Goal: Task Accomplishment & Management: Manage account settings

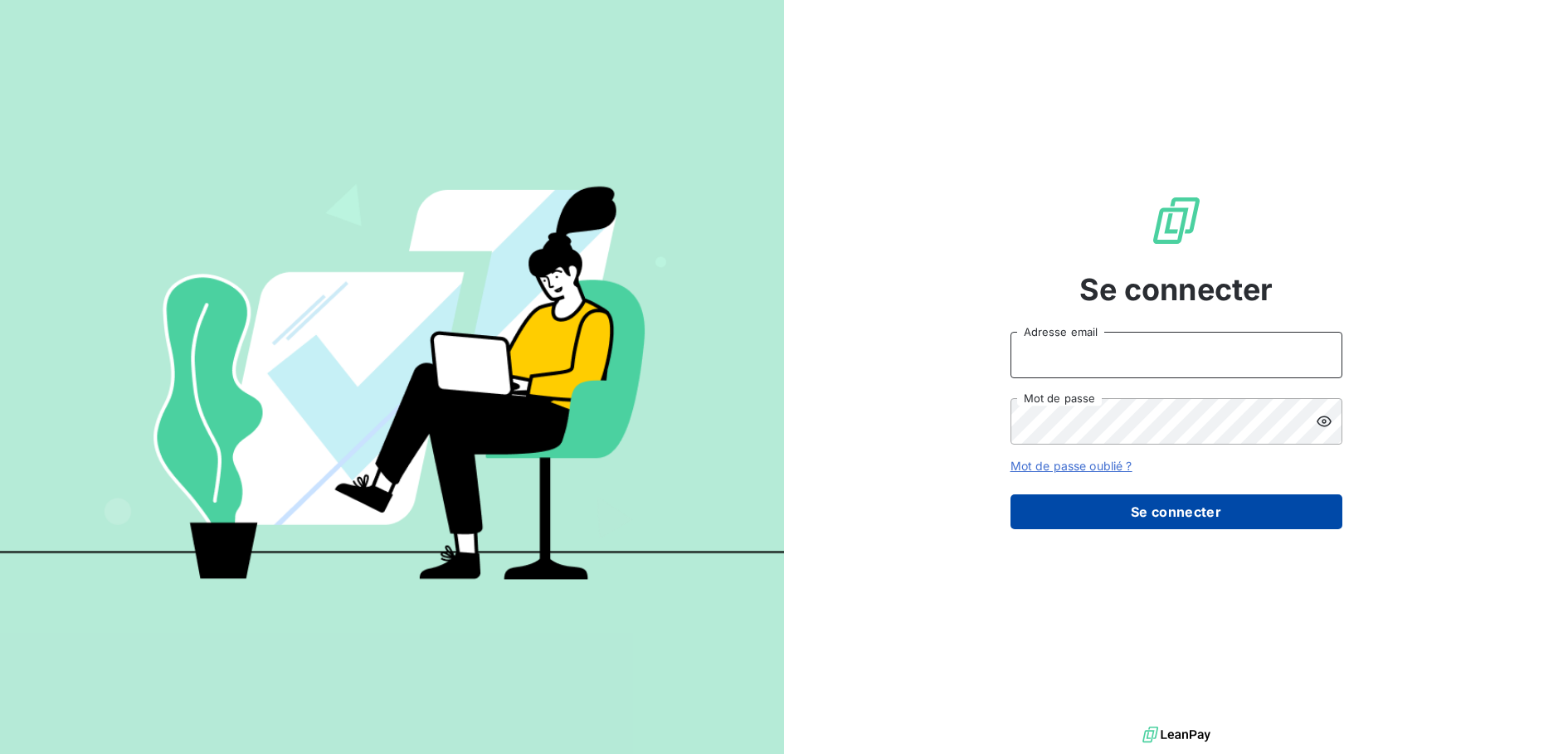
type input "[EMAIL_ADDRESS][DOMAIN_NAME]"
click at [1173, 517] on button "Se connecter" at bounding box center [1176, 511] width 332 height 35
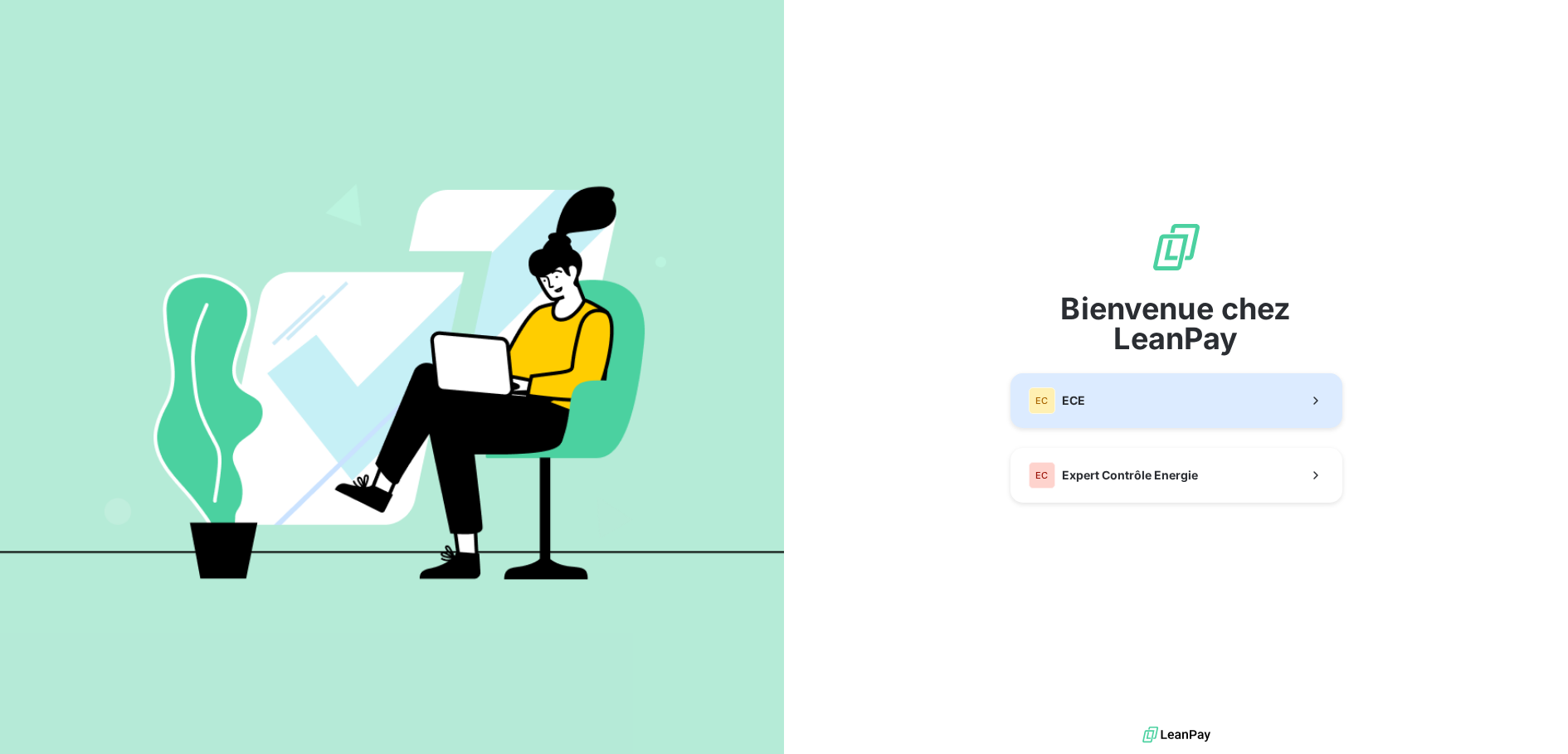
click at [1096, 402] on button "EC ECE" at bounding box center [1176, 400] width 332 height 55
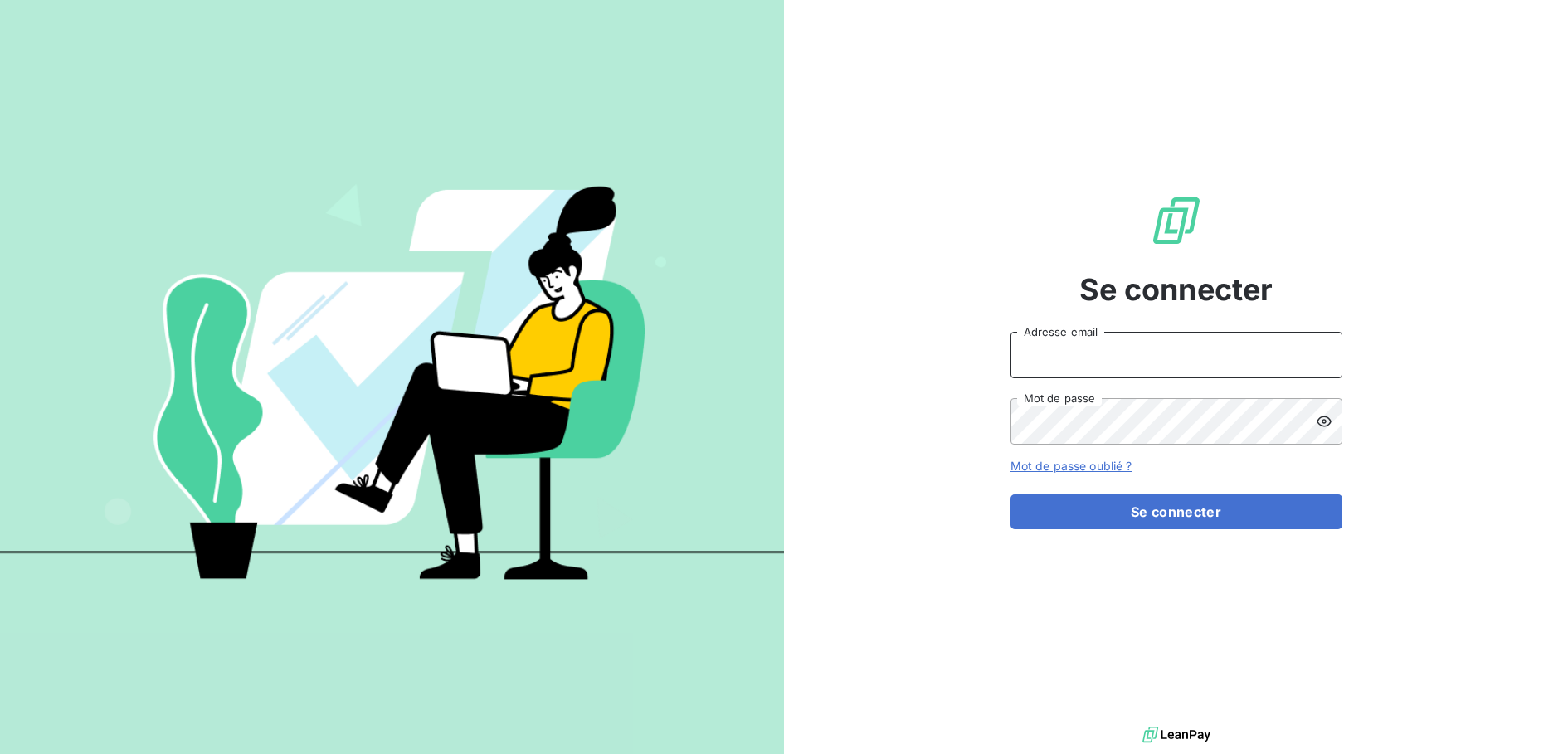
type input "[EMAIL_ADDRESS][DOMAIN_NAME]"
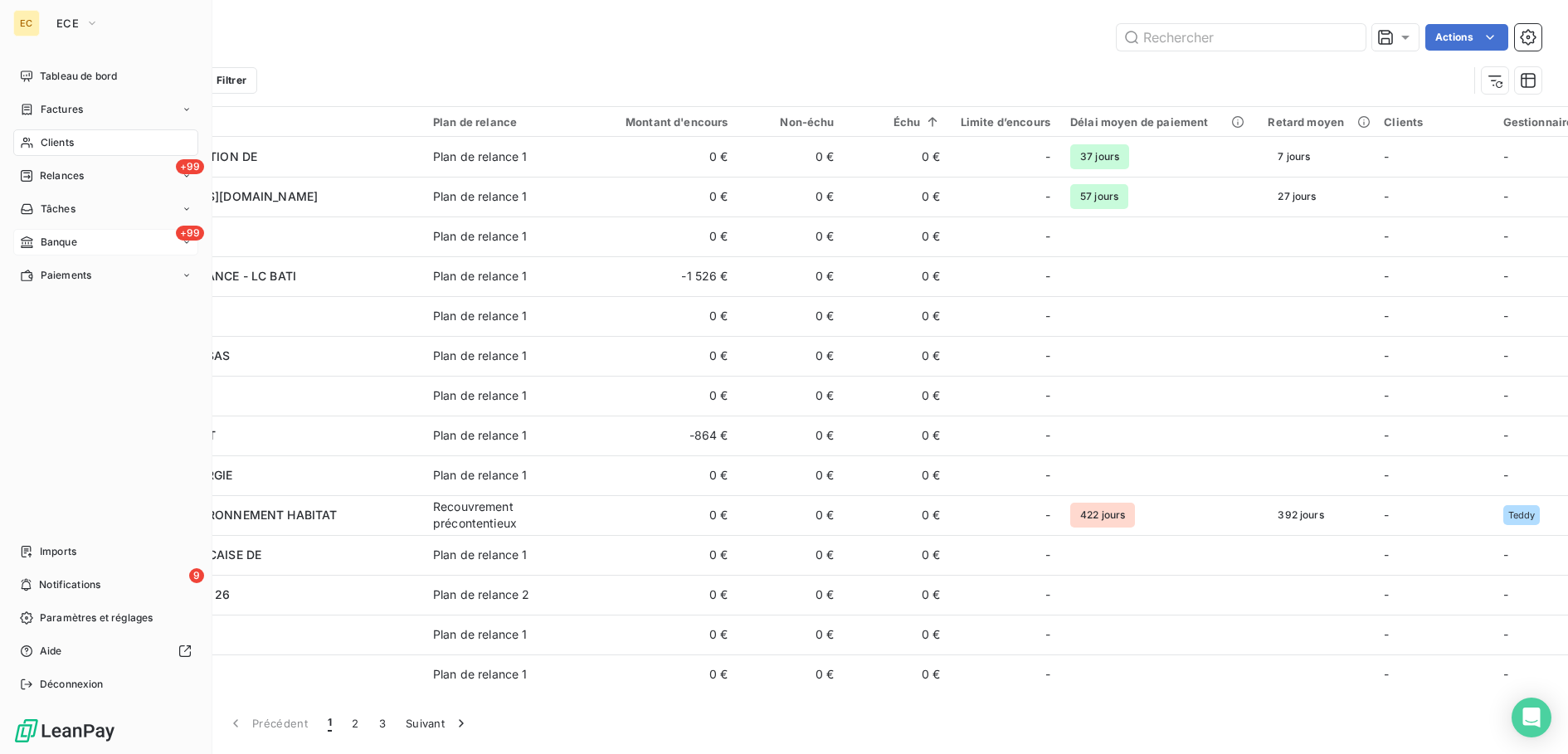
click at [80, 248] on div "+99 Banque" at bounding box center [105, 242] width 185 height 27
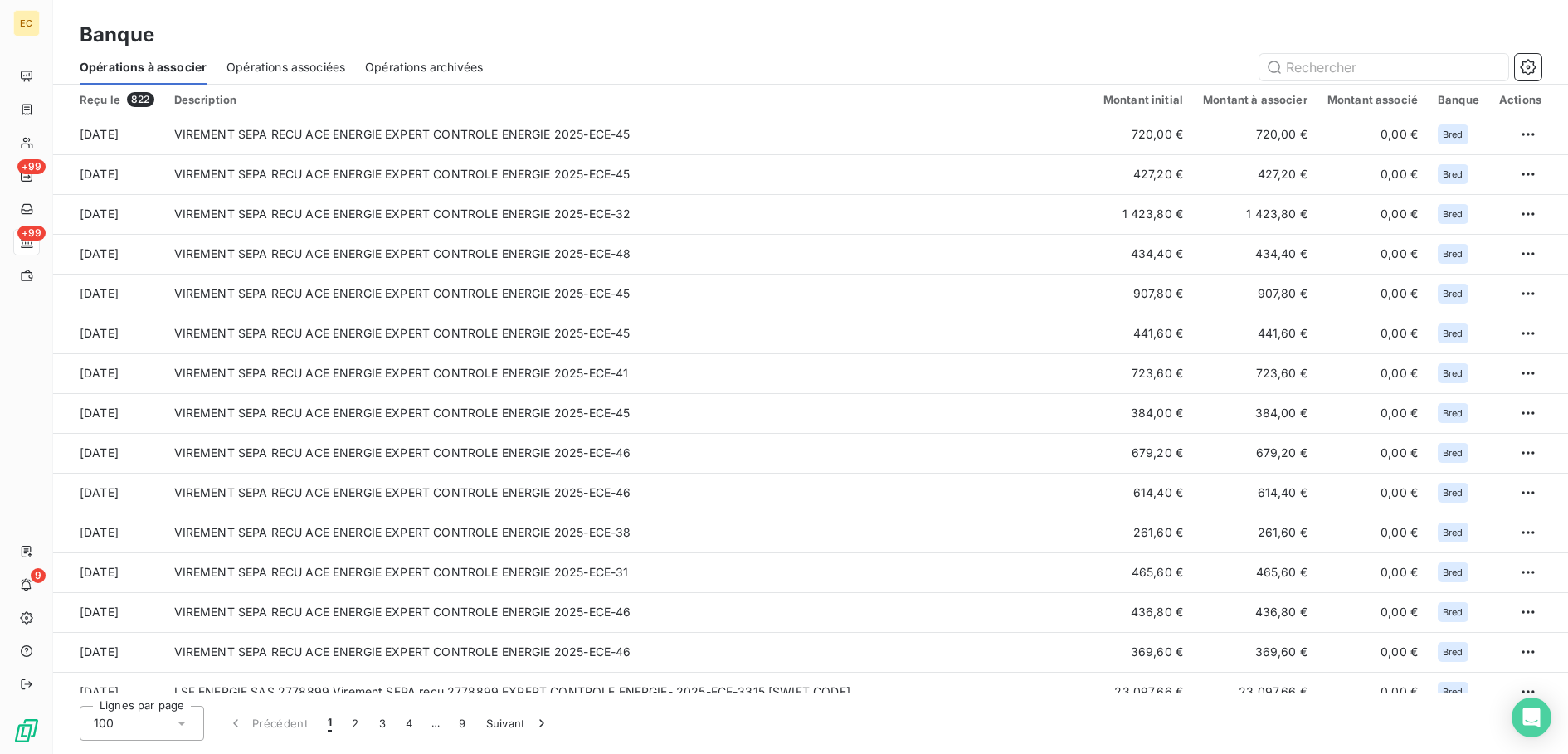
click at [274, 75] on span "Opérations associées" at bounding box center [285, 67] width 118 height 17
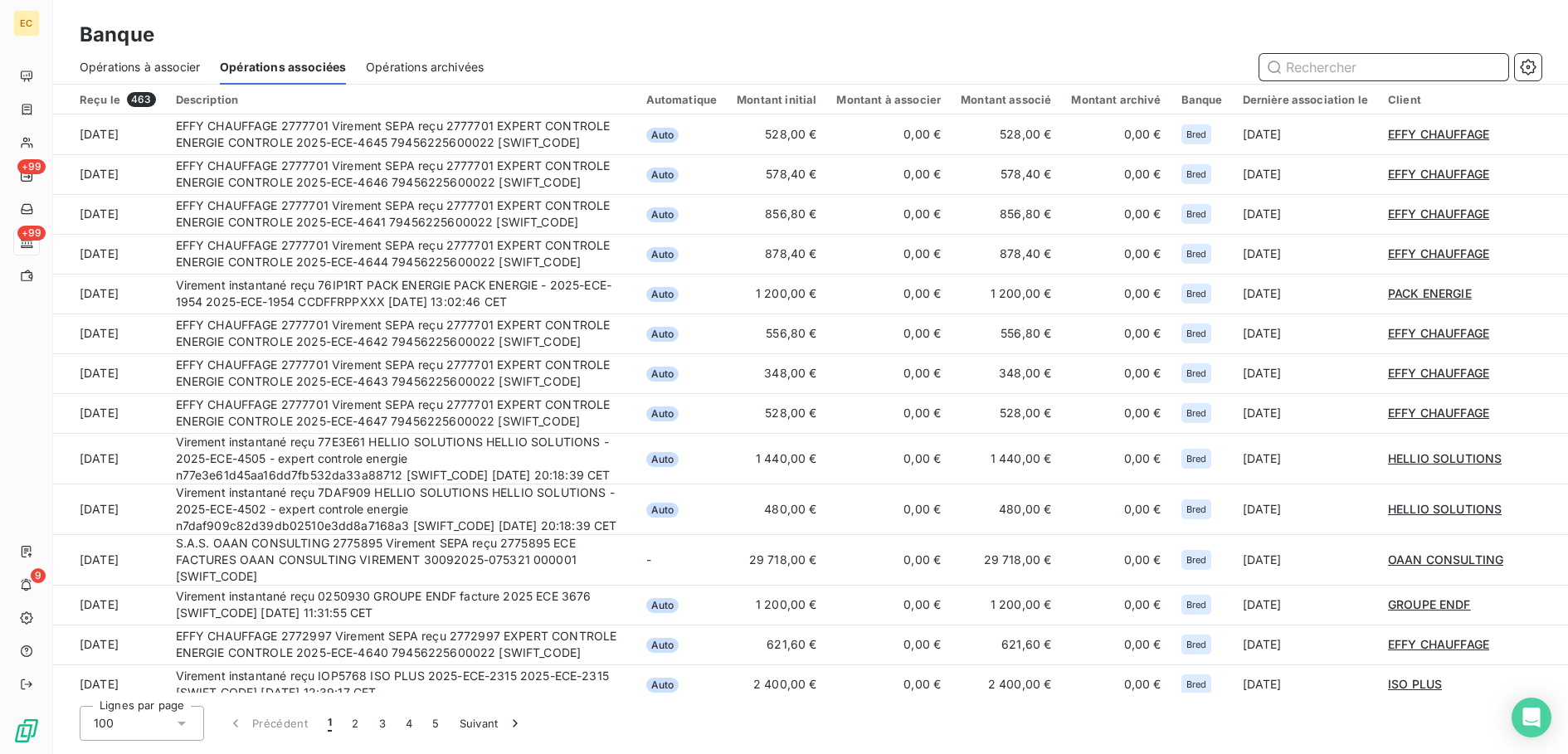
drag, startPoint x: 132, startPoint y: 65, endPoint x: 101, endPoint y: 88, distance: 38.6
click at [132, 65] on span "Opérations à associer" at bounding box center [140, 67] width 120 height 17
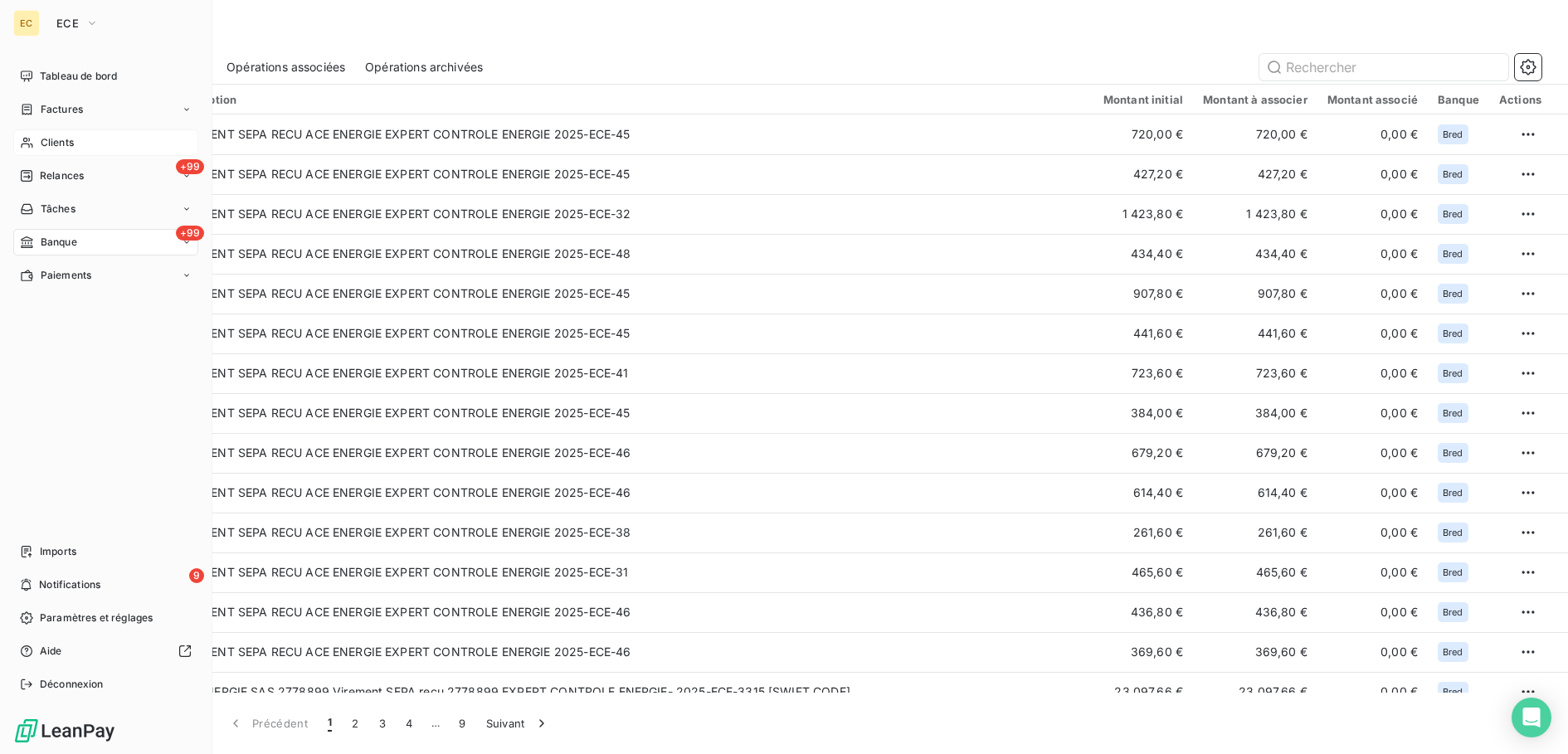
click at [63, 143] on span "Clients" at bounding box center [57, 142] width 33 height 15
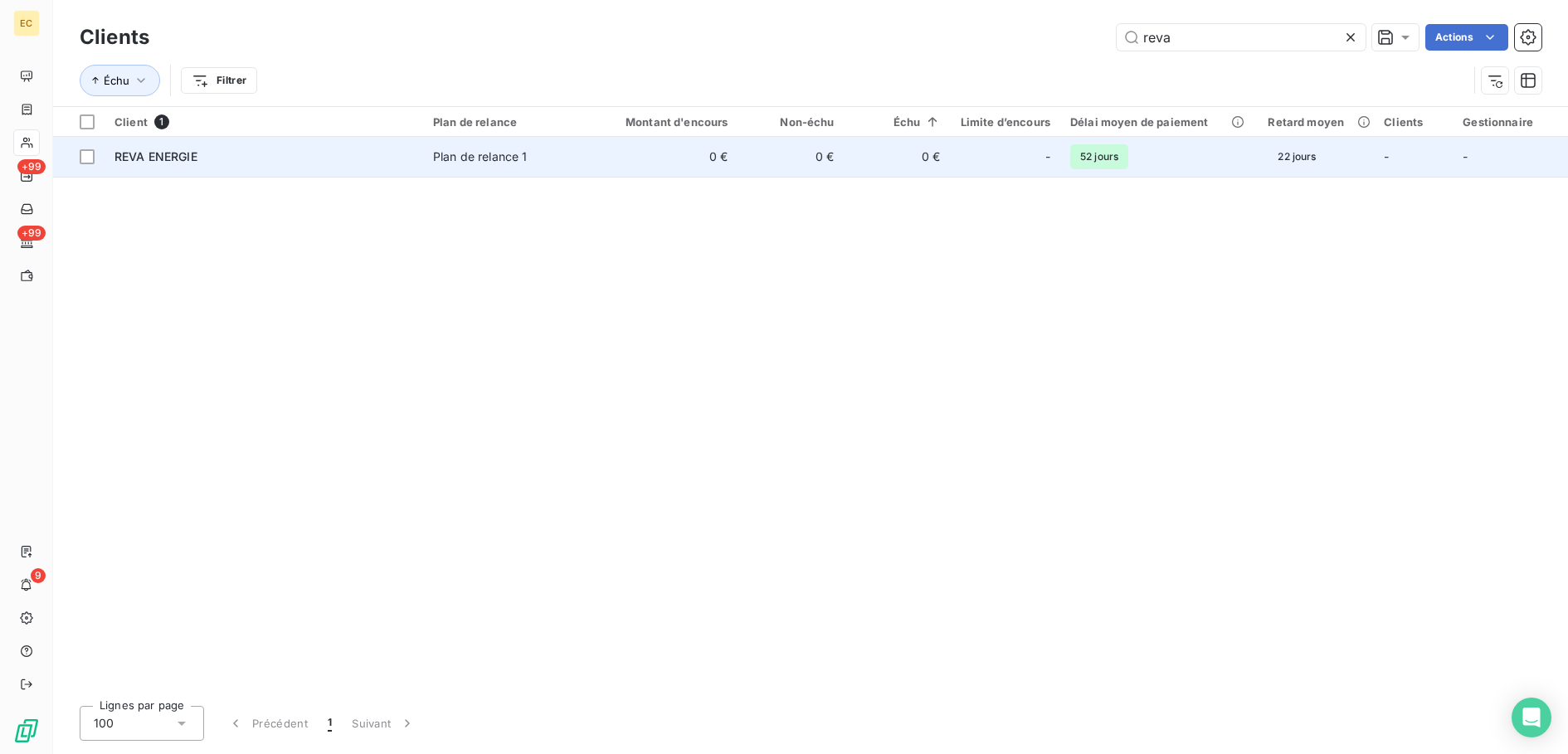
type input "reva"
click at [769, 163] on td "0 €" at bounding box center [792, 157] width 106 height 40
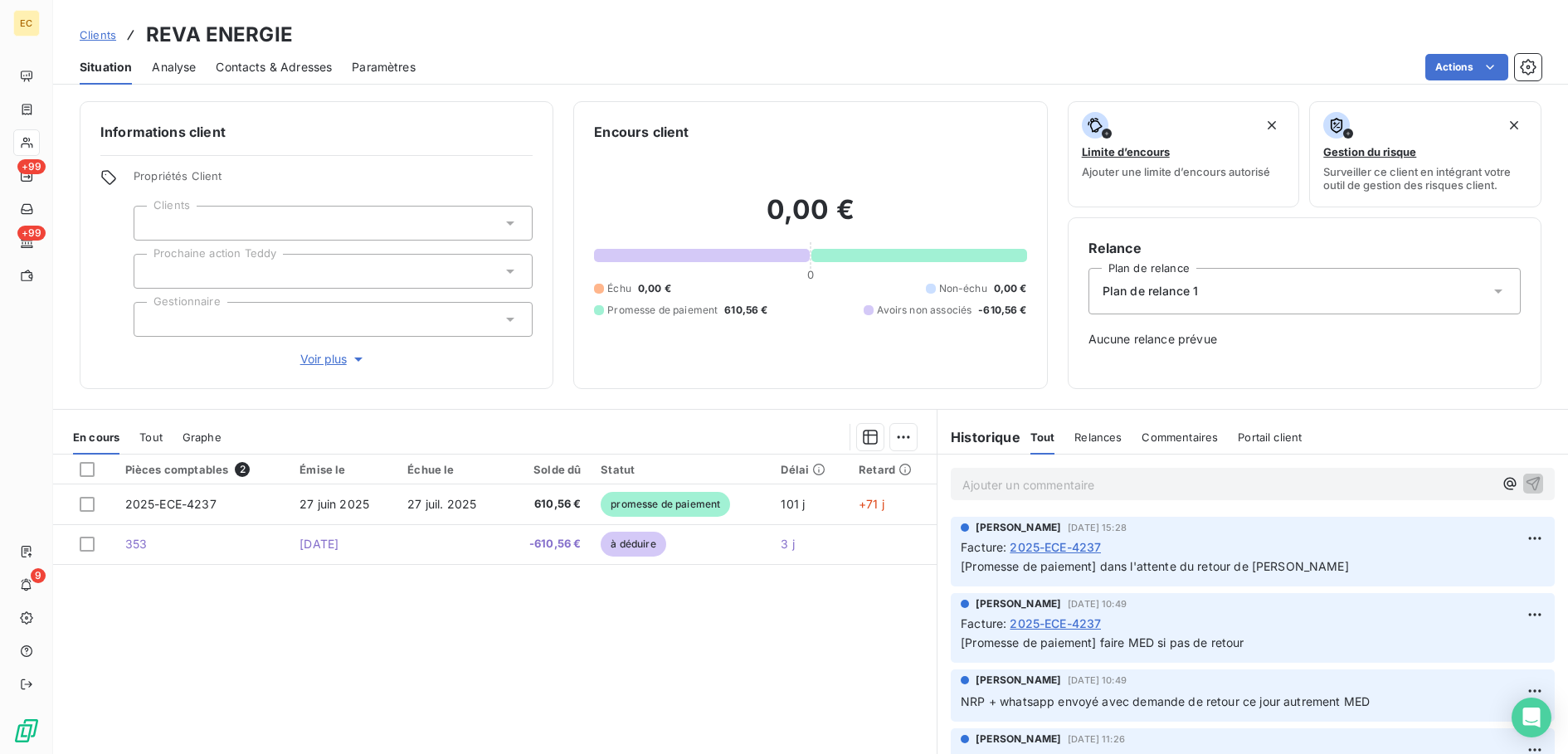
click at [1046, 483] on p "Ajouter un commentaire ﻿" at bounding box center [1228, 484] width 531 height 21
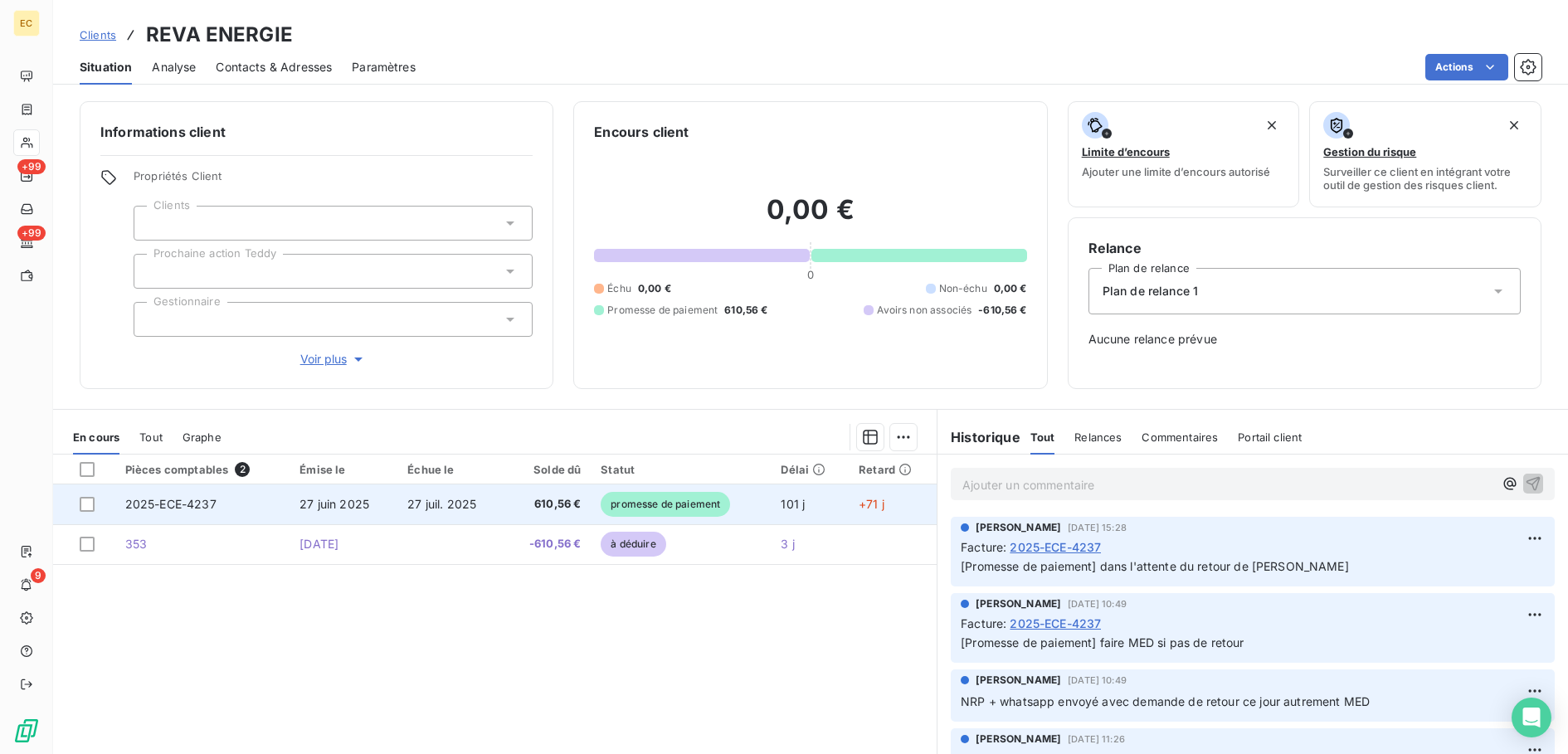
click at [279, 497] on td "2025-ECE-4237" at bounding box center [203, 504] width 174 height 40
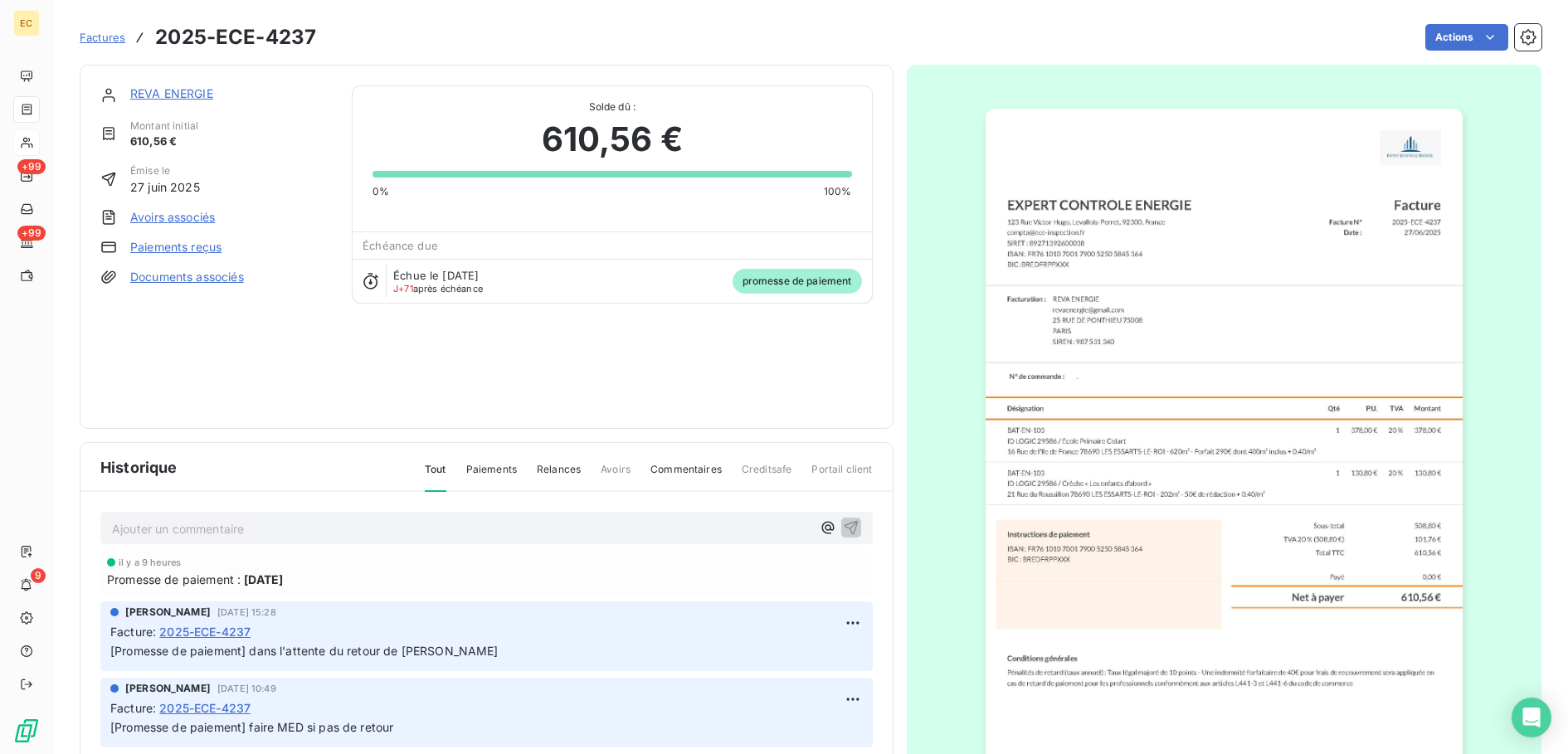
click at [197, 210] on link "Avoirs associés" at bounding box center [172, 217] width 84 height 17
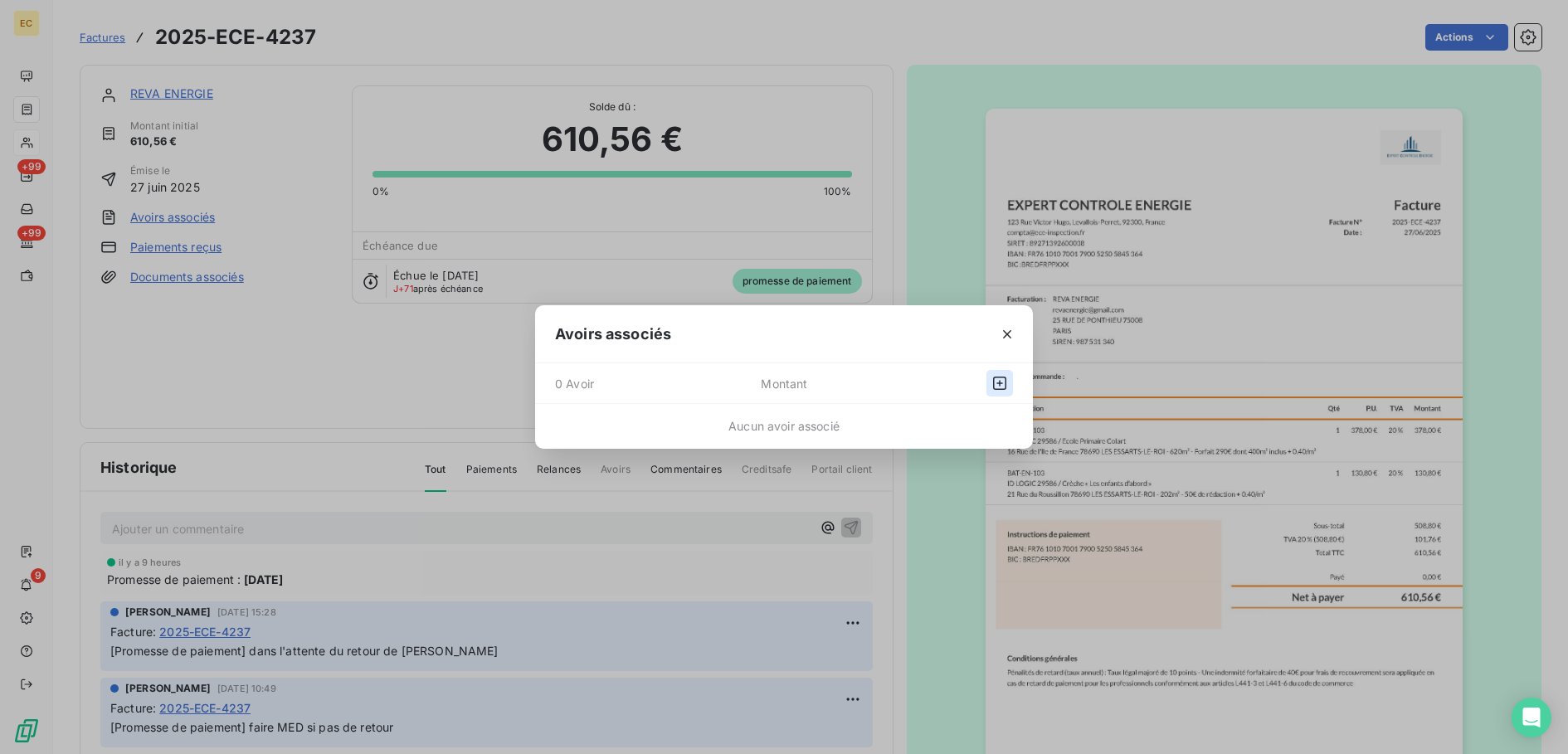
click at [1002, 387] on icon "button" at bounding box center [999, 383] width 17 height 17
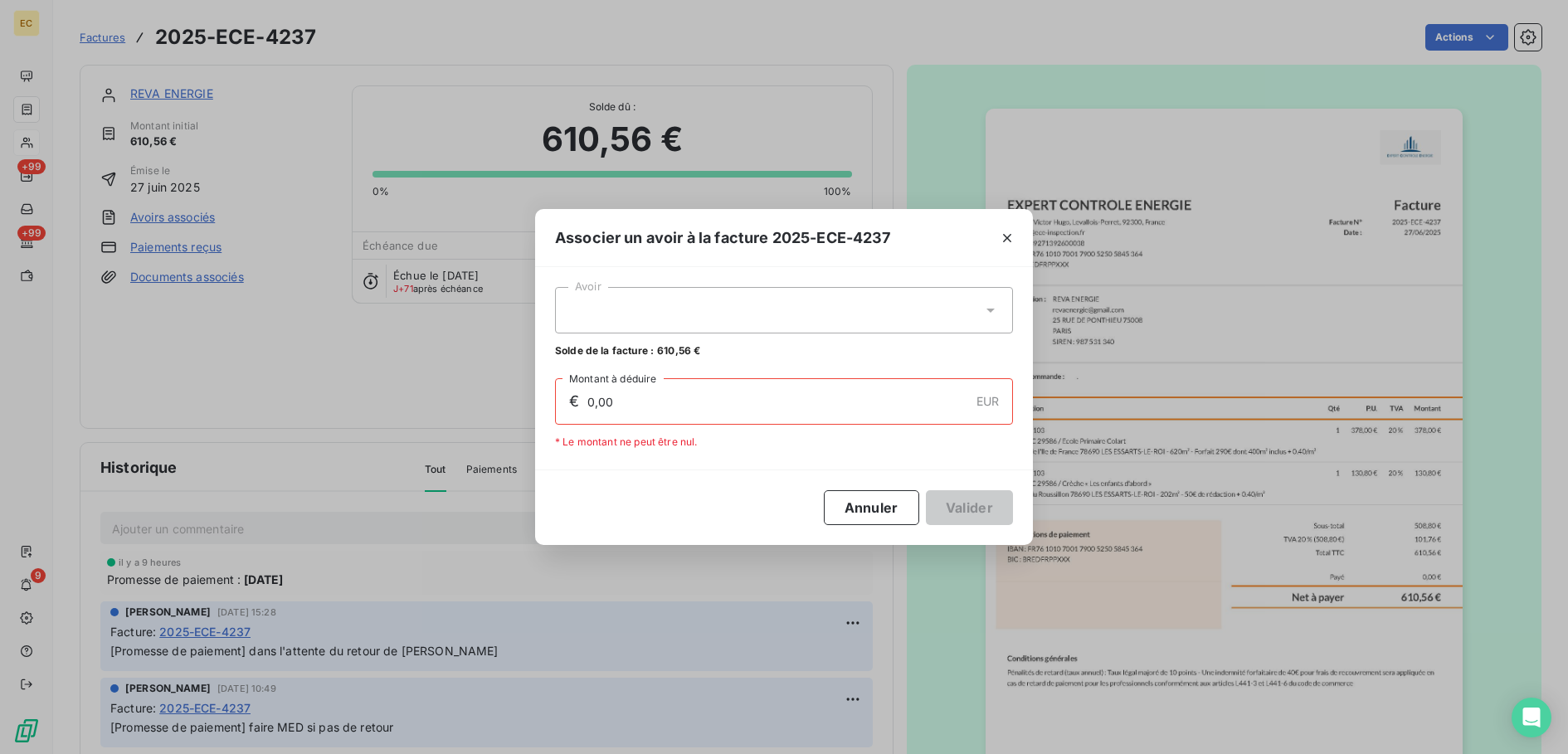
click at [743, 389] on input "0,00" at bounding box center [777, 401] width 384 height 44
click at [688, 305] on div at bounding box center [784, 310] width 458 height 46
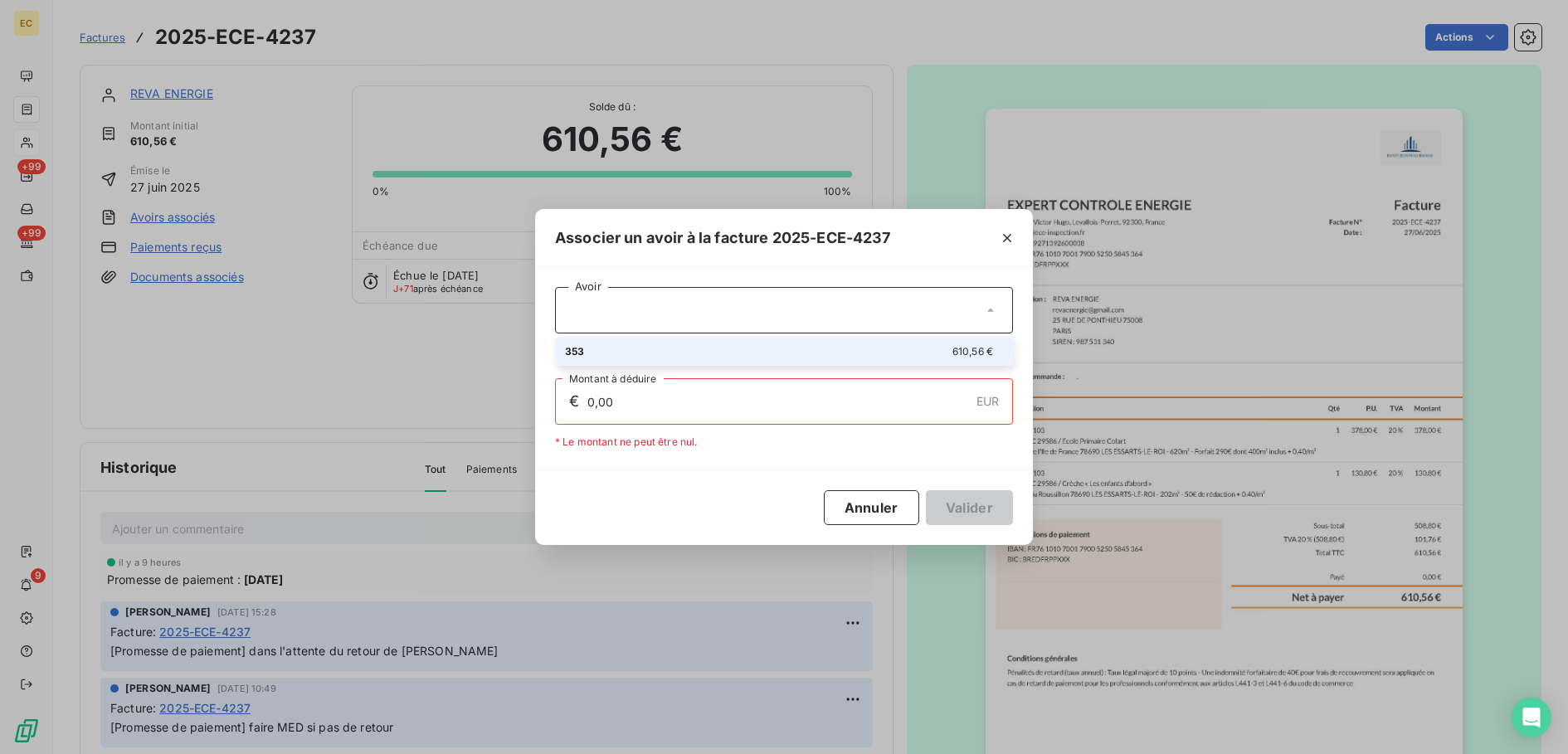
drag, startPoint x: 669, startPoint y: 335, endPoint x: 920, endPoint y: 497, distance: 298.7
click at [656, 353] on div "353 610,56 €" at bounding box center [783, 351] width 438 height 16
type input "610,56"
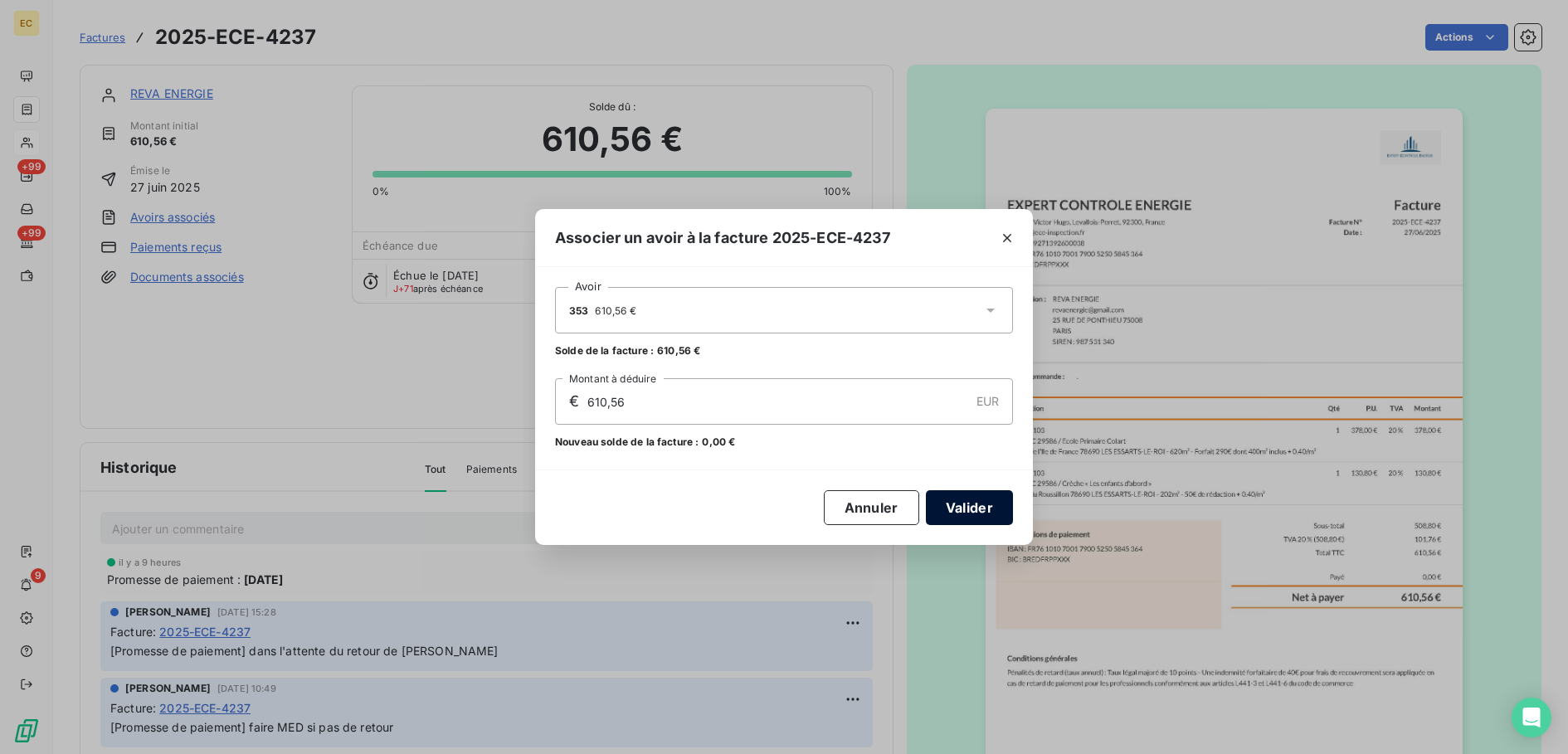
click at [991, 512] on button "Valider" at bounding box center [969, 508] width 87 height 35
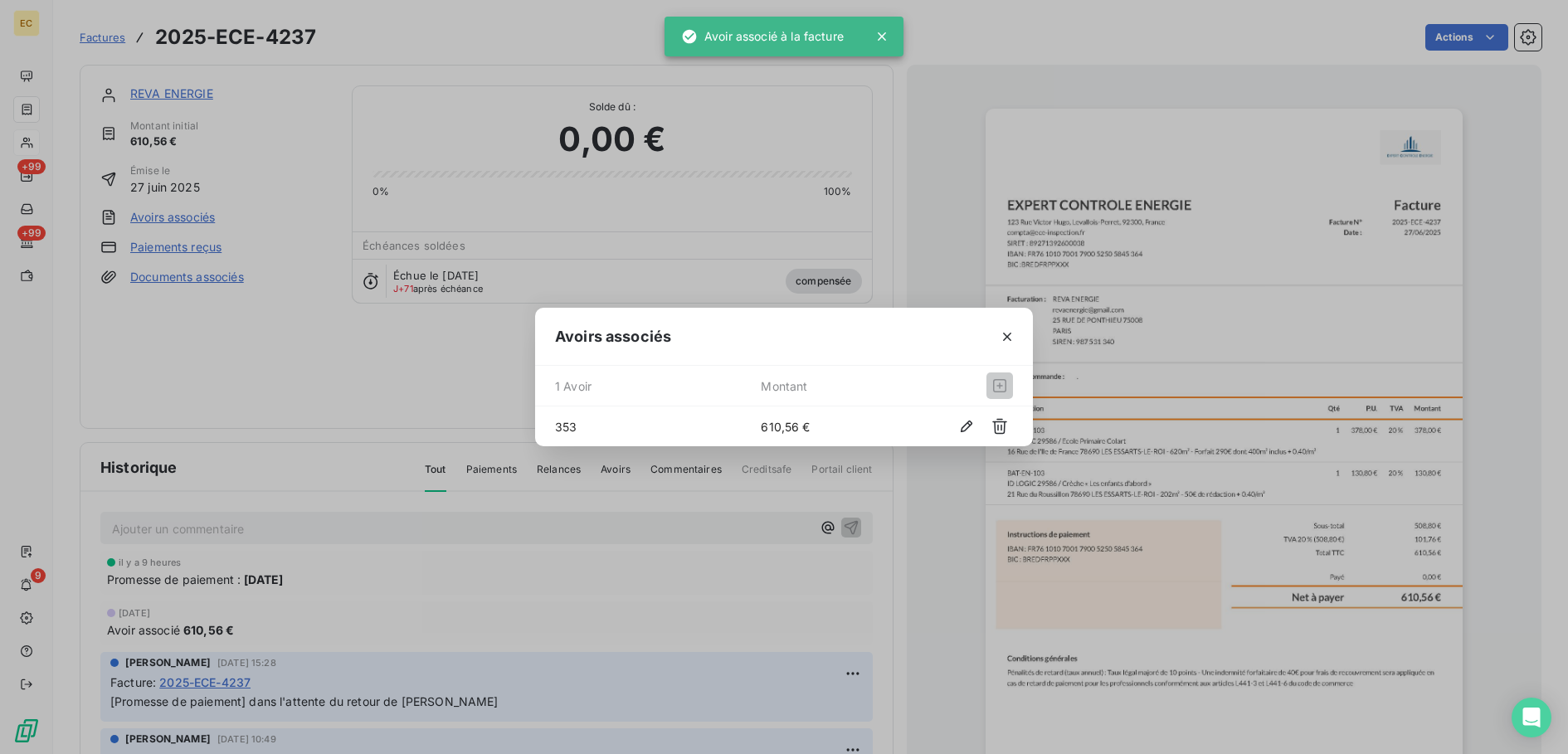
drag, startPoint x: 197, startPoint y: 99, endPoint x: 184, endPoint y: 90, distance: 15.8
click at [189, 96] on div "Avoirs associés 1 Avoir Montant 353 610,56 €" at bounding box center [784, 377] width 1568 height 754
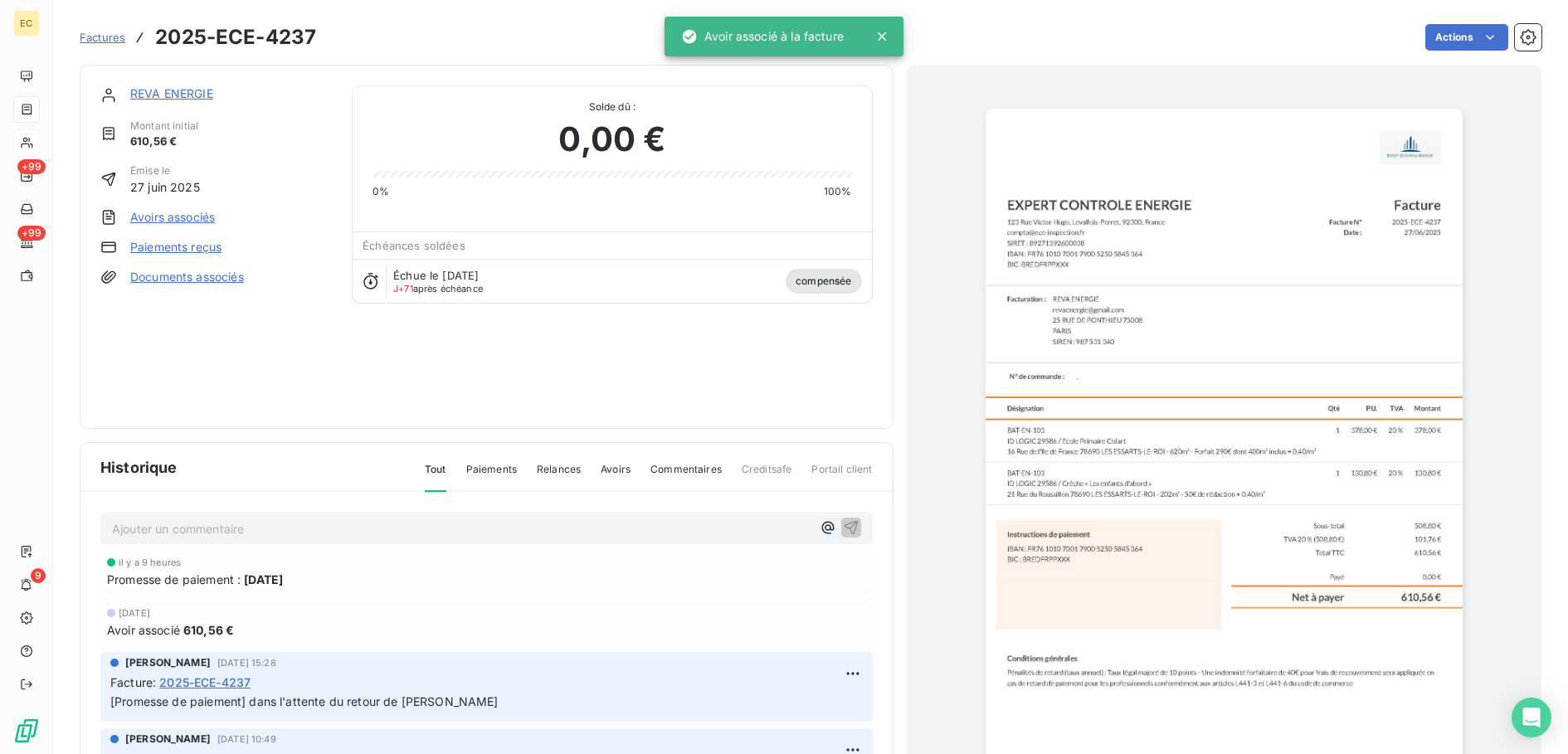
click at [178, 86] on link "REVA ENERGIE" at bounding box center [171, 93] width 83 height 14
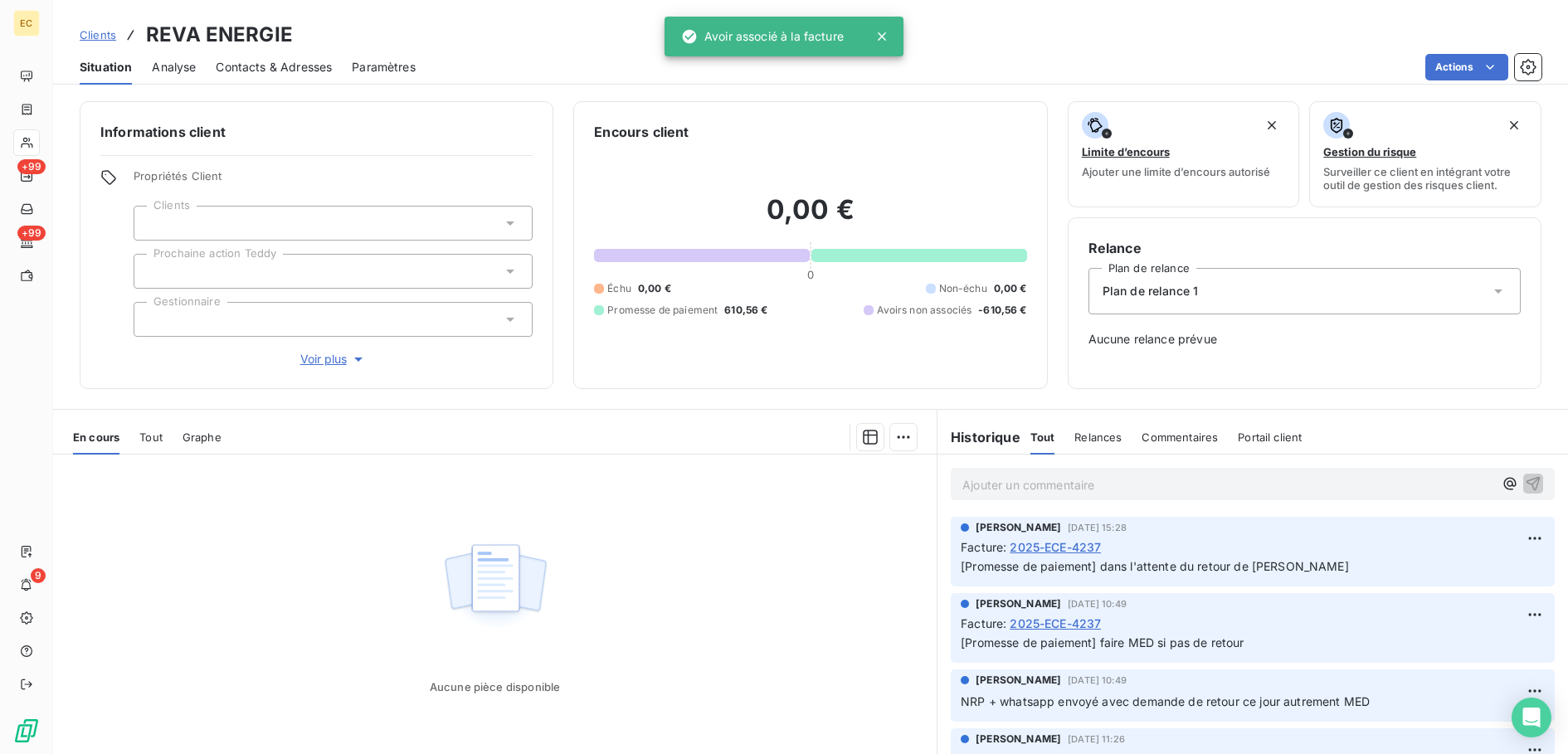
click at [1070, 475] on p "Ajouter un commentaire ﻿" at bounding box center [1228, 484] width 531 height 21
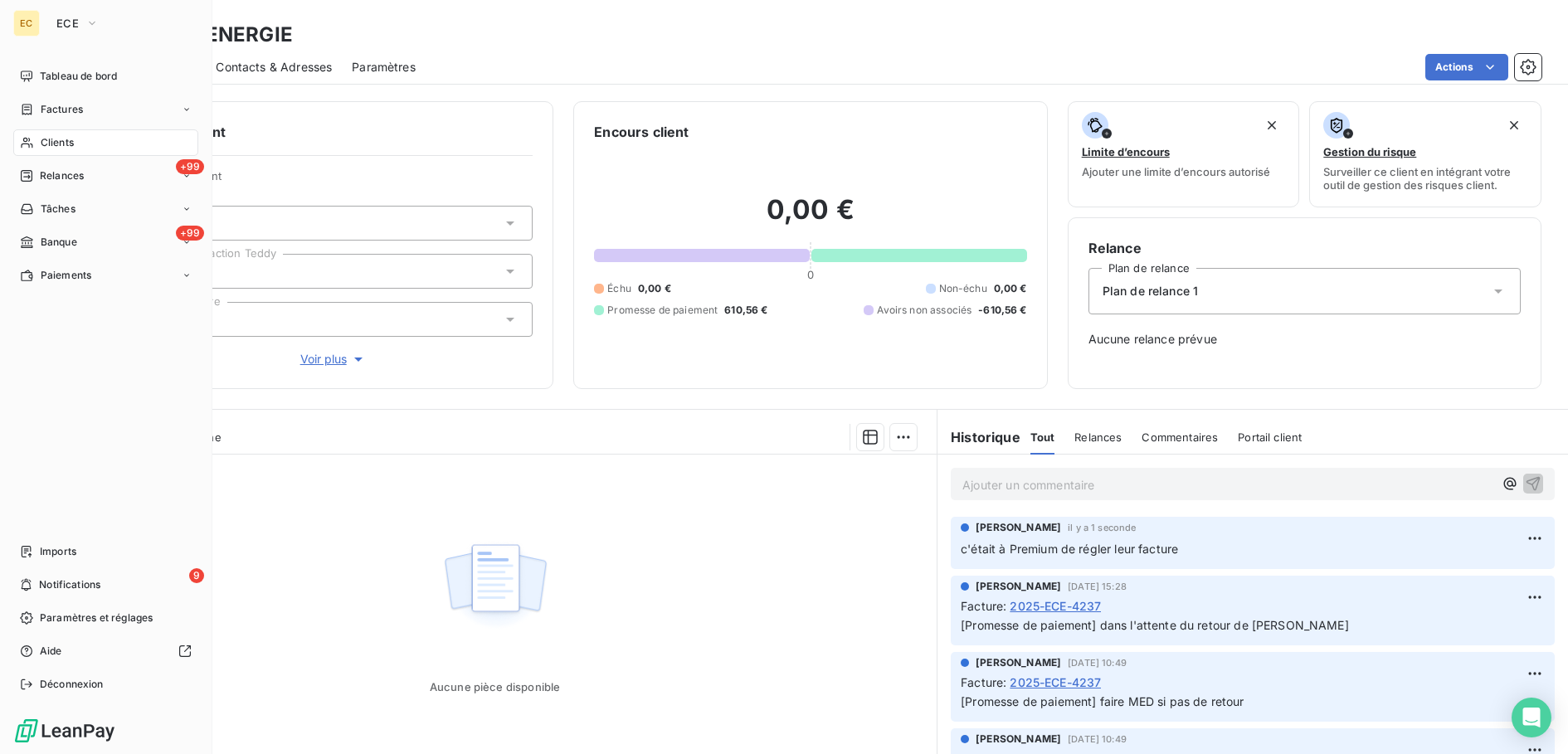
click at [102, 139] on div "Clients" at bounding box center [105, 143] width 185 height 27
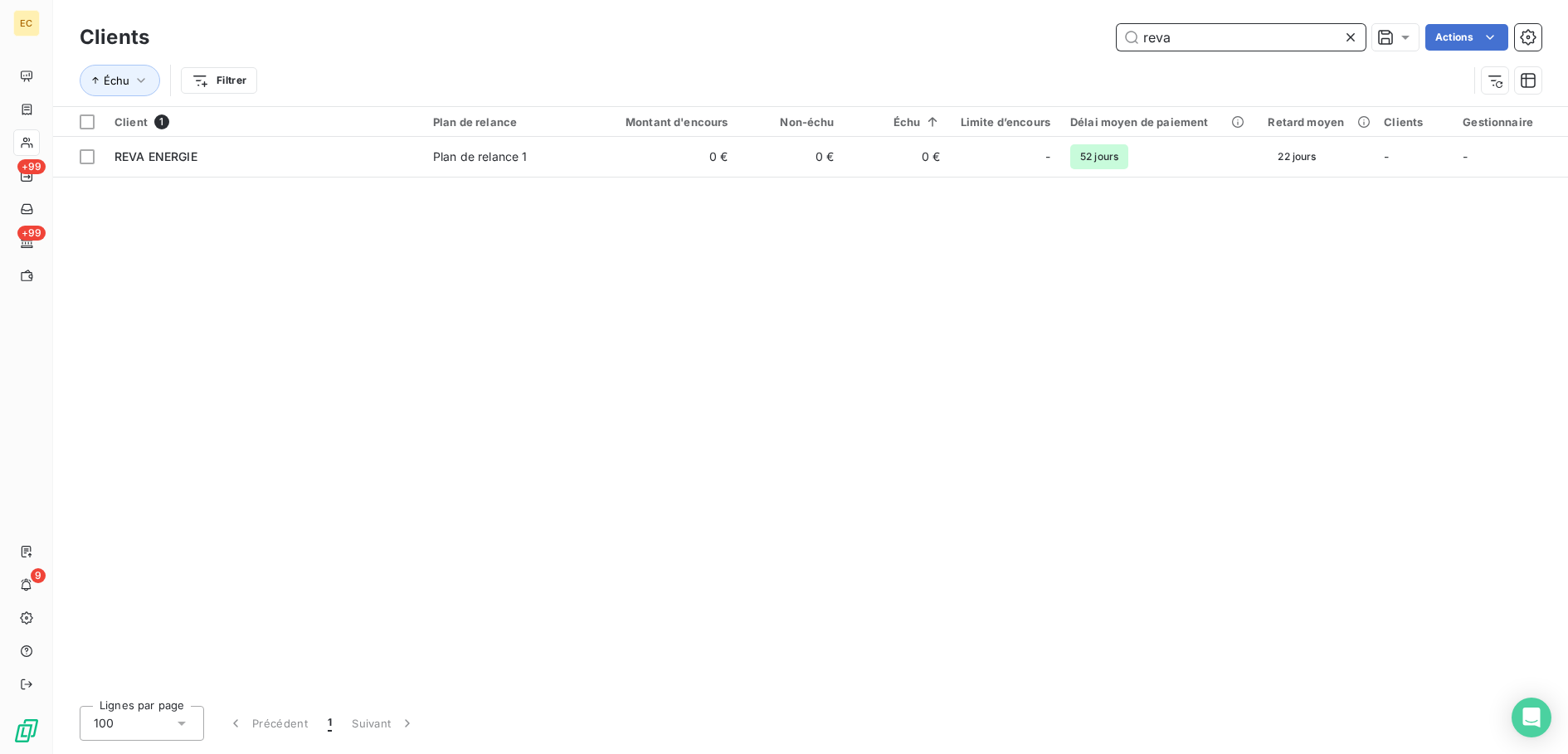
drag, startPoint x: 991, startPoint y: 27, endPoint x: 975, endPoint y: 26, distance: 16.0
click at [976, 26] on div "reva Actions" at bounding box center [855, 37] width 1372 height 27
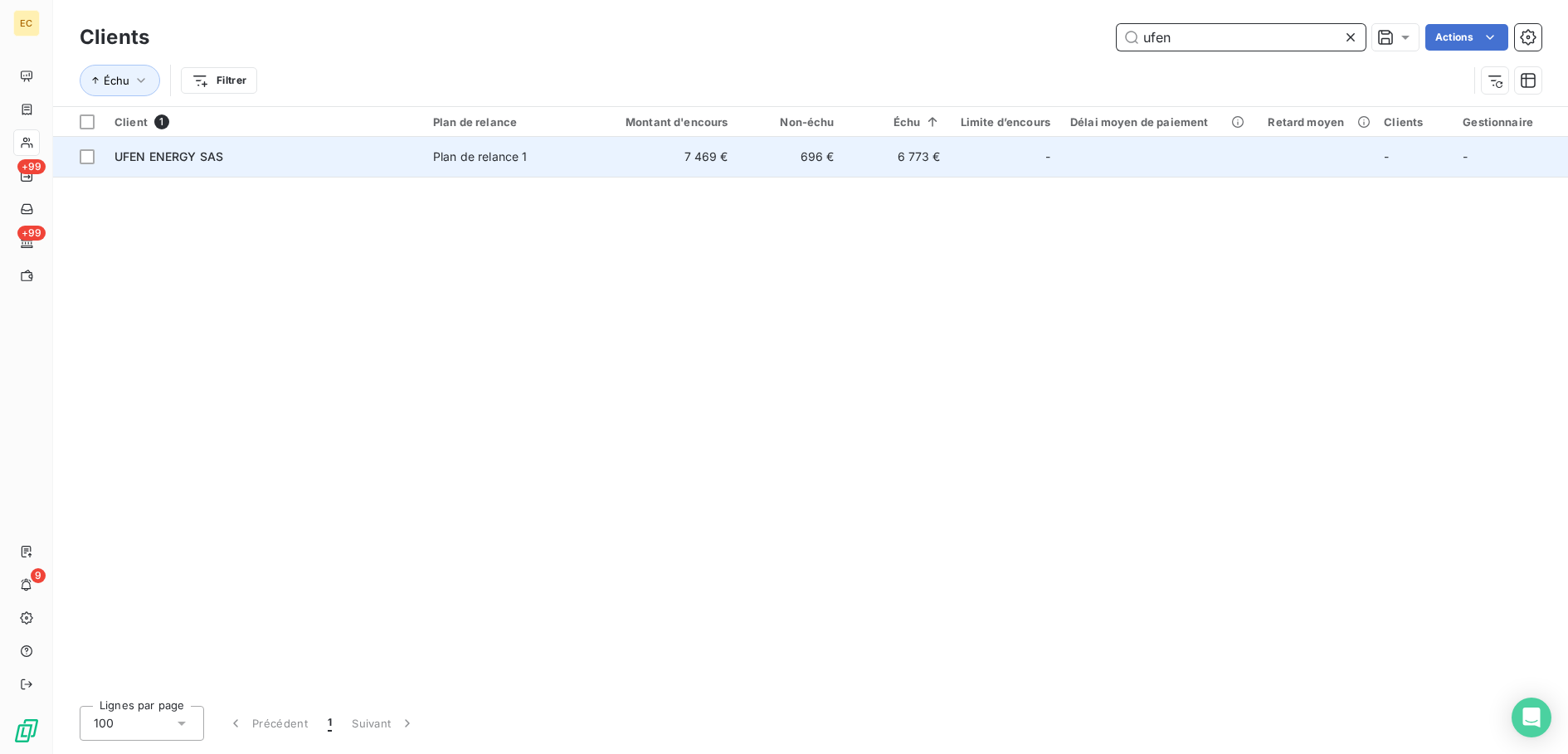
type input "ufen"
click at [341, 158] on div "UFEN ENERGY SAS" at bounding box center [264, 157] width 298 height 17
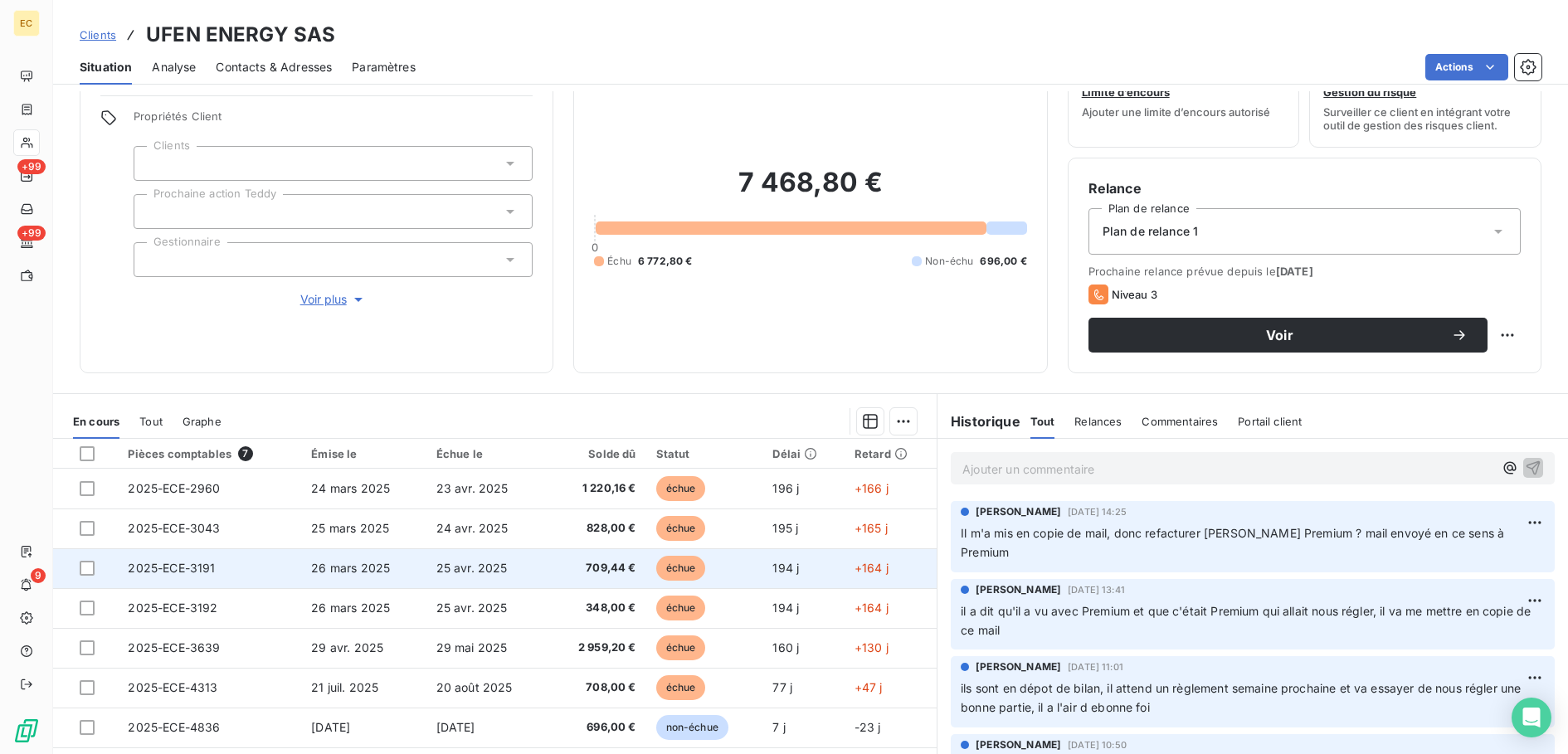
scroll to position [114, 0]
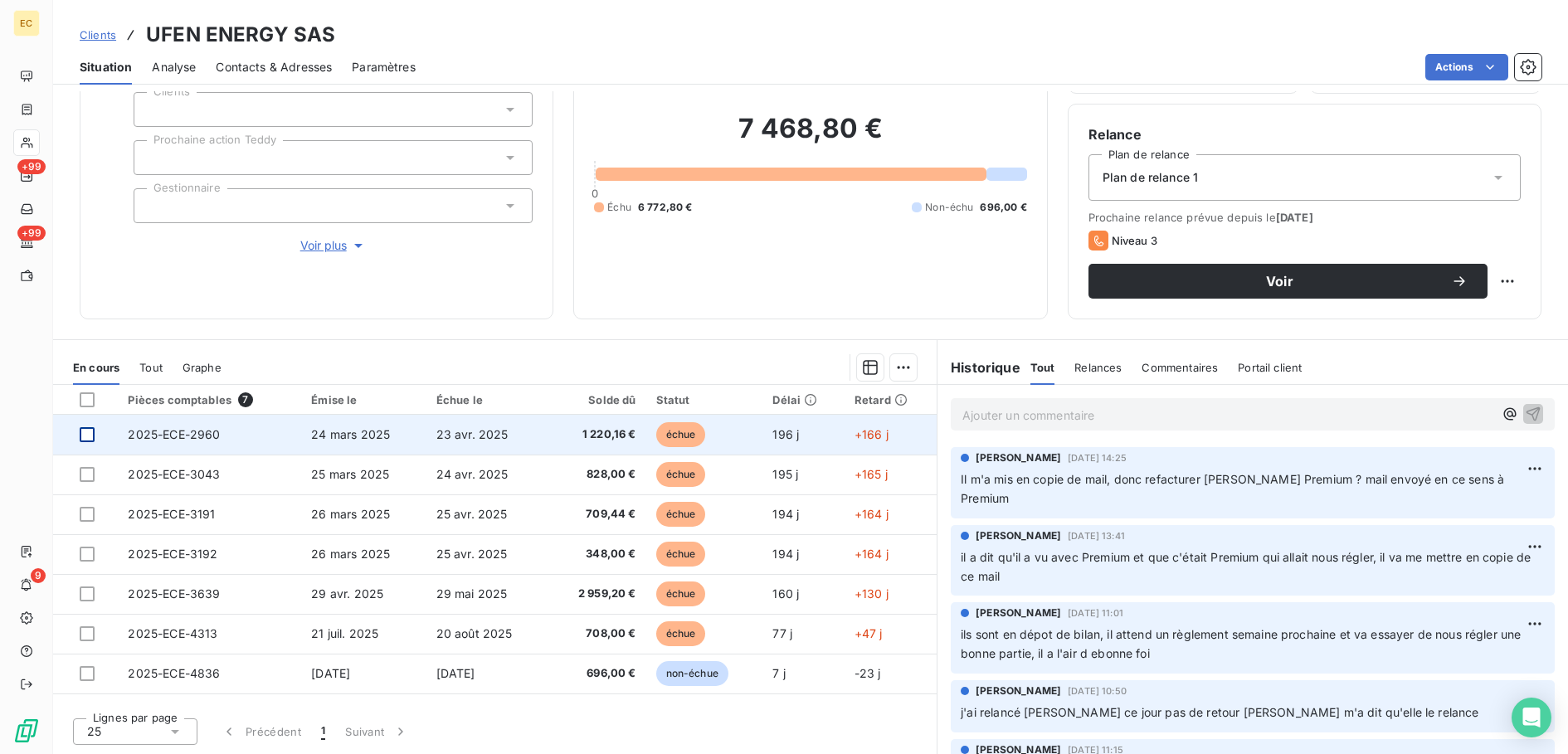
click at [85, 435] on div at bounding box center [87, 434] width 15 height 15
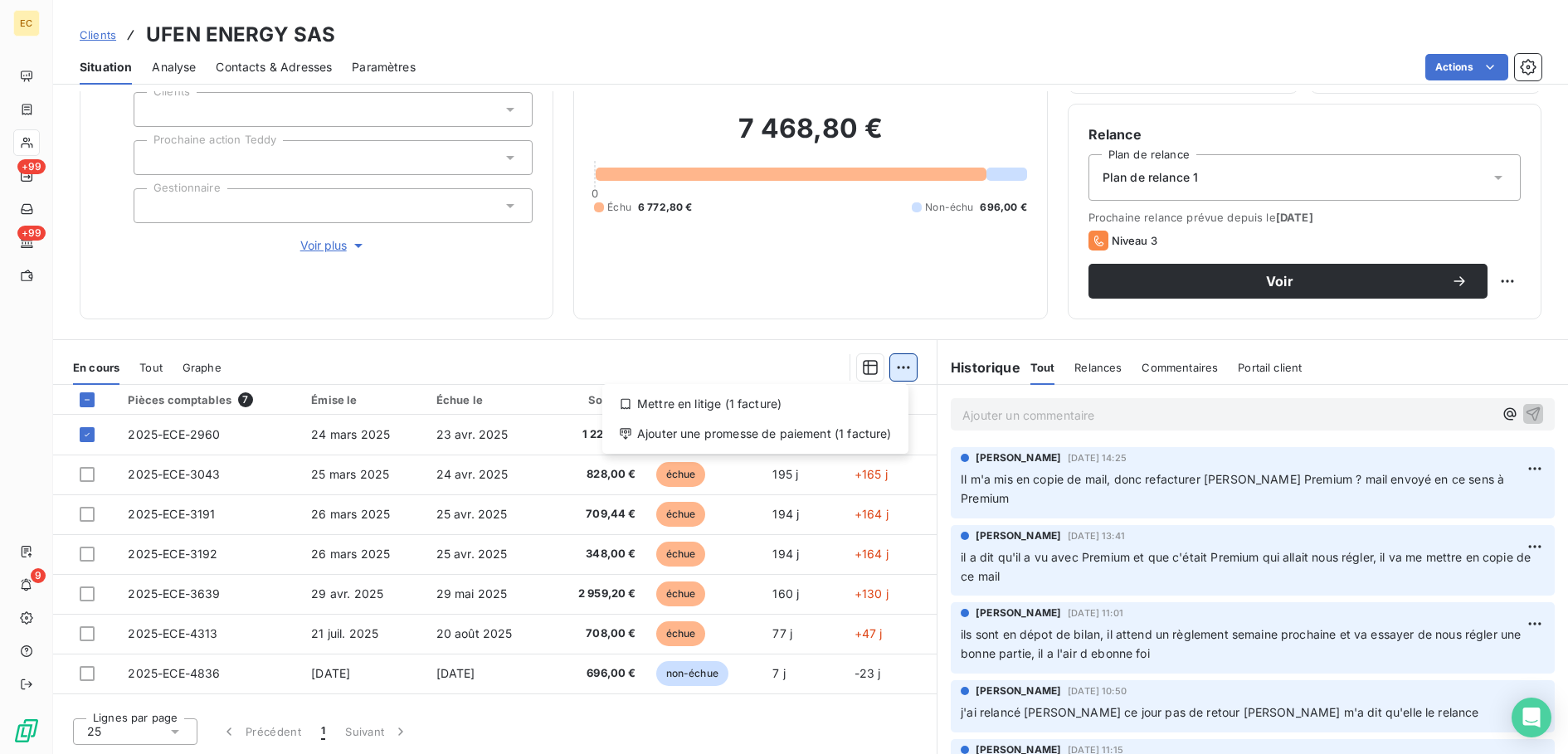
click at [898, 365] on html "EC +99 +99 9 Clients UFEN ENERGY SAS Situation Analyse Contacts & Adresses Para…" at bounding box center [784, 377] width 1568 height 754
click at [820, 428] on div "Ajouter une promesse de paiement (1 facture)" at bounding box center [755, 433] width 293 height 27
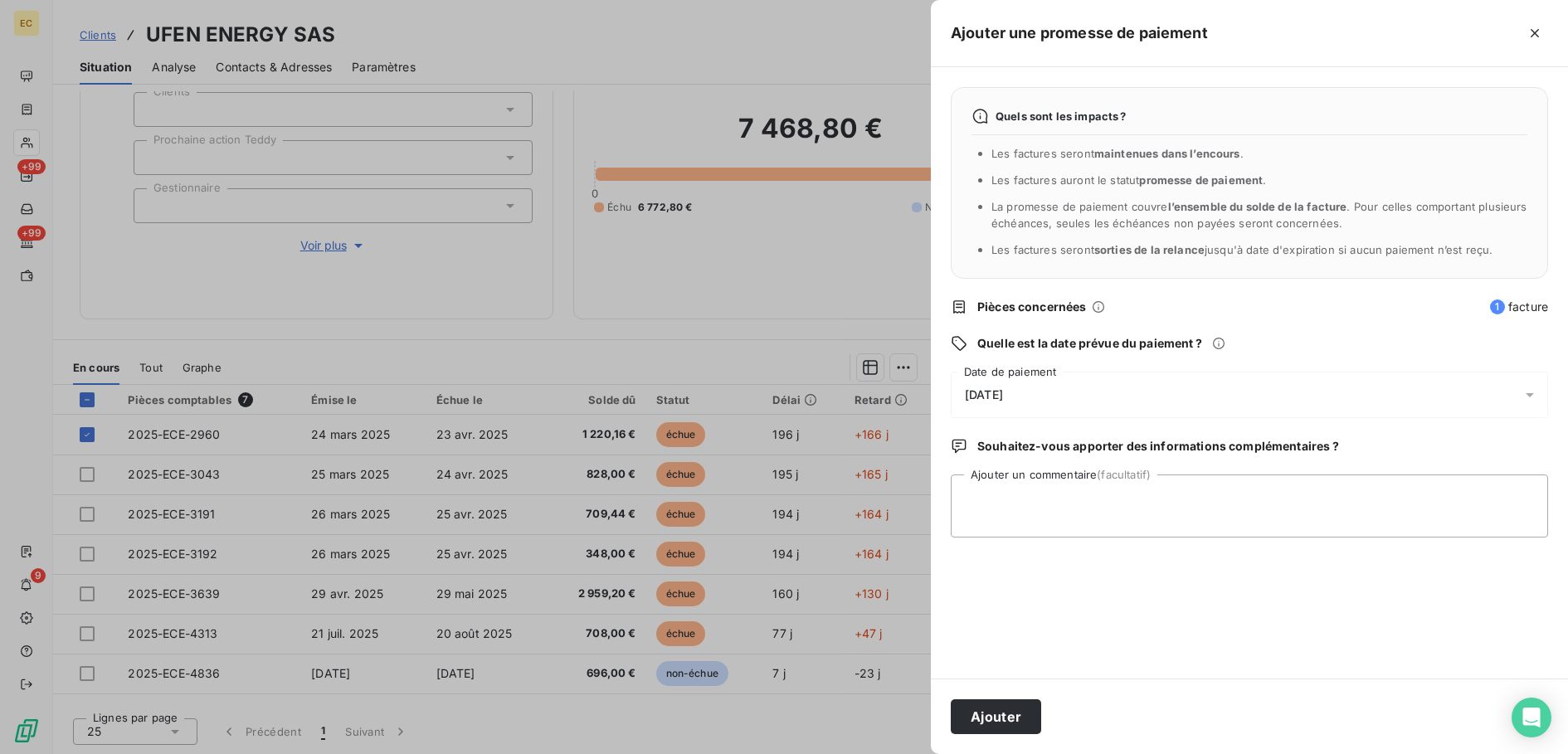
drag, startPoint x: 1055, startPoint y: 371, endPoint x: 1043, endPoint y: 377, distance: 13.4
click at [1055, 371] on div "[DATE]" at bounding box center [1250, 394] width 598 height 46
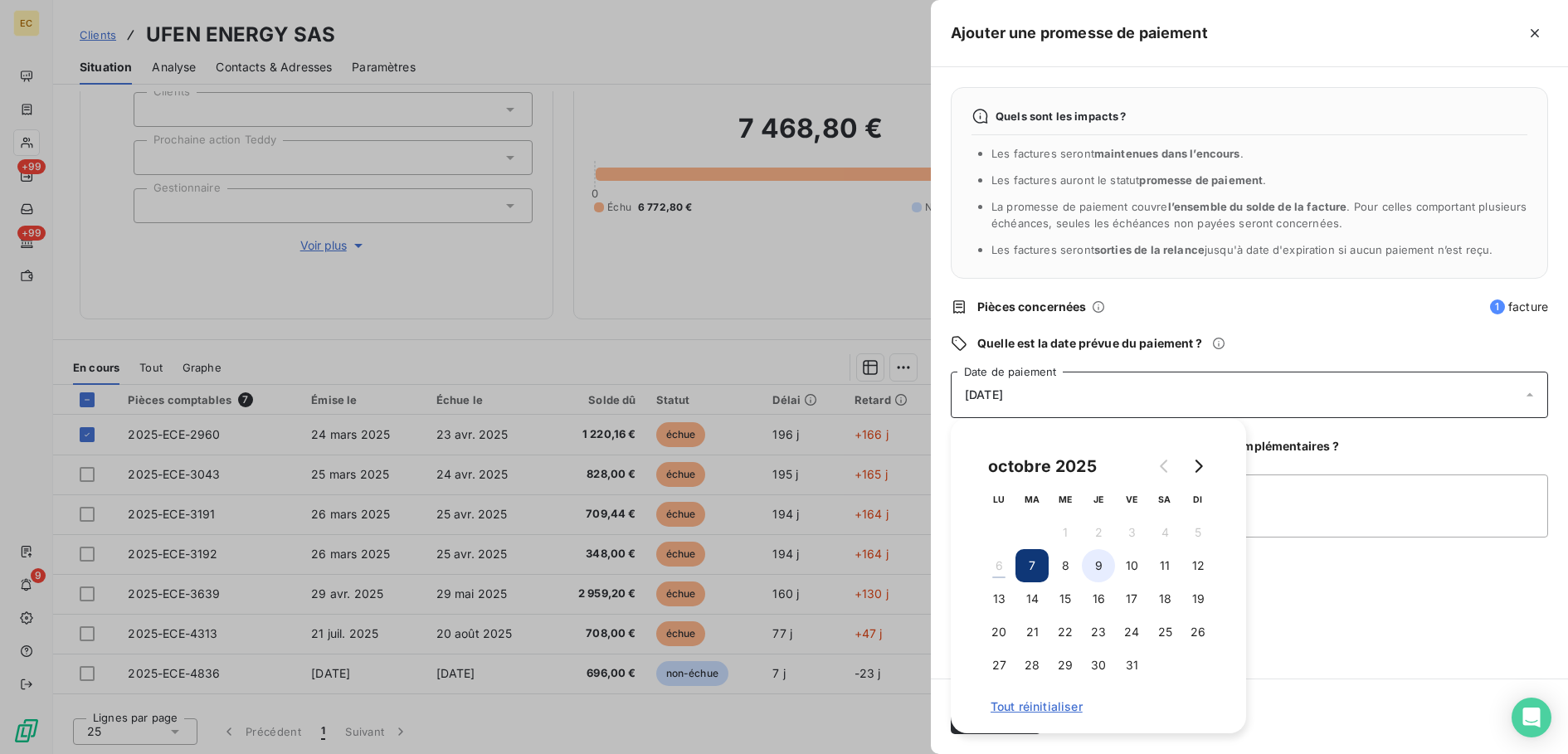
click at [1097, 564] on button "9" at bounding box center [1098, 565] width 33 height 33
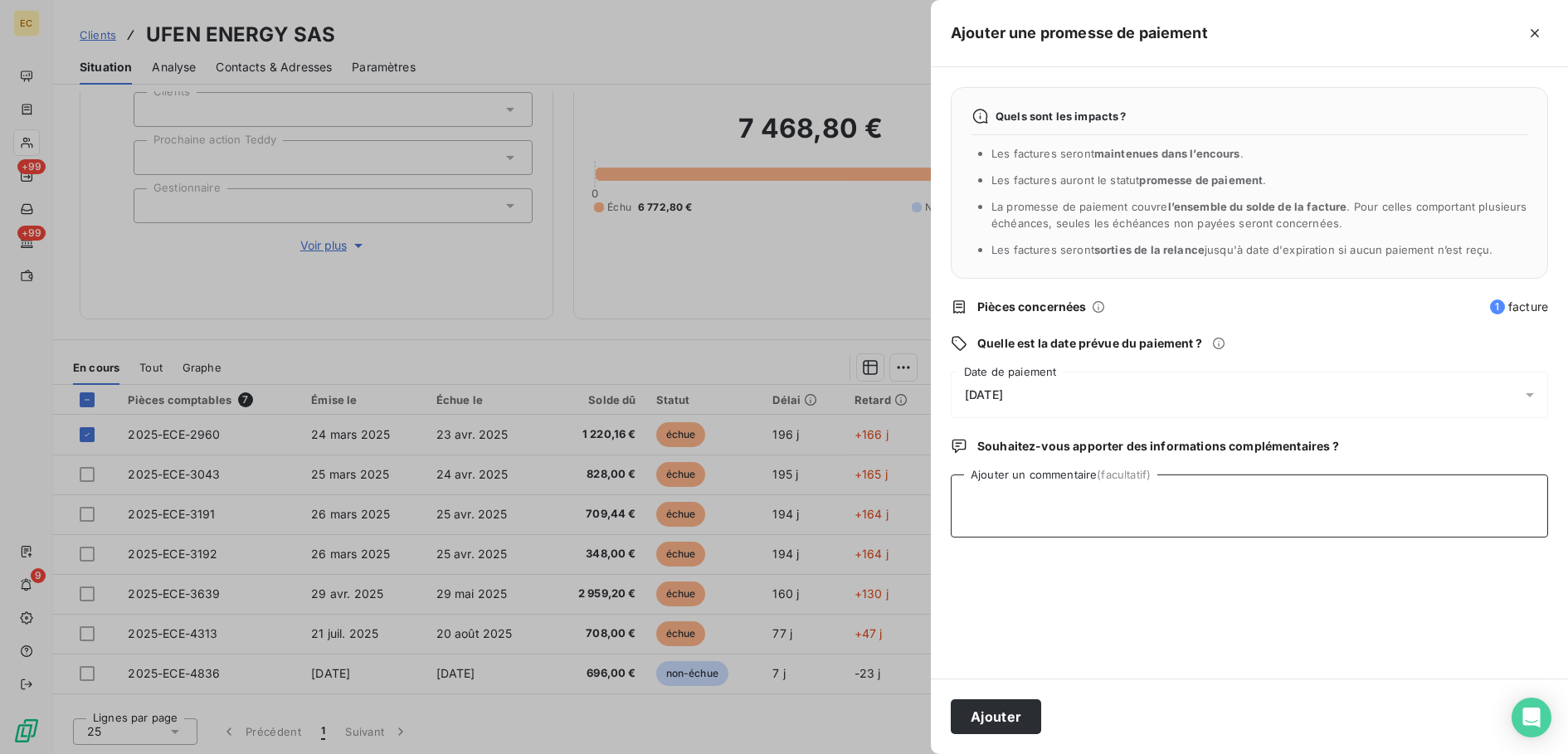
click at [1326, 512] on textarea "Ajouter un commentaire (facultatif)" at bounding box center [1250, 505] width 598 height 63
click at [1107, 495] on textarea "Relancer encore [PERSON_NAME] te [PERSON_NAME]" at bounding box center [1250, 505] width 598 height 63
click at [1102, 497] on textarea "Relancer encore [PERSON_NAME] te [PERSON_NAME]" at bounding box center [1250, 505] width 598 height 63
type textarea "Relancer encore [PERSON_NAME] et [PERSON_NAME]"
click at [1010, 704] on button "Ajouter" at bounding box center [996, 717] width 90 height 35
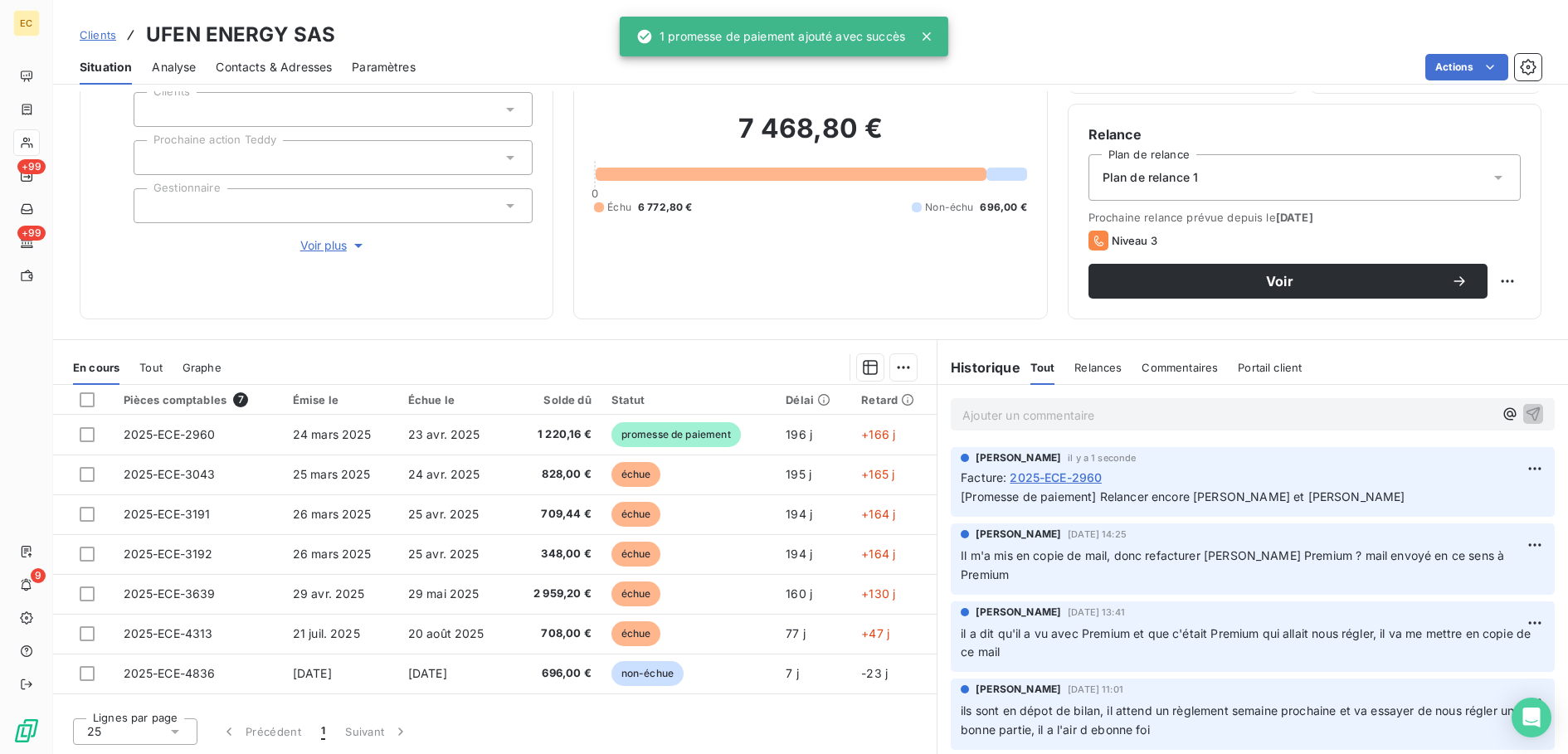
click at [1047, 410] on p "Ajouter un commentaire ﻿" at bounding box center [1228, 415] width 531 height 21
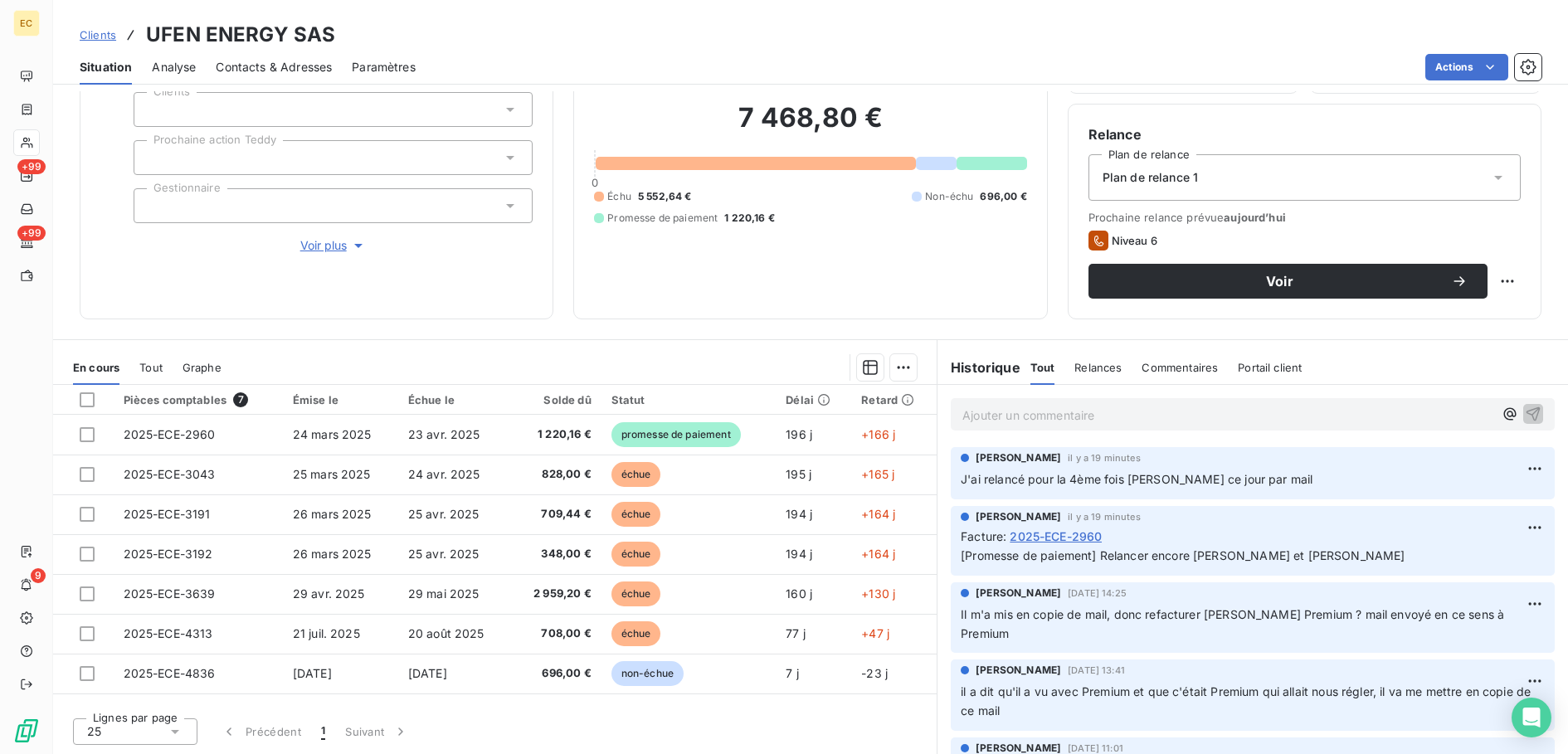
drag, startPoint x: 102, startPoint y: 32, endPoint x: 113, endPoint y: 48, distance: 19.4
click at [102, 32] on span "Clients" at bounding box center [98, 34] width 37 height 13
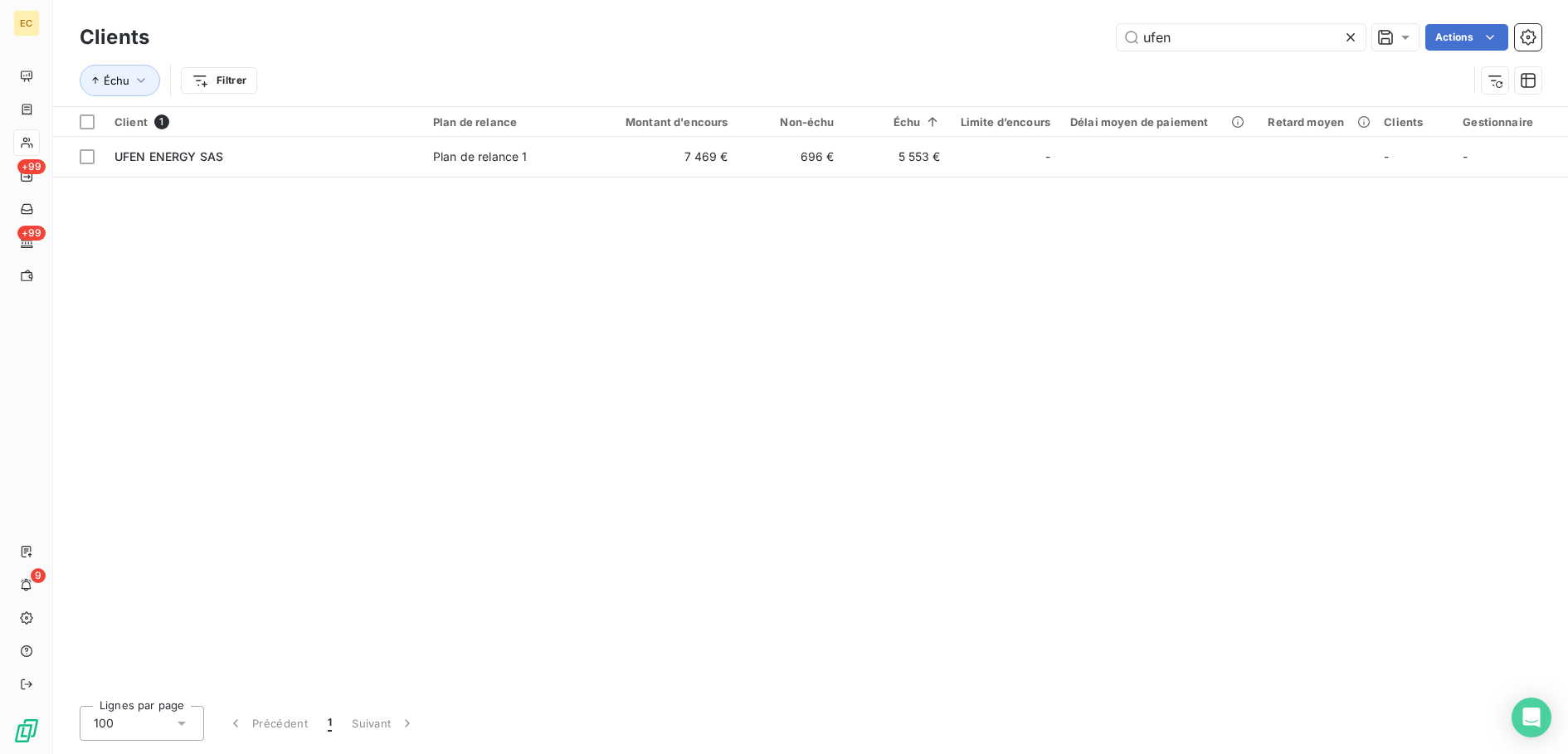
drag, startPoint x: 1223, startPoint y: 37, endPoint x: 1008, endPoint y: 39, distance: 215.0
click at [1025, 39] on div "ufen Actions" at bounding box center [855, 37] width 1372 height 27
type input "speed"
click at [531, 182] on div "Client 1 Plan de relance Montant d'encours Non-échu Échu Limite d’encours Délai…" at bounding box center [810, 399] width 1515 height 585
drag, startPoint x: 812, startPoint y: 164, endPoint x: 877, endPoint y: 223, distance: 87.8
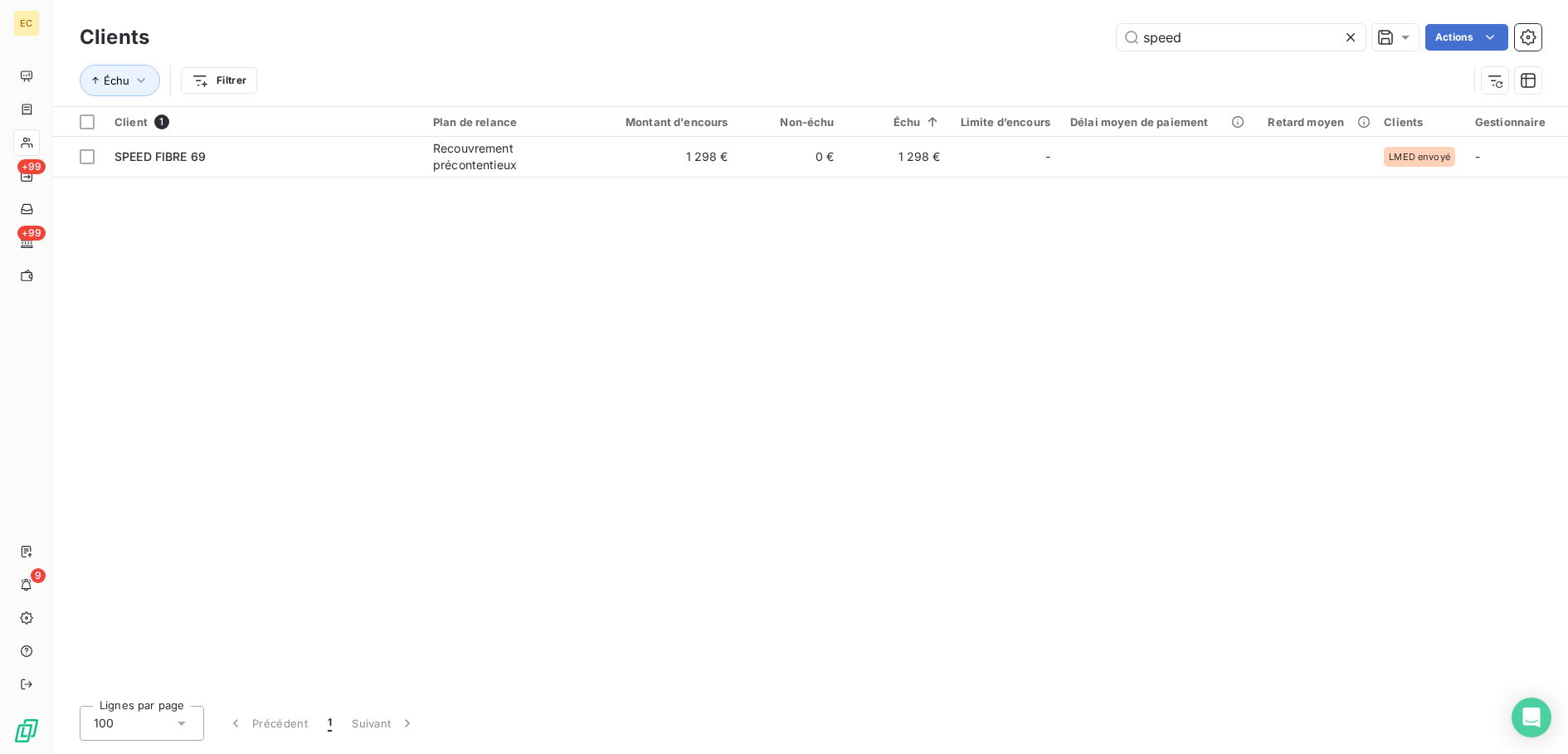
click at [813, 163] on td "0 €" at bounding box center [792, 157] width 106 height 40
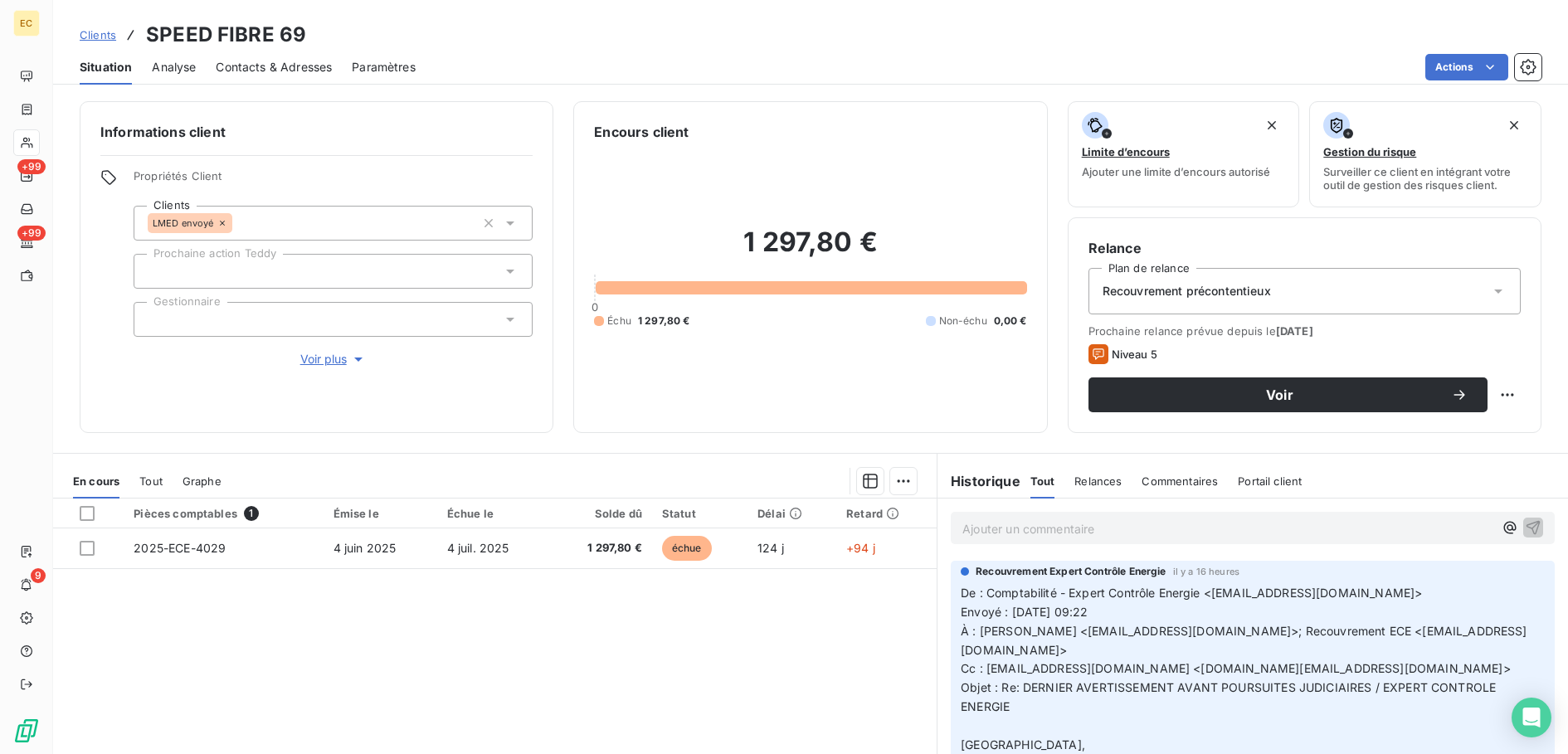
click at [1040, 513] on div "Ajouter un commentaire ﻿" at bounding box center [1253, 527] width 604 height 32
click at [1040, 520] on p "Ajouter un commentaire ﻿" at bounding box center [1228, 529] width 531 height 21
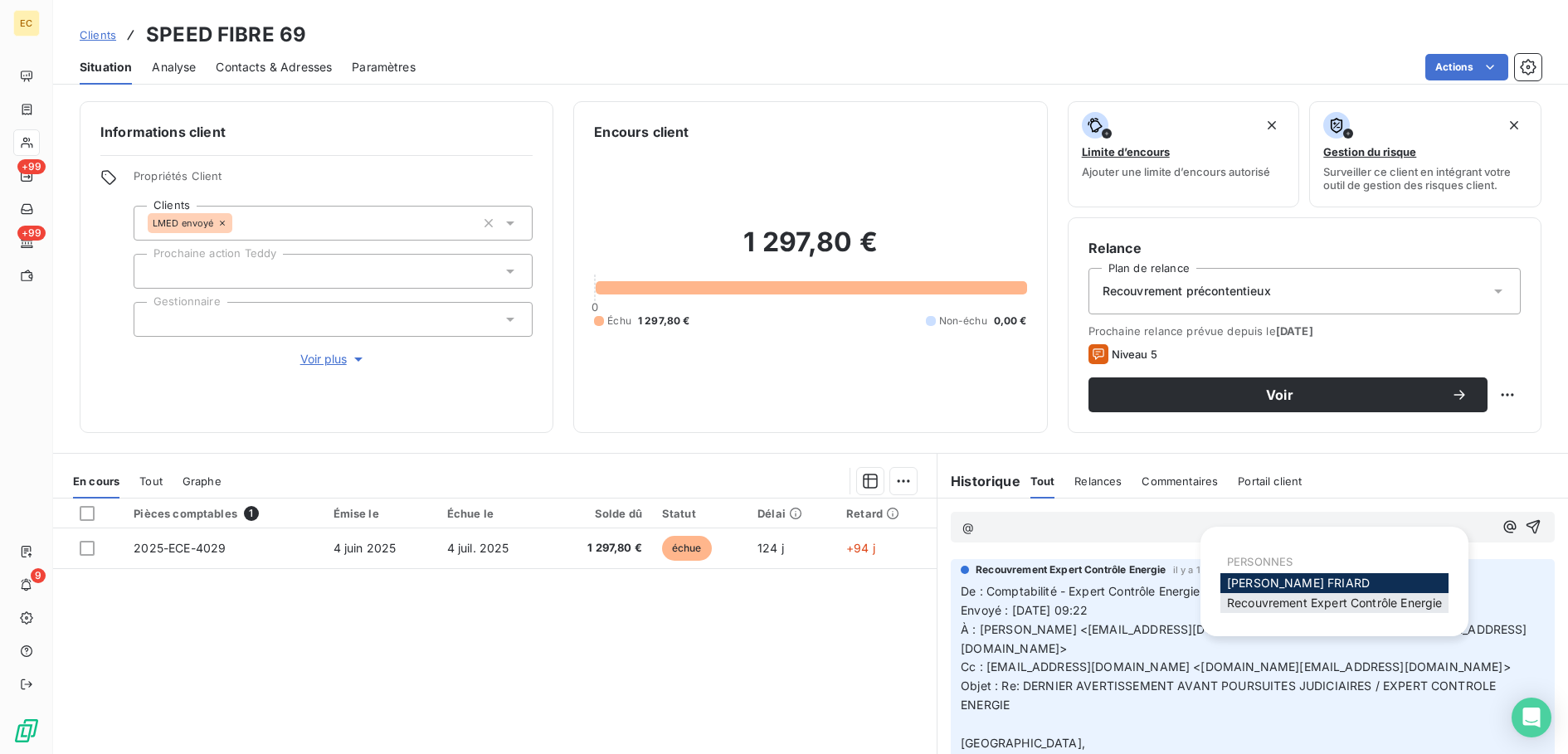
click at [1277, 596] on span "Recouvrement Expert Contrôle Energie" at bounding box center [1334, 603] width 215 height 14
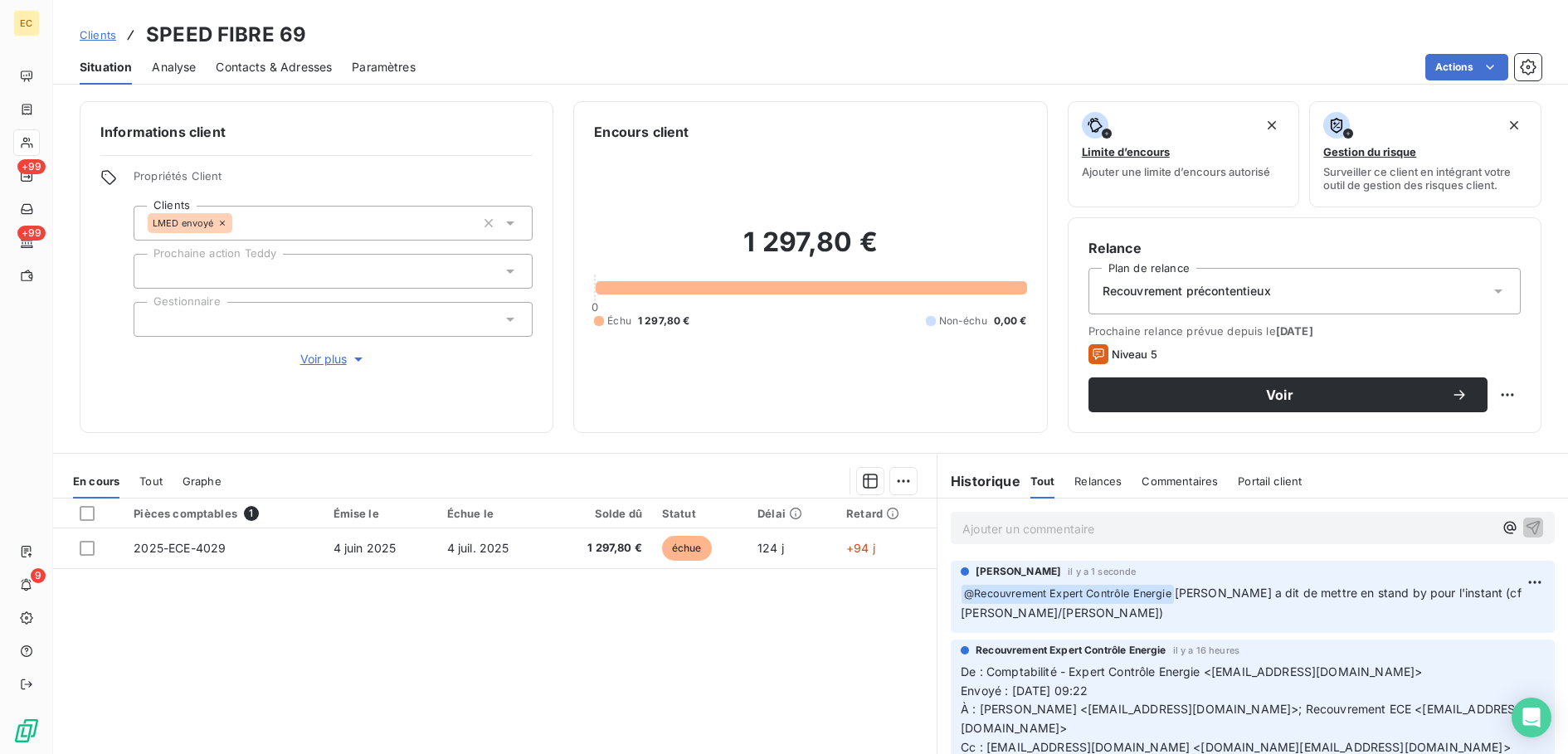
click at [312, 357] on span "Voir plus" at bounding box center [333, 358] width 66 height 17
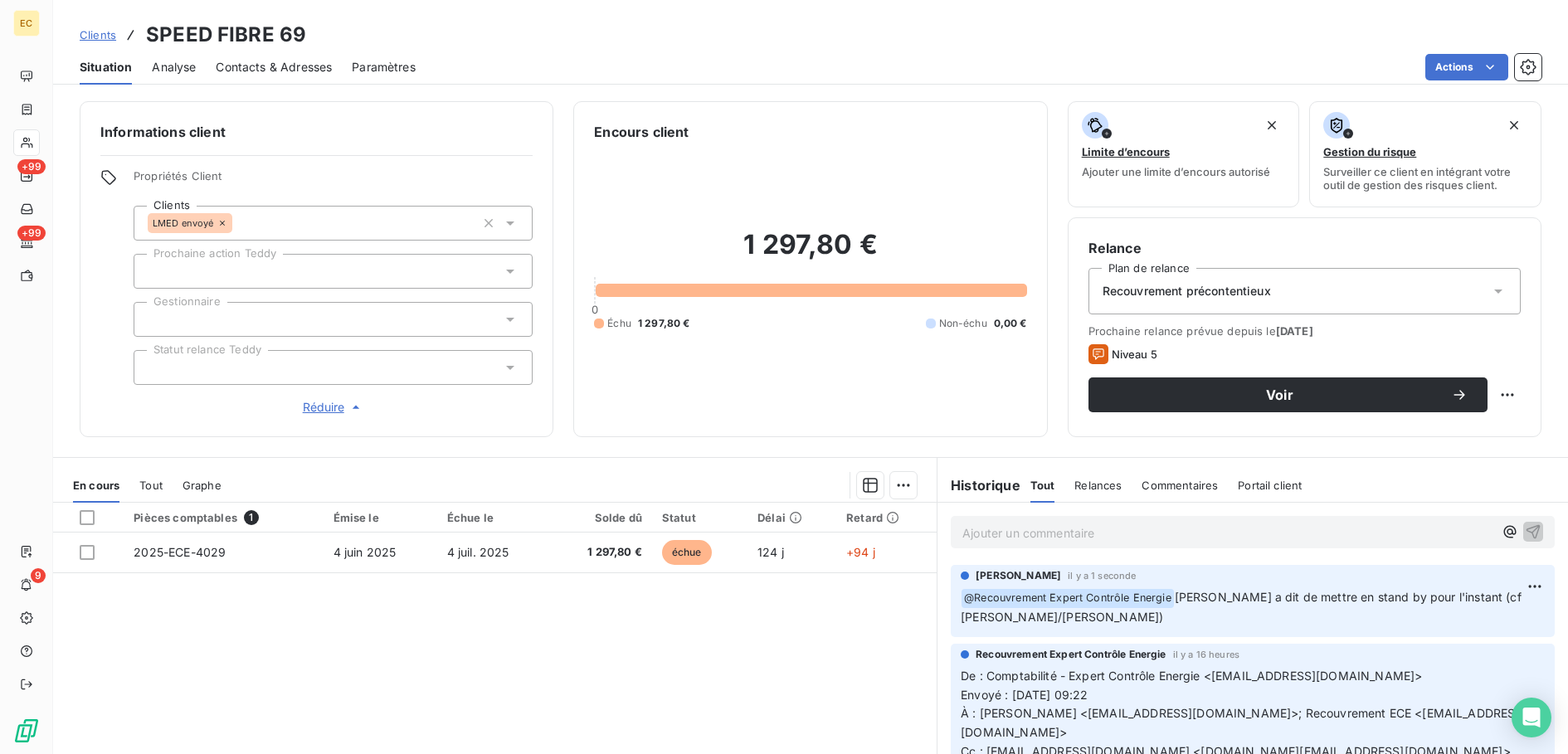
click at [314, 327] on div at bounding box center [333, 319] width 399 height 35
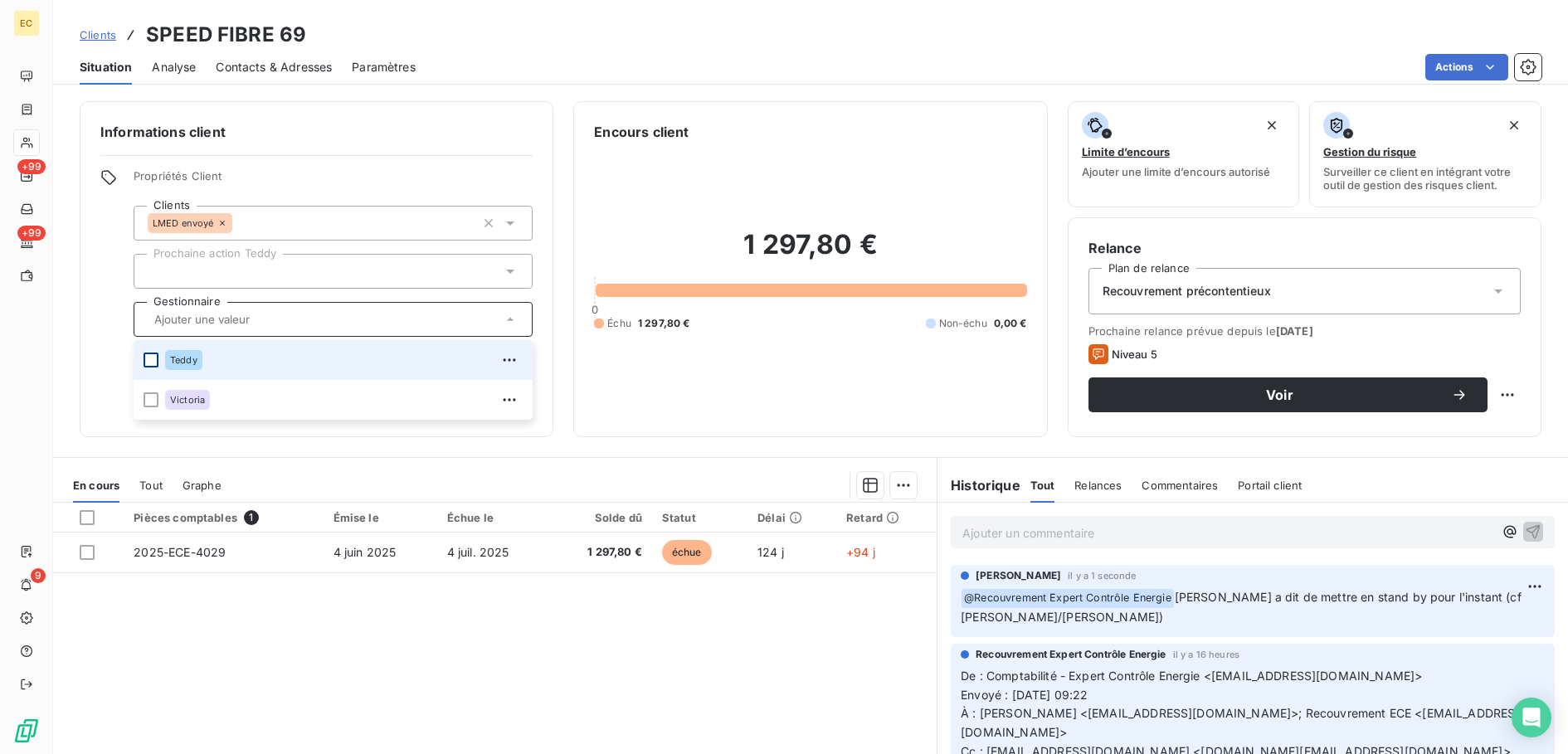
click at [151, 360] on div at bounding box center [151, 359] width 15 height 15
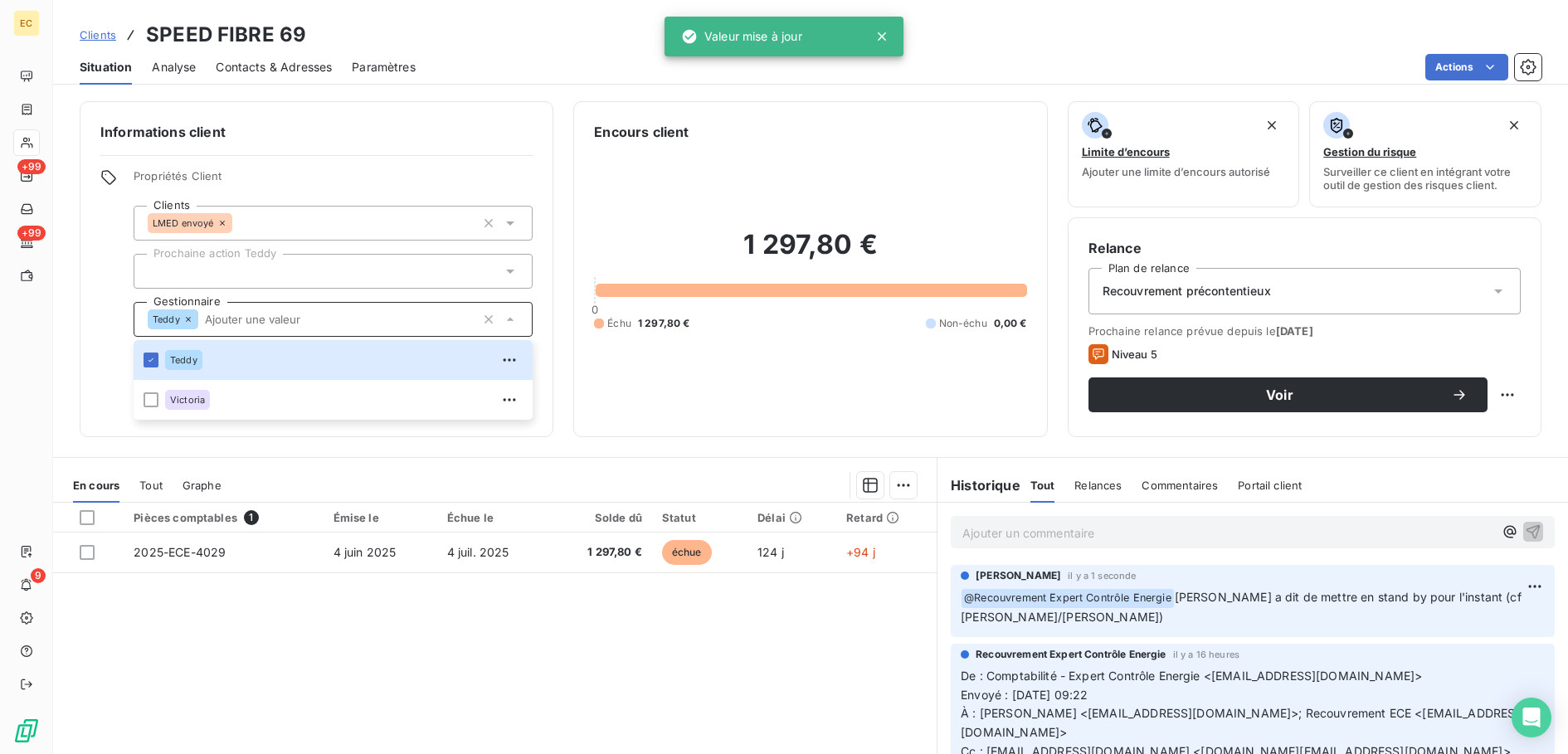
click at [102, 36] on span "Clients" at bounding box center [98, 34] width 37 height 13
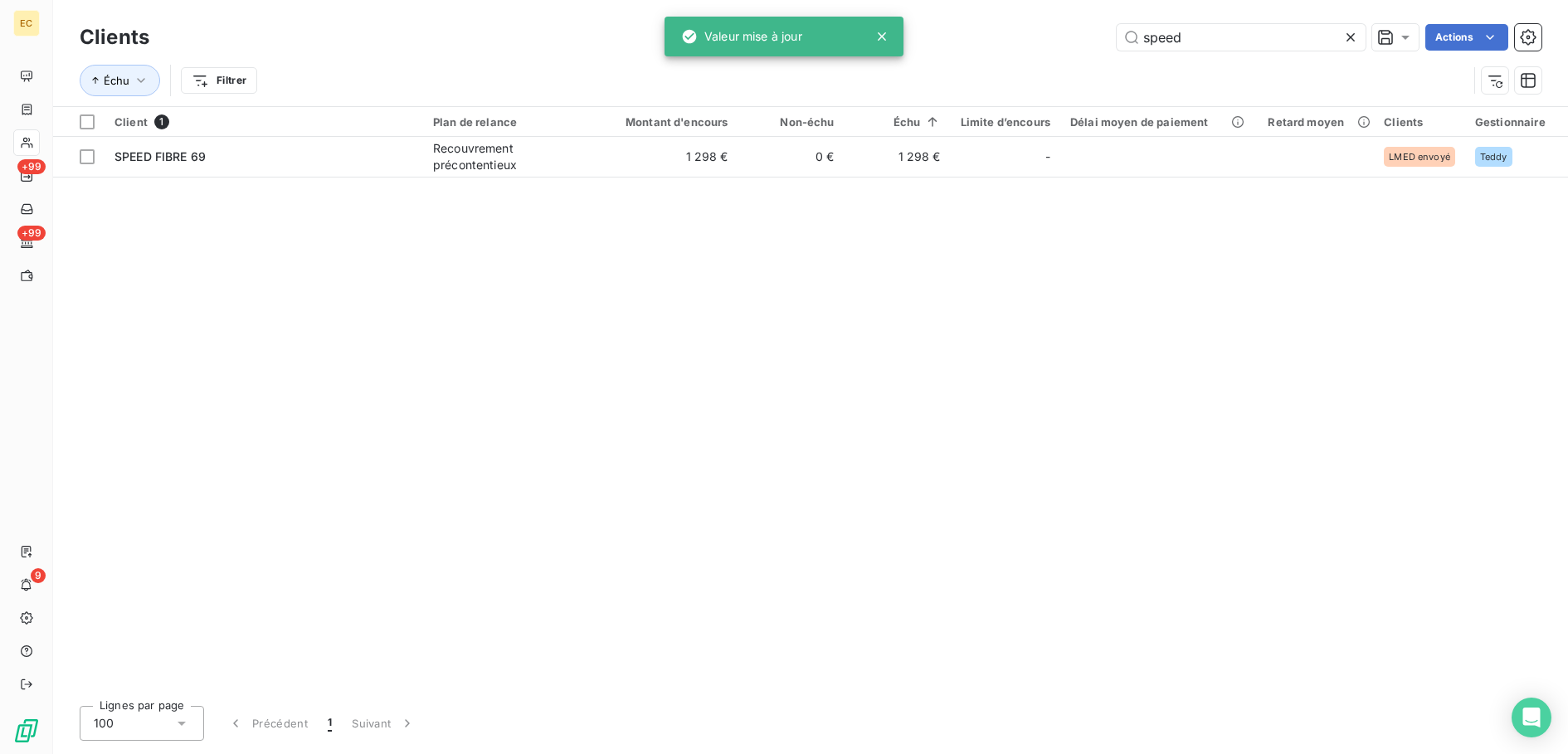
drag, startPoint x: 1203, startPoint y: 38, endPoint x: 976, endPoint y: 36, distance: 227.0
click at [1059, 36] on div "speed Actions" at bounding box center [855, 37] width 1372 height 27
drag, startPoint x: 312, startPoint y: 352, endPoint x: 266, endPoint y: 333, distance: 49.8
click at [313, 347] on div "Client 1 Plan de relance Montant d'encours Non-échu Échu Limite d’encours Délai…" at bounding box center [810, 399] width 1515 height 585
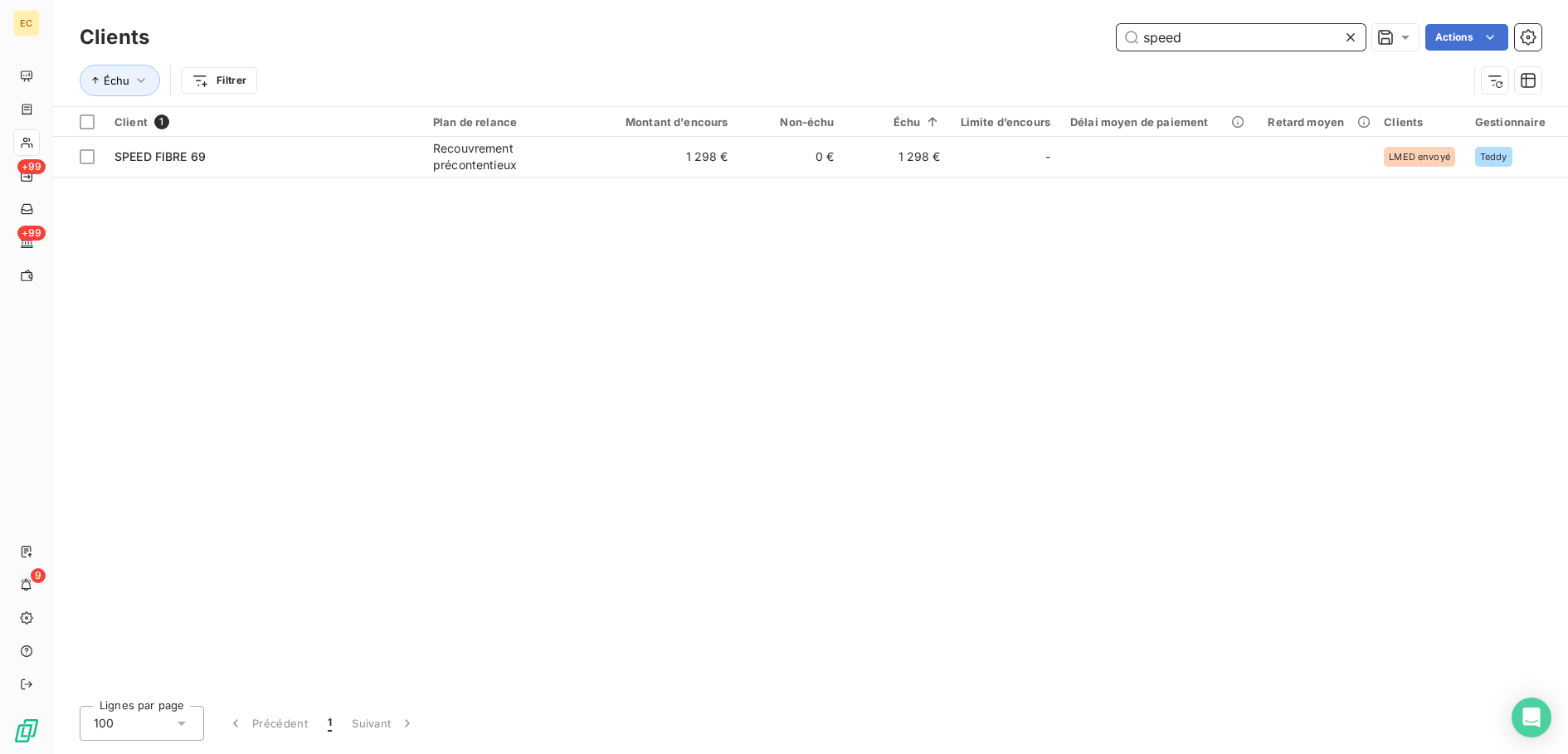
drag, startPoint x: 1211, startPoint y: 38, endPoint x: 992, endPoint y: 0, distance: 222.3
click at [992, 0] on div "Clients speed Actions Échu Filtrer" at bounding box center [810, 53] width 1515 height 106
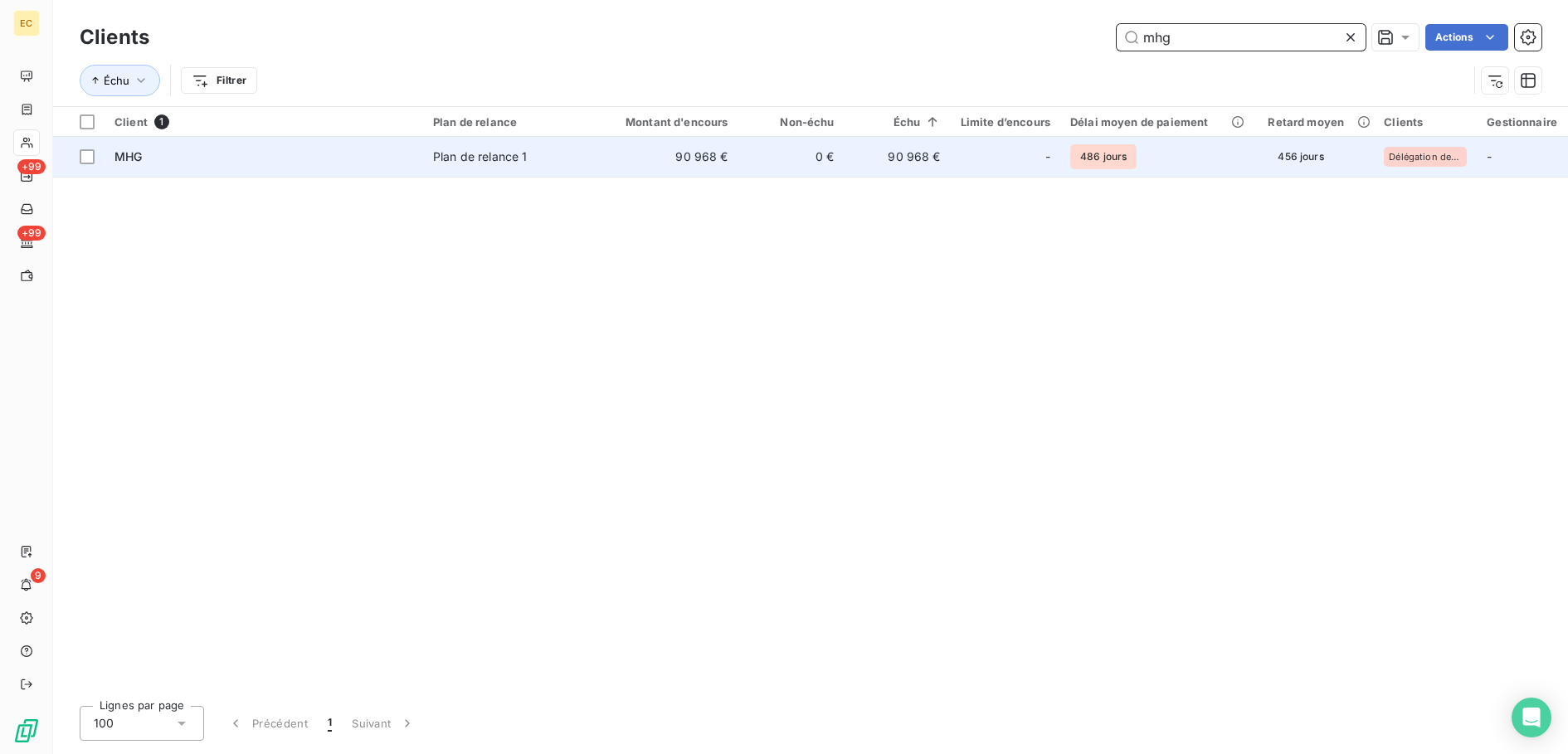
type input "mhg"
click at [402, 165] on td "MHG" at bounding box center [264, 157] width 318 height 40
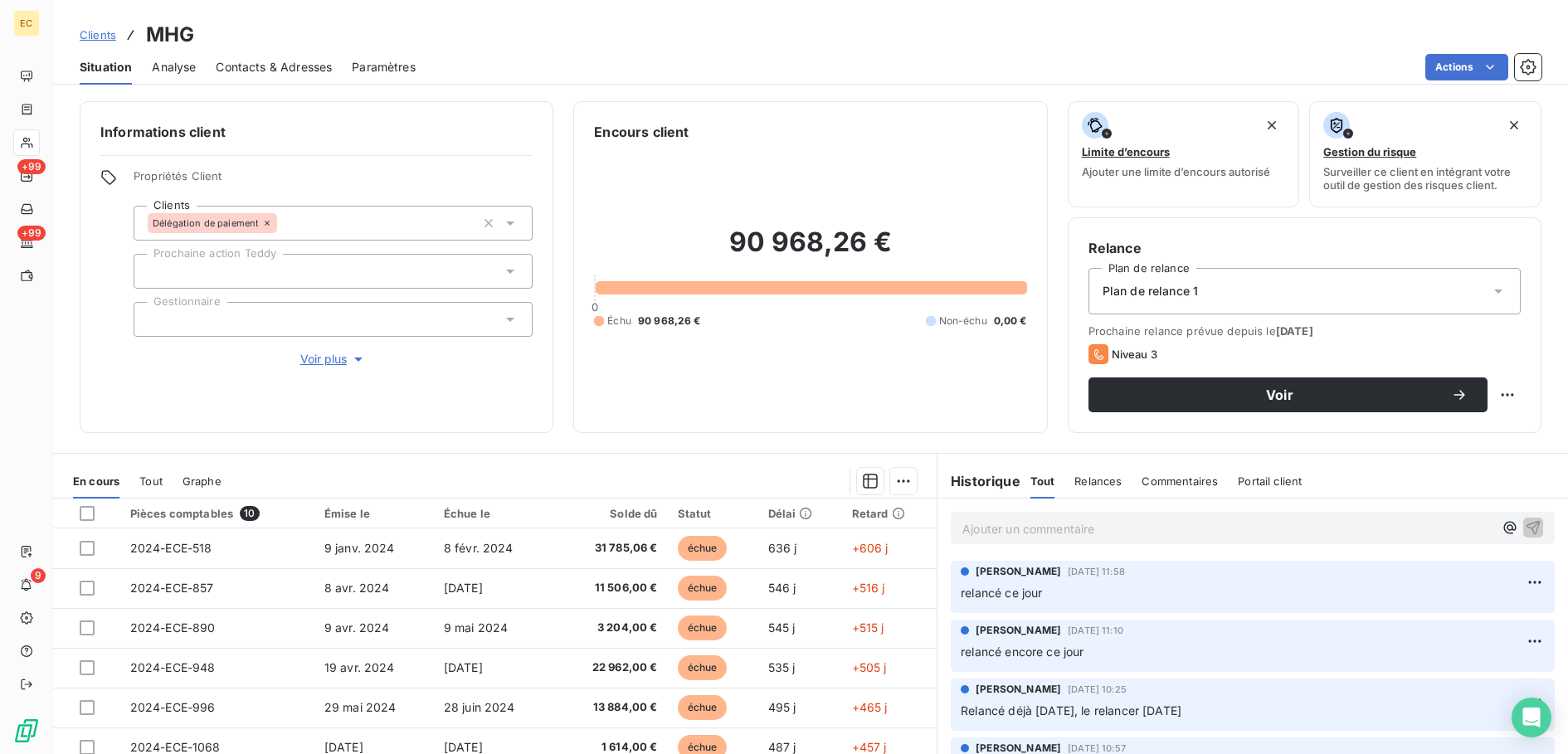
click at [1038, 484] on span "Tout" at bounding box center [1042, 480] width 25 height 13
click at [1030, 542] on div "Ajouter un commentaire ﻿" at bounding box center [1253, 527] width 604 height 32
click at [1029, 523] on p "Ajouter un commentaire ﻿" at bounding box center [1228, 529] width 531 height 21
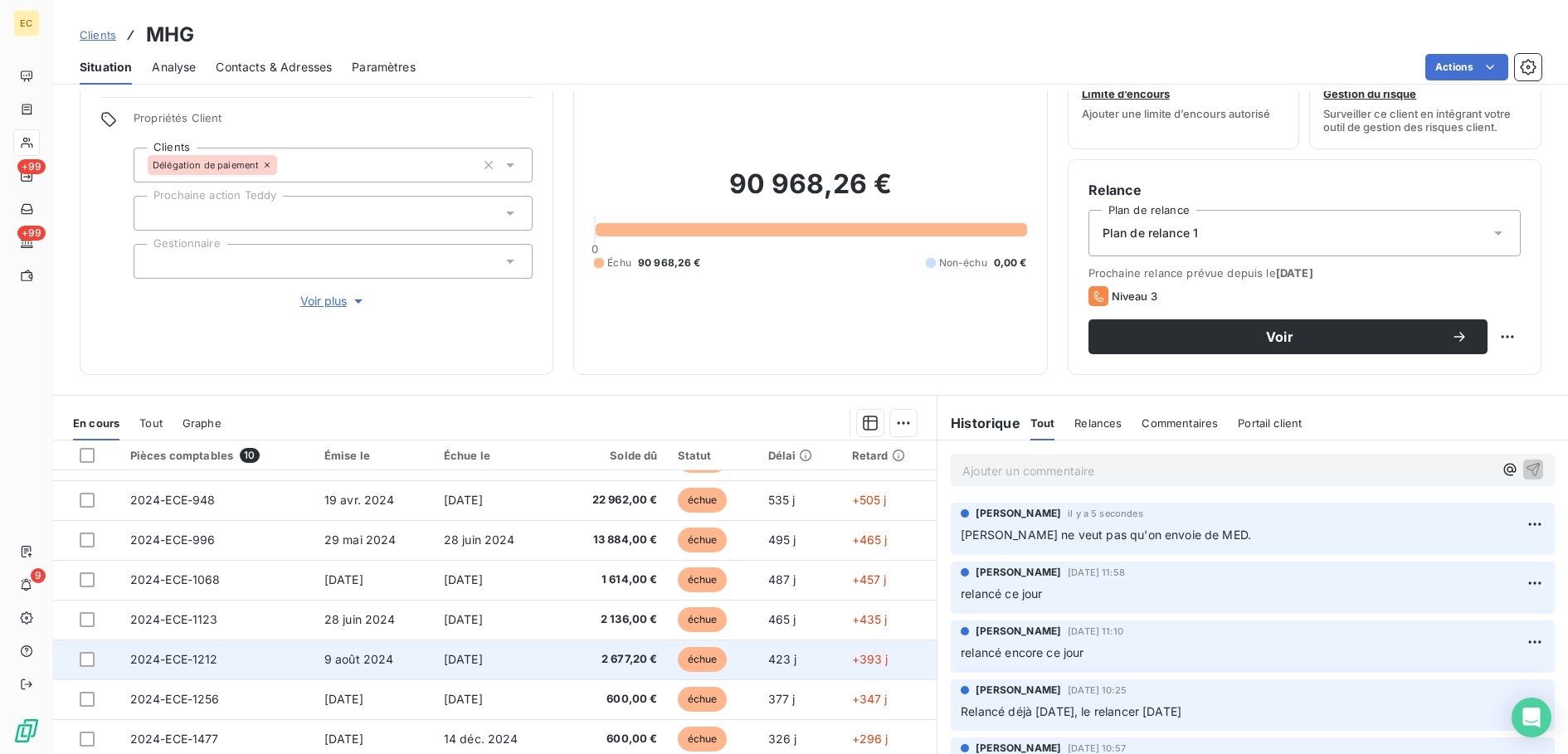
scroll to position [114, 0]
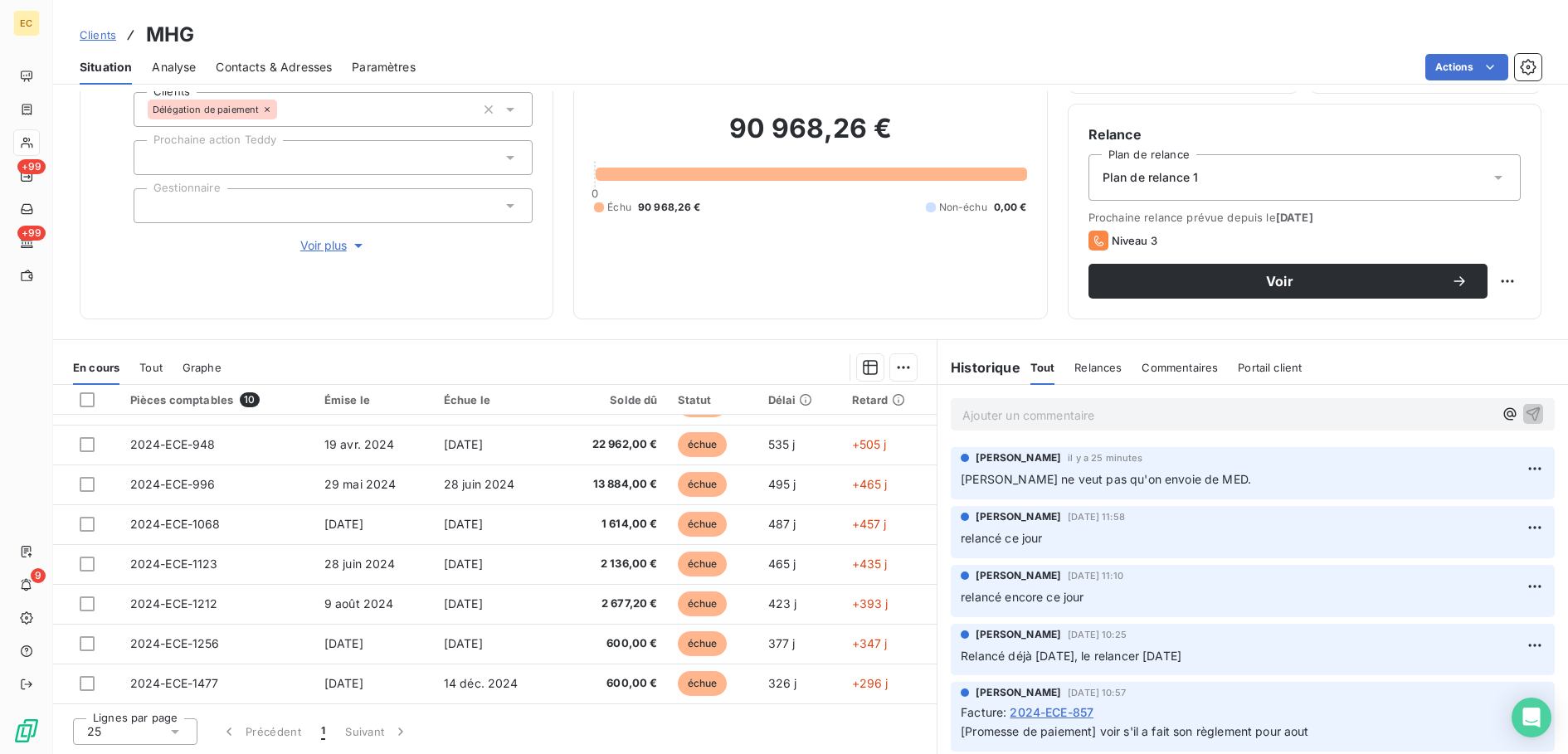
click at [1028, 409] on p "Ajouter un commentaire ﻿" at bounding box center [1228, 415] width 531 height 21
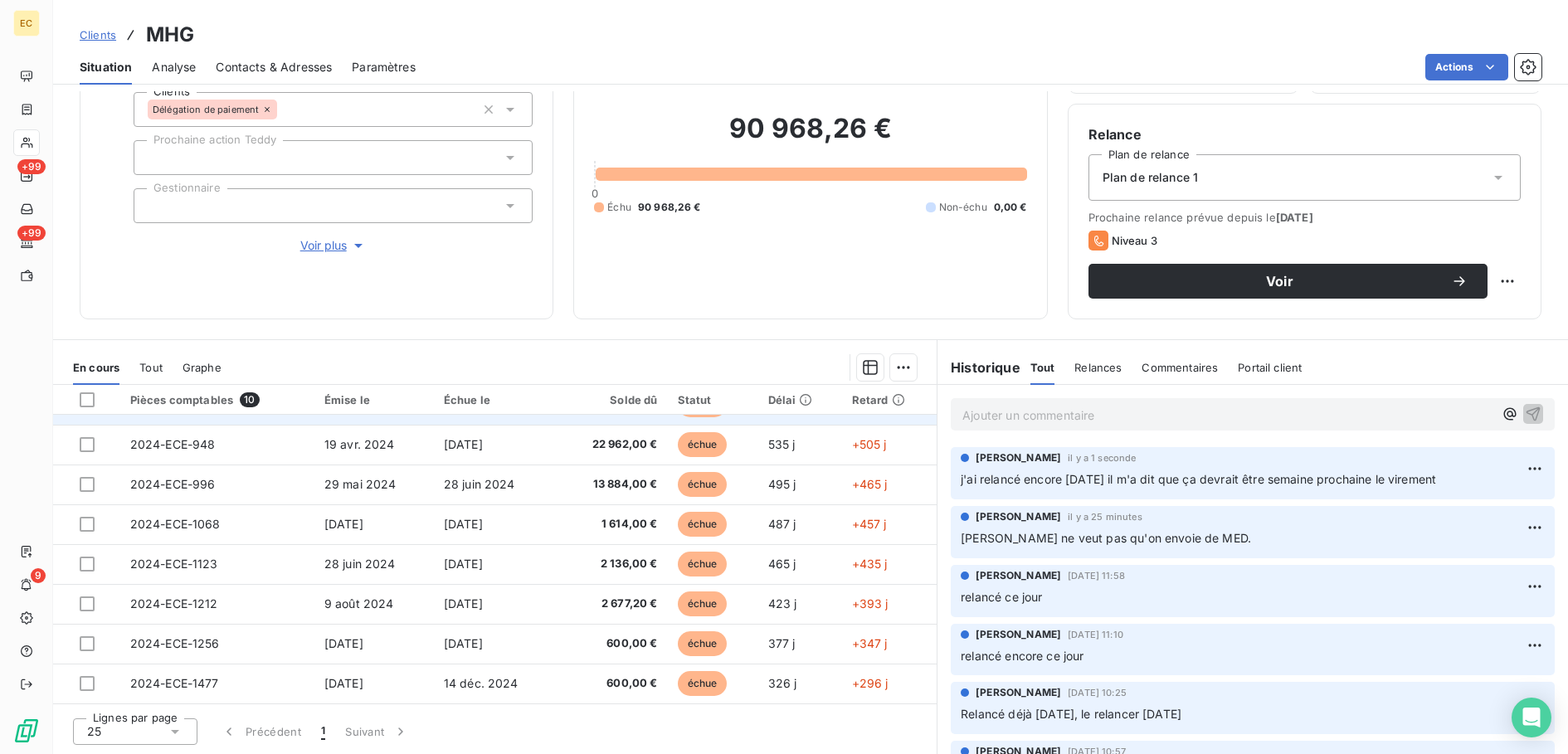
scroll to position [0, 0]
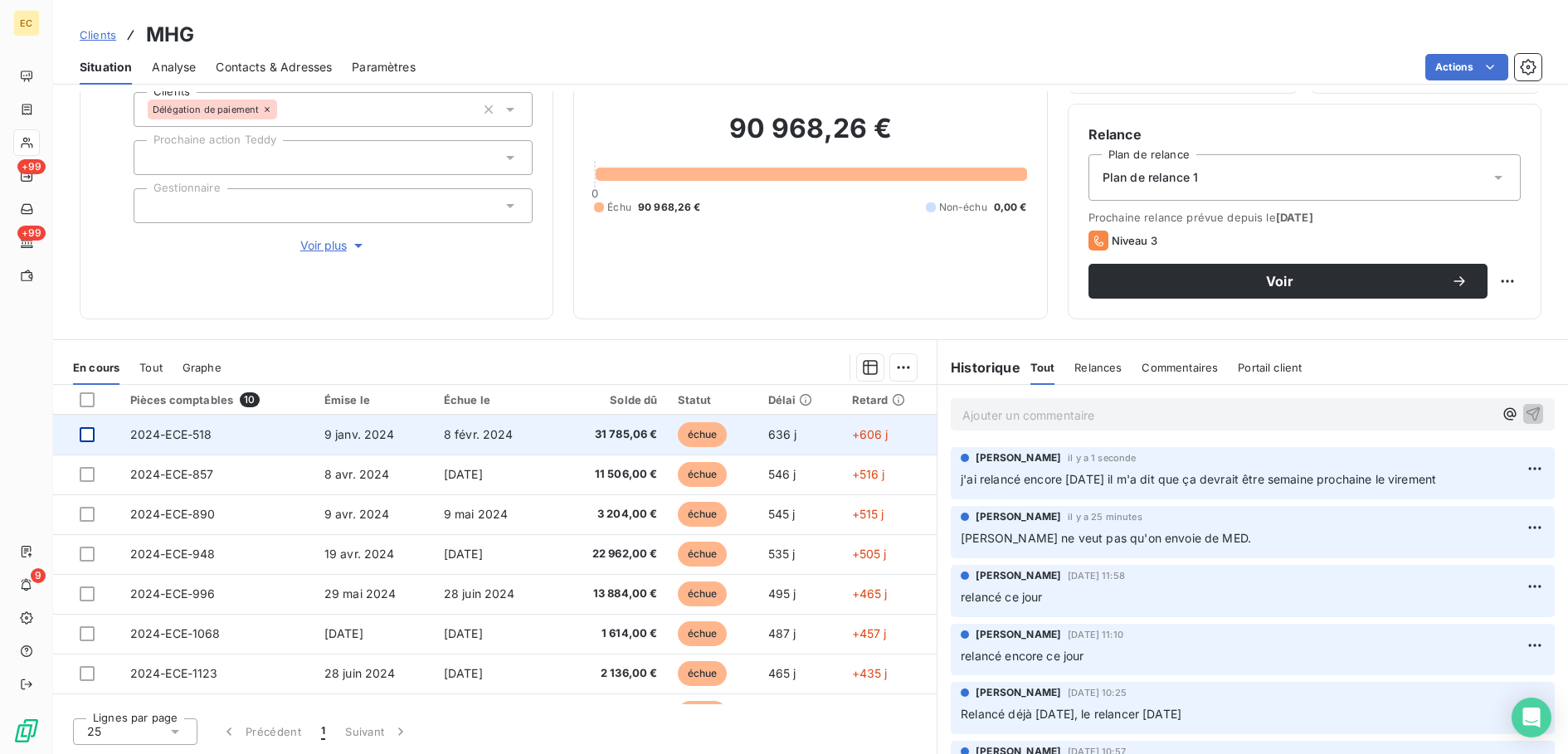
click at [86, 437] on div at bounding box center [87, 434] width 15 height 15
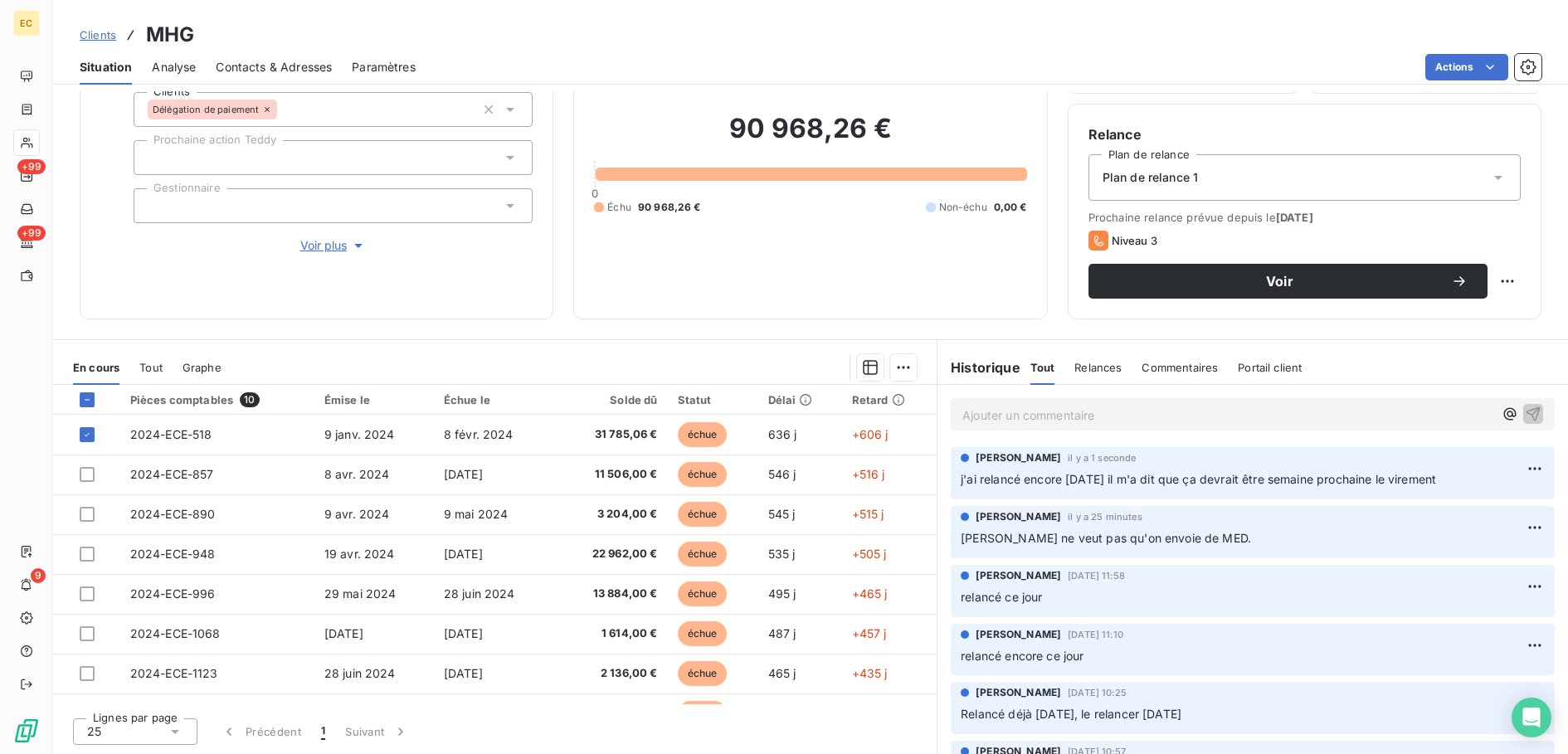
click at [885, 369] on html "EC +99 +99 9 Clients MHG Situation Analyse Contacts & Adresses Paramètres Actio…" at bounding box center [784, 377] width 1568 height 754
click at [792, 438] on div "Ajouter une promesse de paiement (1 facture)" at bounding box center [755, 433] width 293 height 27
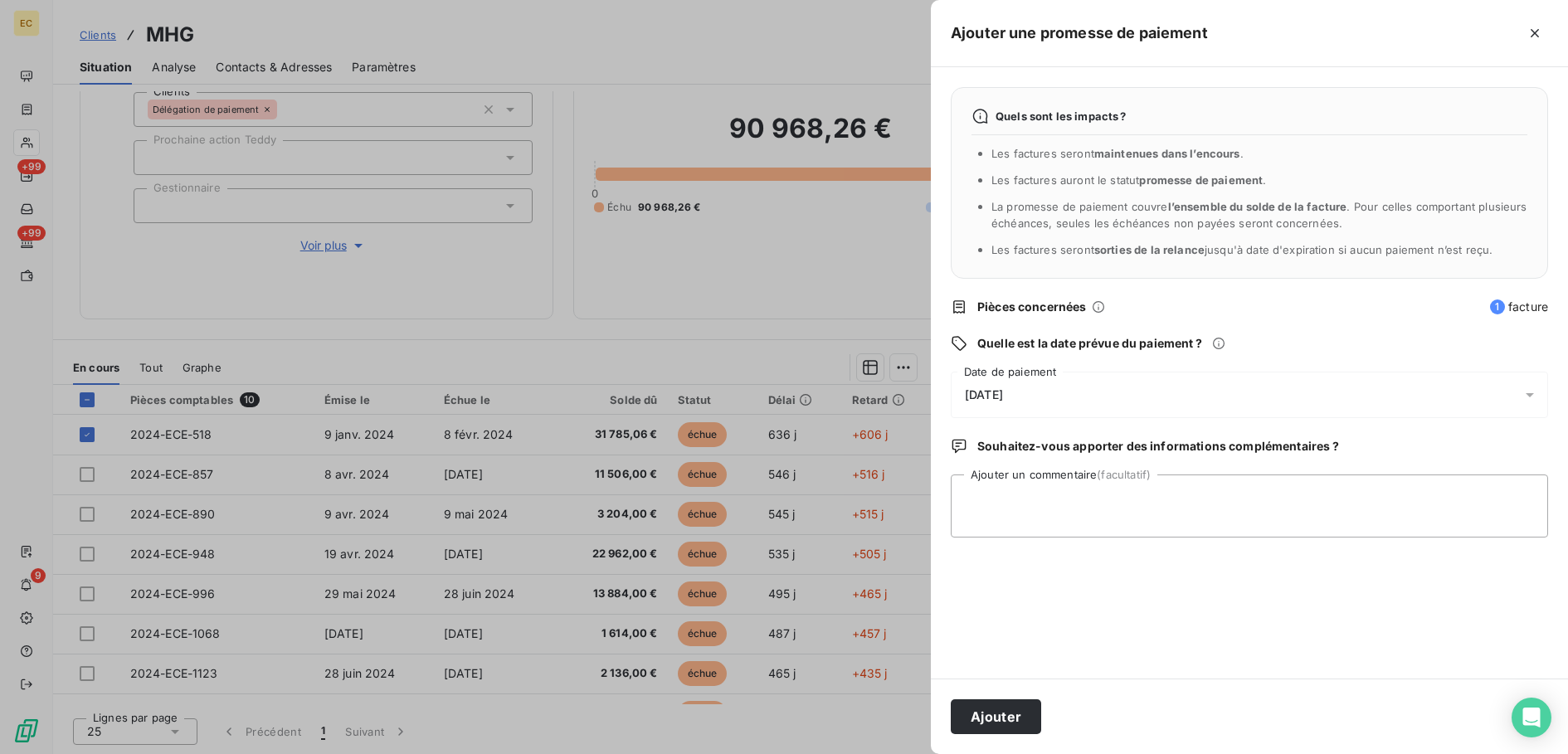
drag, startPoint x: 1040, startPoint y: 388, endPoint x: 972, endPoint y: 379, distance: 68.6
click at [1038, 388] on div "[DATE]" at bounding box center [1250, 394] width 598 height 46
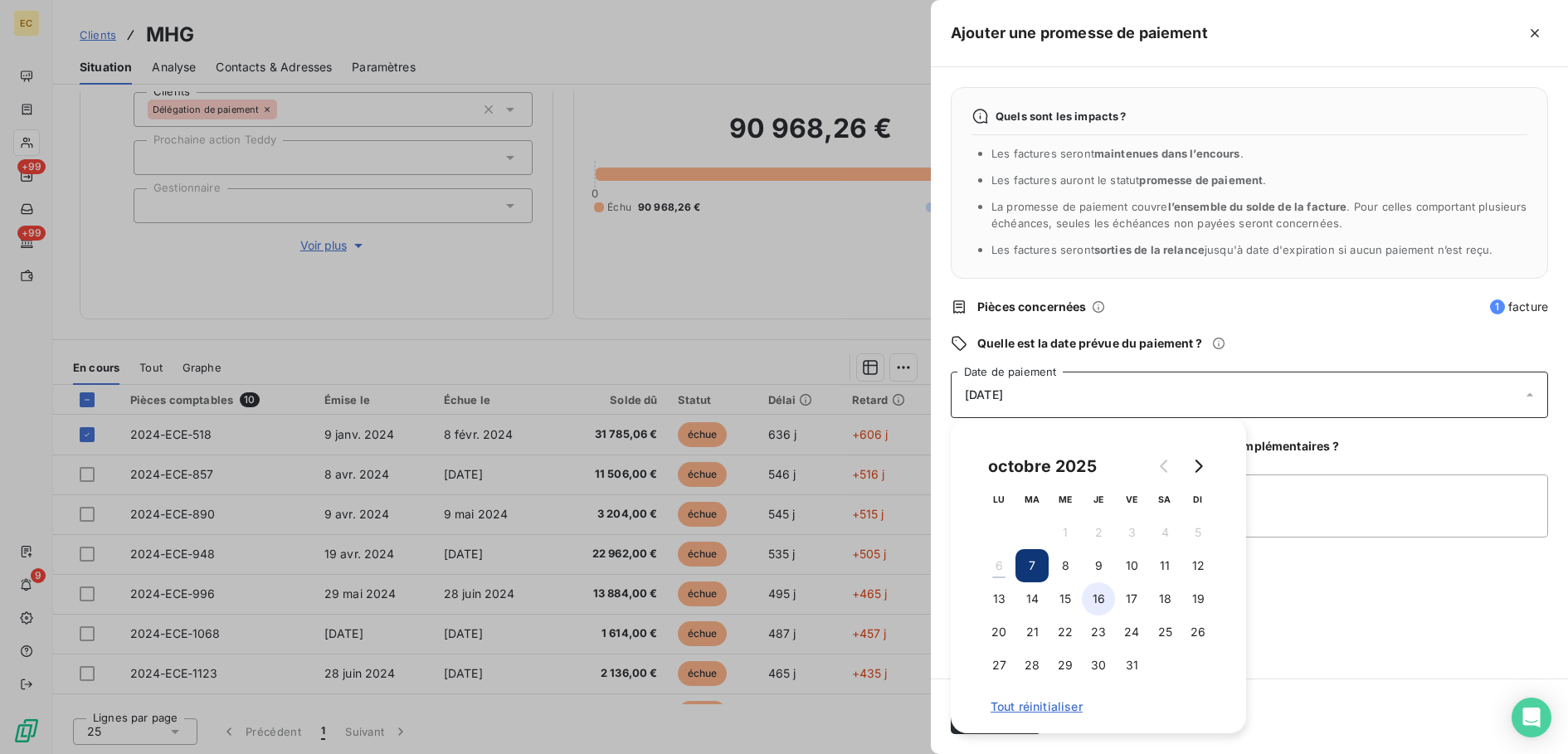
click at [1088, 596] on button "16" at bounding box center [1098, 598] width 33 height 33
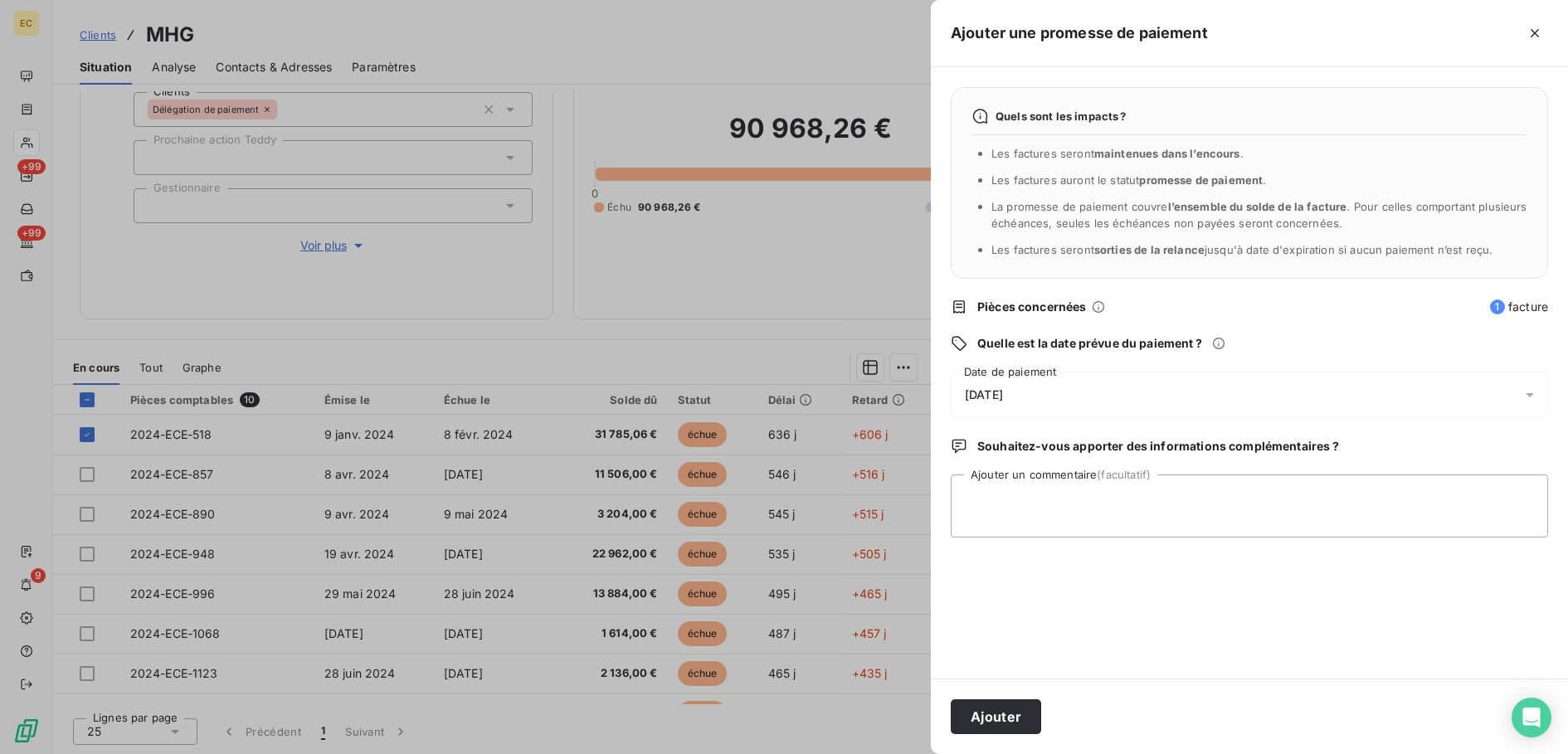
drag, startPoint x: 1361, startPoint y: 603, endPoint x: 1029, endPoint y: 686, distance: 342.2
click at [1356, 604] on div "Quels sont les impacts ? Les factures seront maintenues dans l’encours . Les fa…" at bounding box center [1250, 372] width 637 height 611
click at [985, 714] on button "Ajouter" at bounding box center [996, 717] width 90 height 35
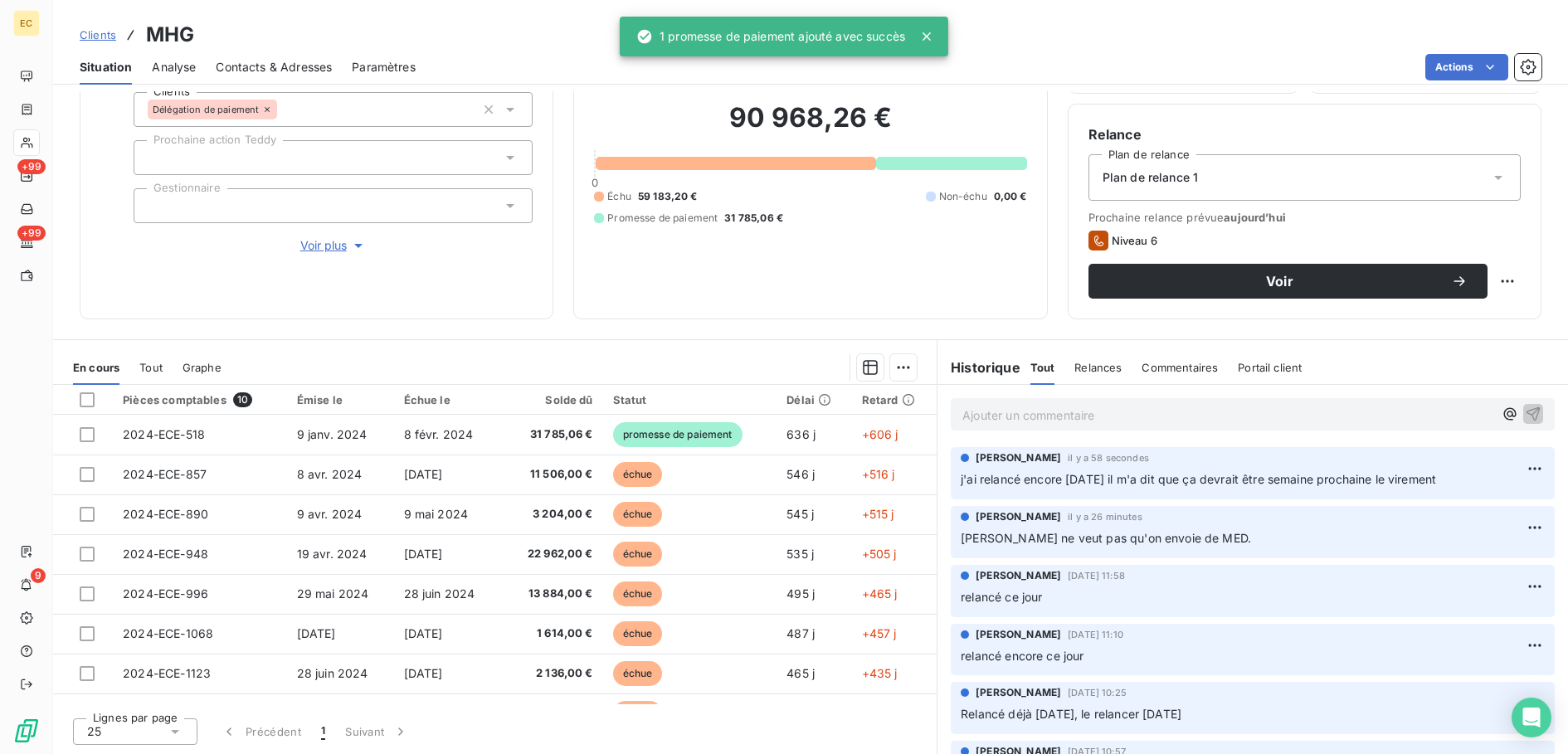
drag, startPoint x: 98, startPoint y: 33, endPoint x: 272, endPoint y: 33, distance: 174.0
click at [99, 33] on span "Clients" at bounding box center [98, 34] width 37 height 13
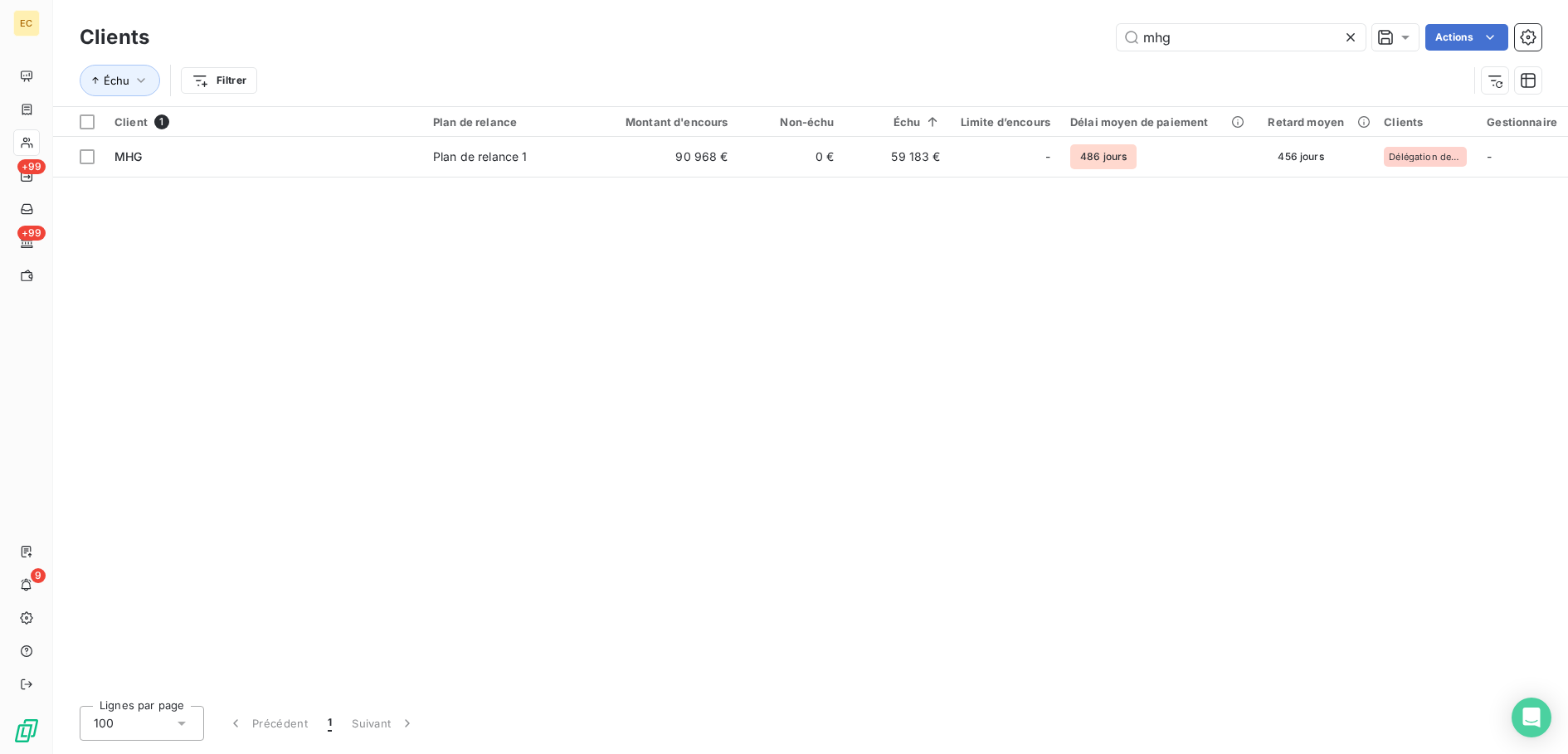
drag, startPoint x: 1206, startPoint y: 40, endPoint x: 1058, endPoint y: 14, distance: 150.3
click at [1079, 18] on div "Clients mhg Actions Échu Filtrer" at bounding box center [810, 53] width 1515 height 106
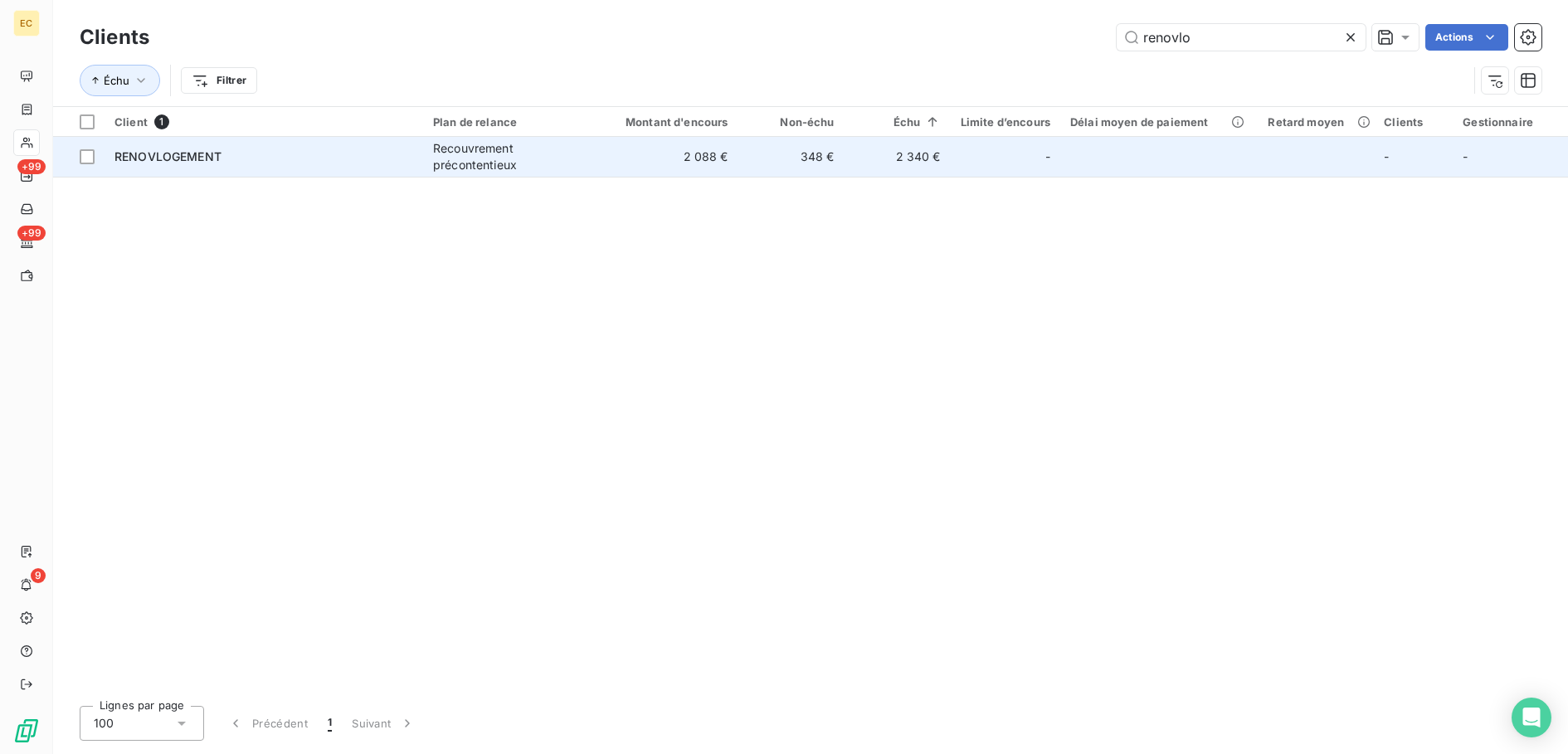
type input "renovlo"
click at [461, 171] on div "Recouvrement précontentieux" at bounding box center [509, 157] width 152 height 33
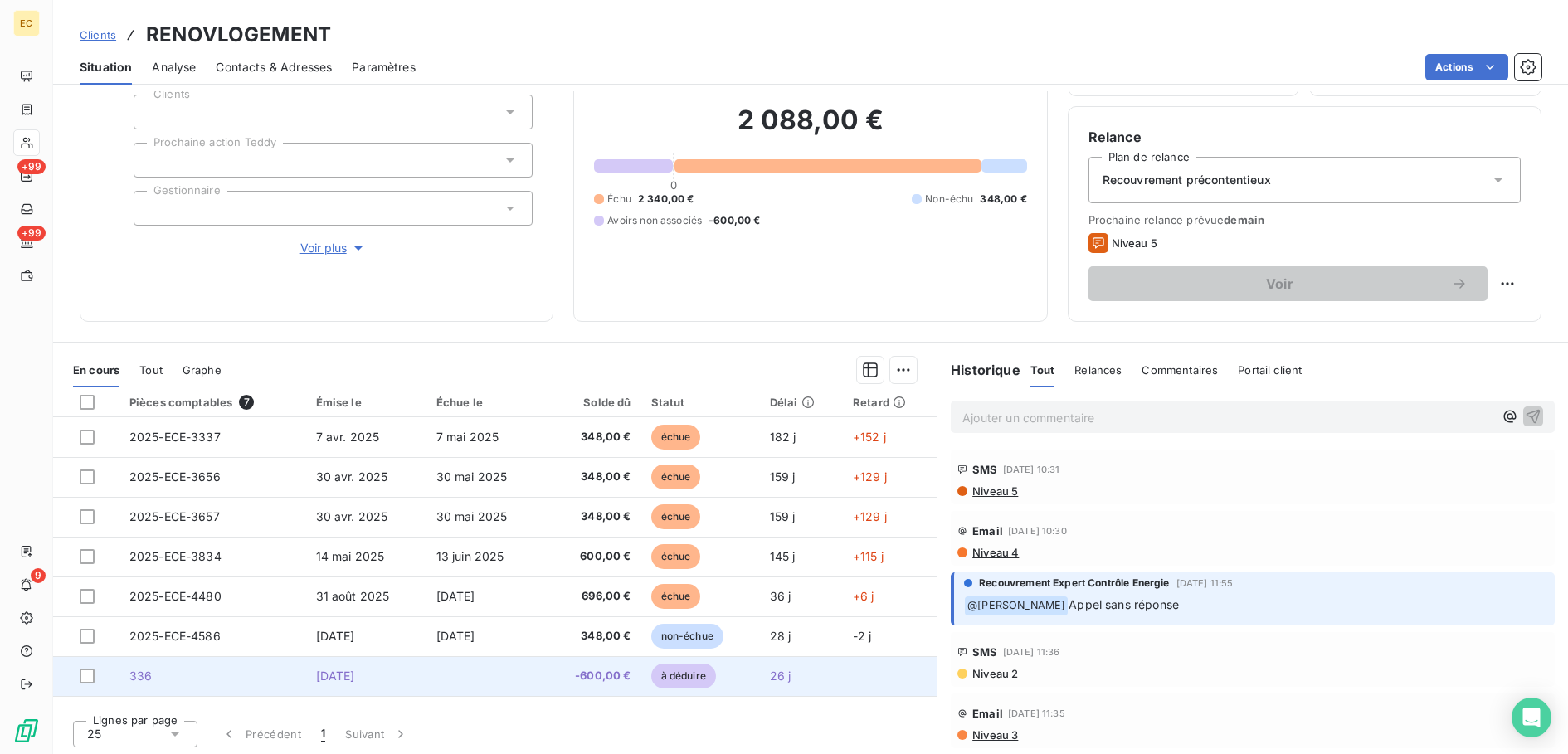
scroll to position [114, 0]
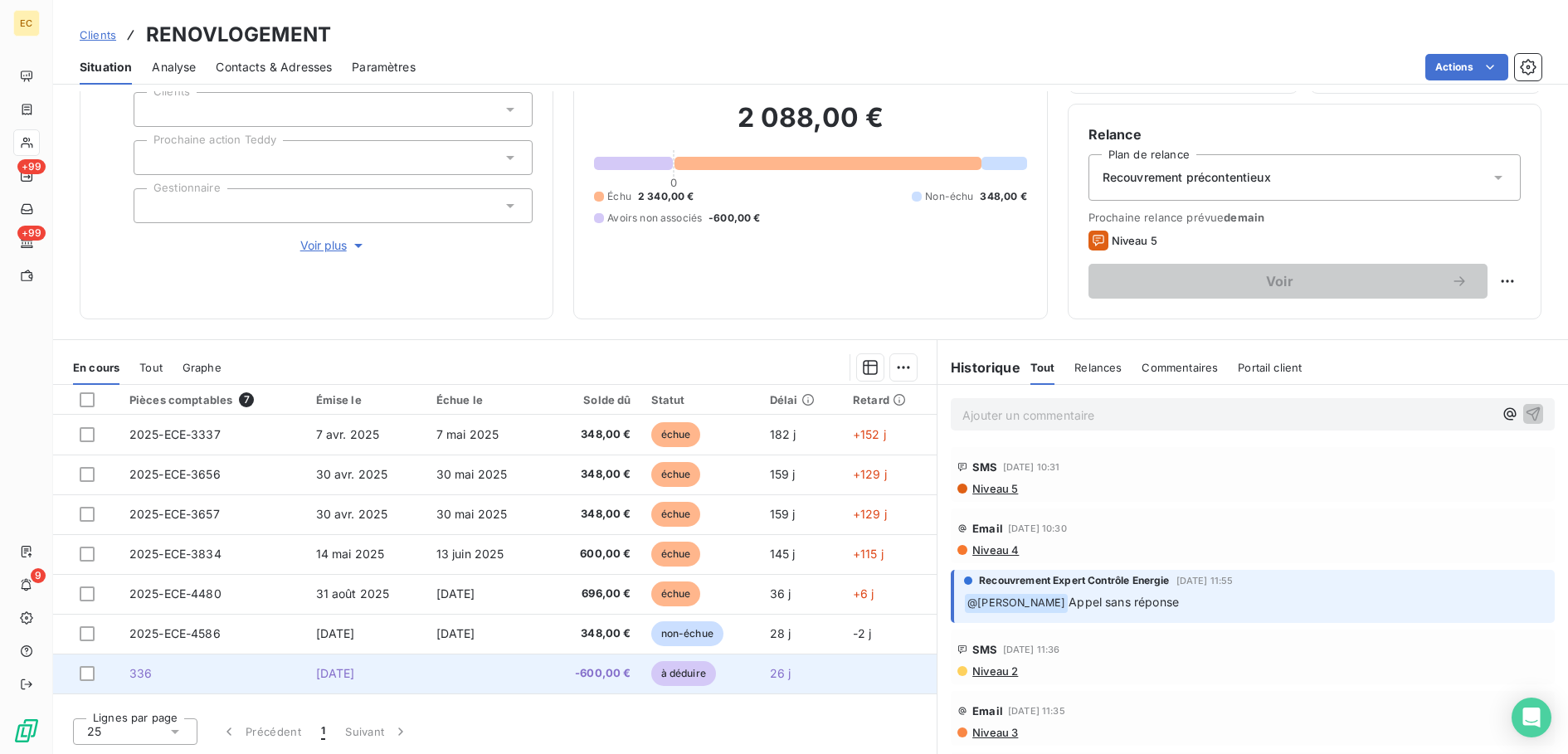
click at [410, 671] on td "[DATE]" at bounding box center [366, 673] width 120 height 40
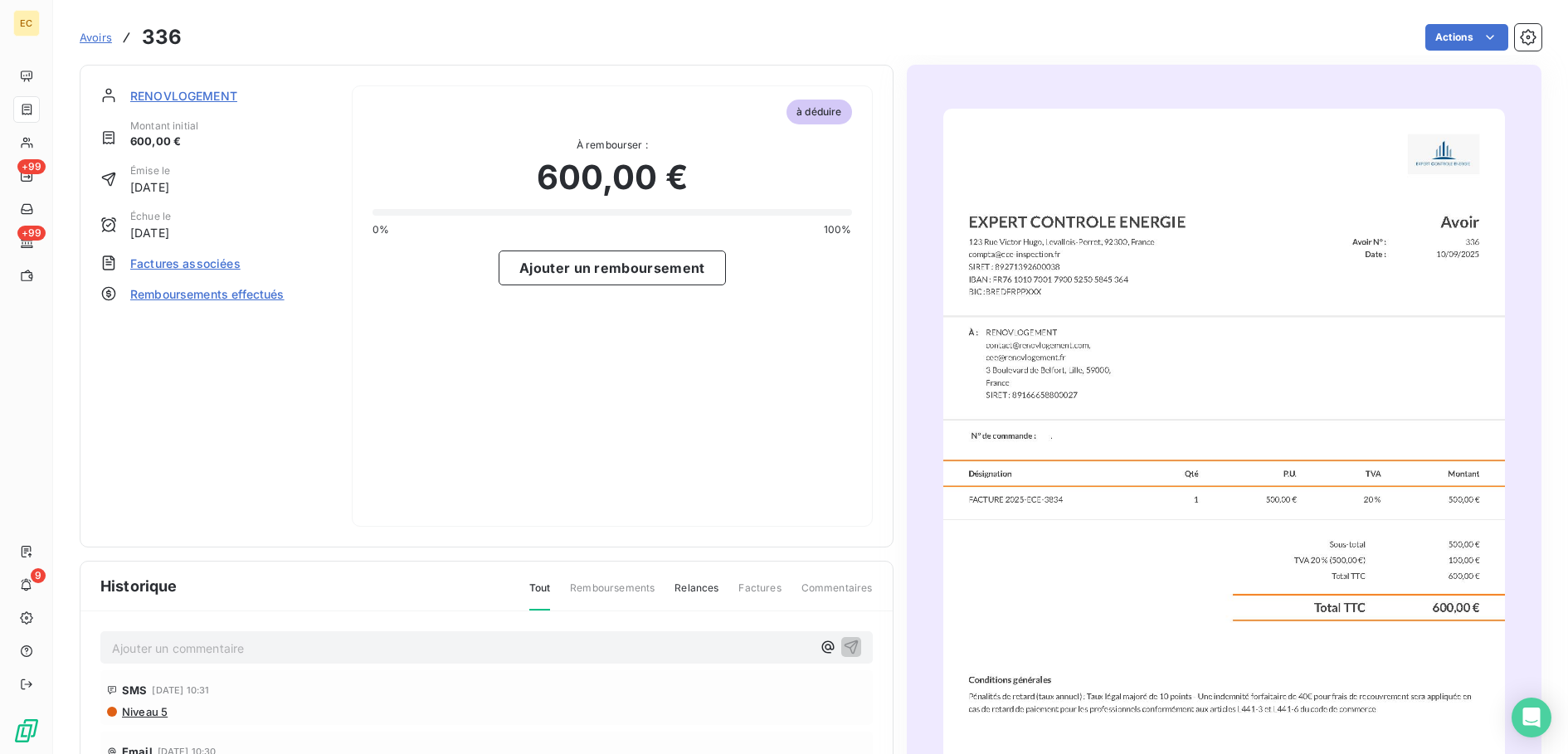
click at [205, 97] on span "RENOVLOGEMENT" at bounding box center [184, 96] width 107 height 17
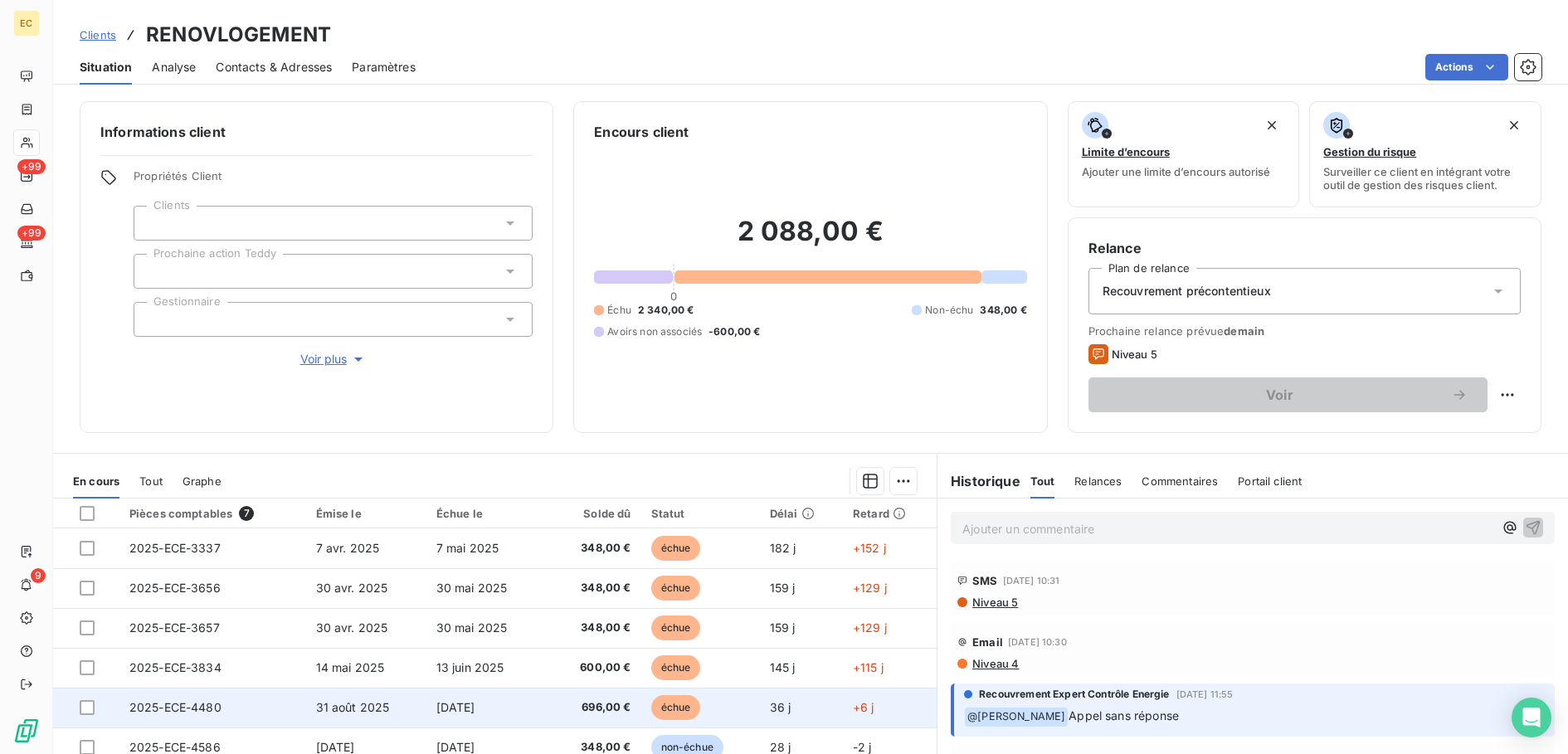
scroll to position [114, 0]
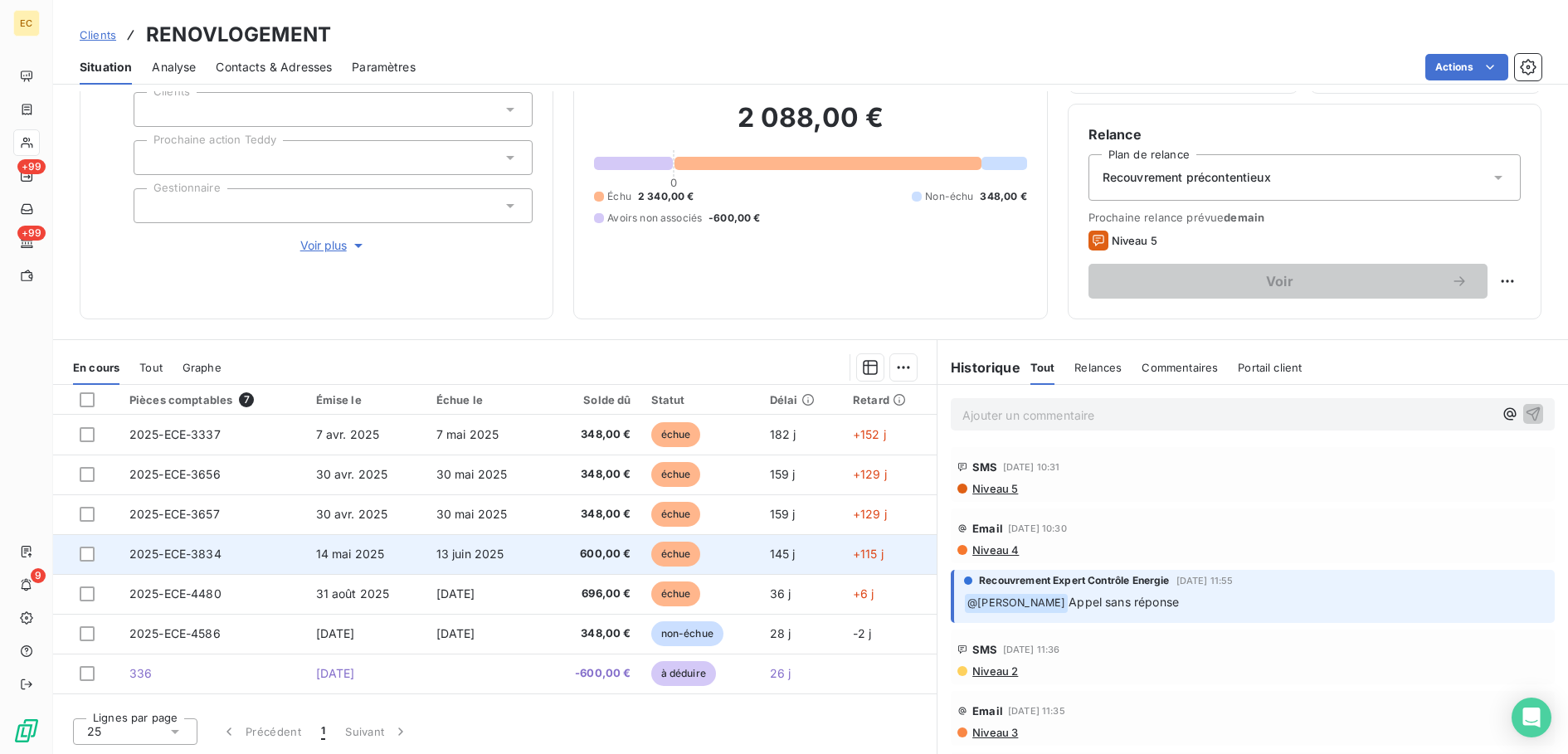
click at [266, 551] on td "2025-ECE-3834" at bounding box center [212, 554] width 187 height 40
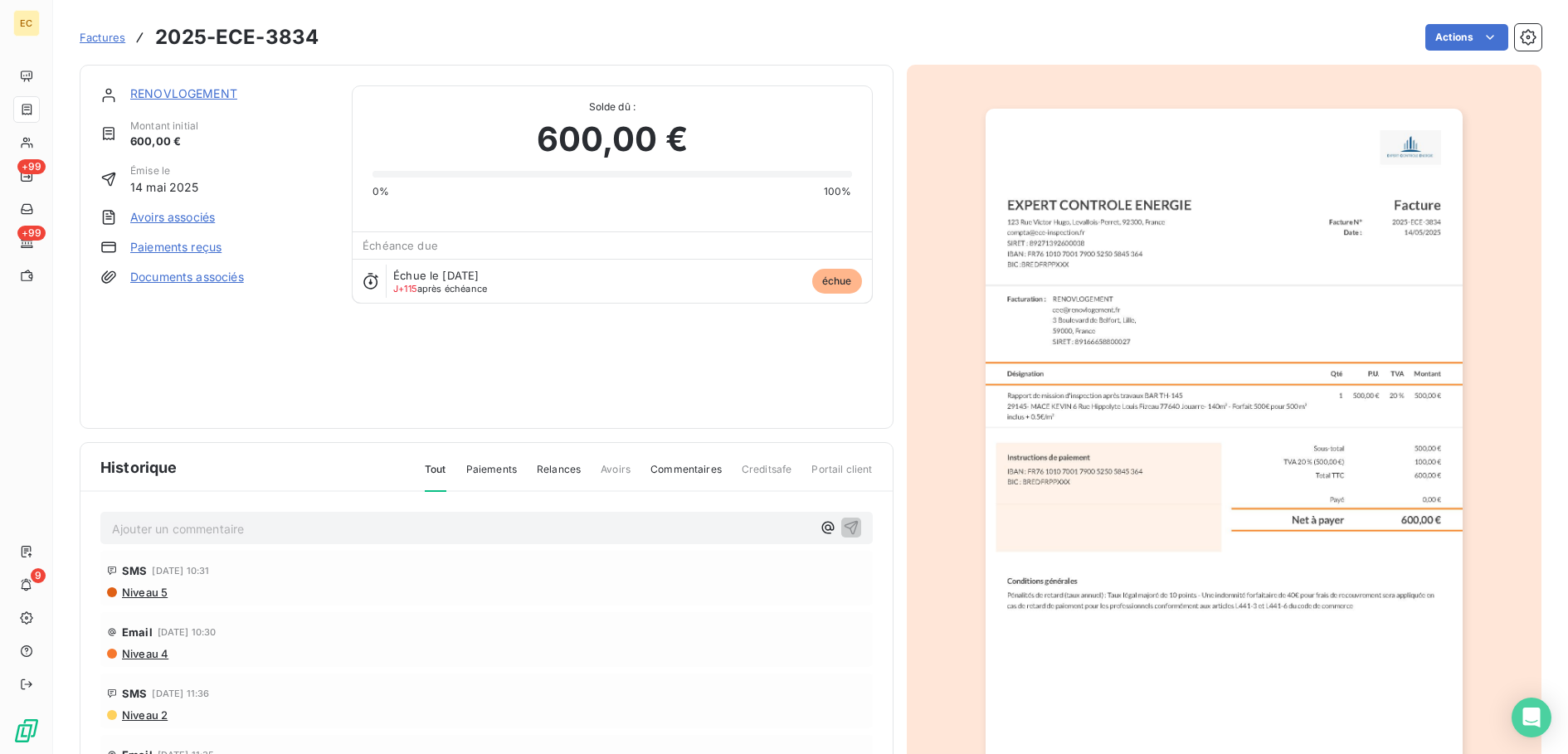
click at [177, 210] on link "Avoirs associés" at bounding box center [172, 217] width 84 height 17
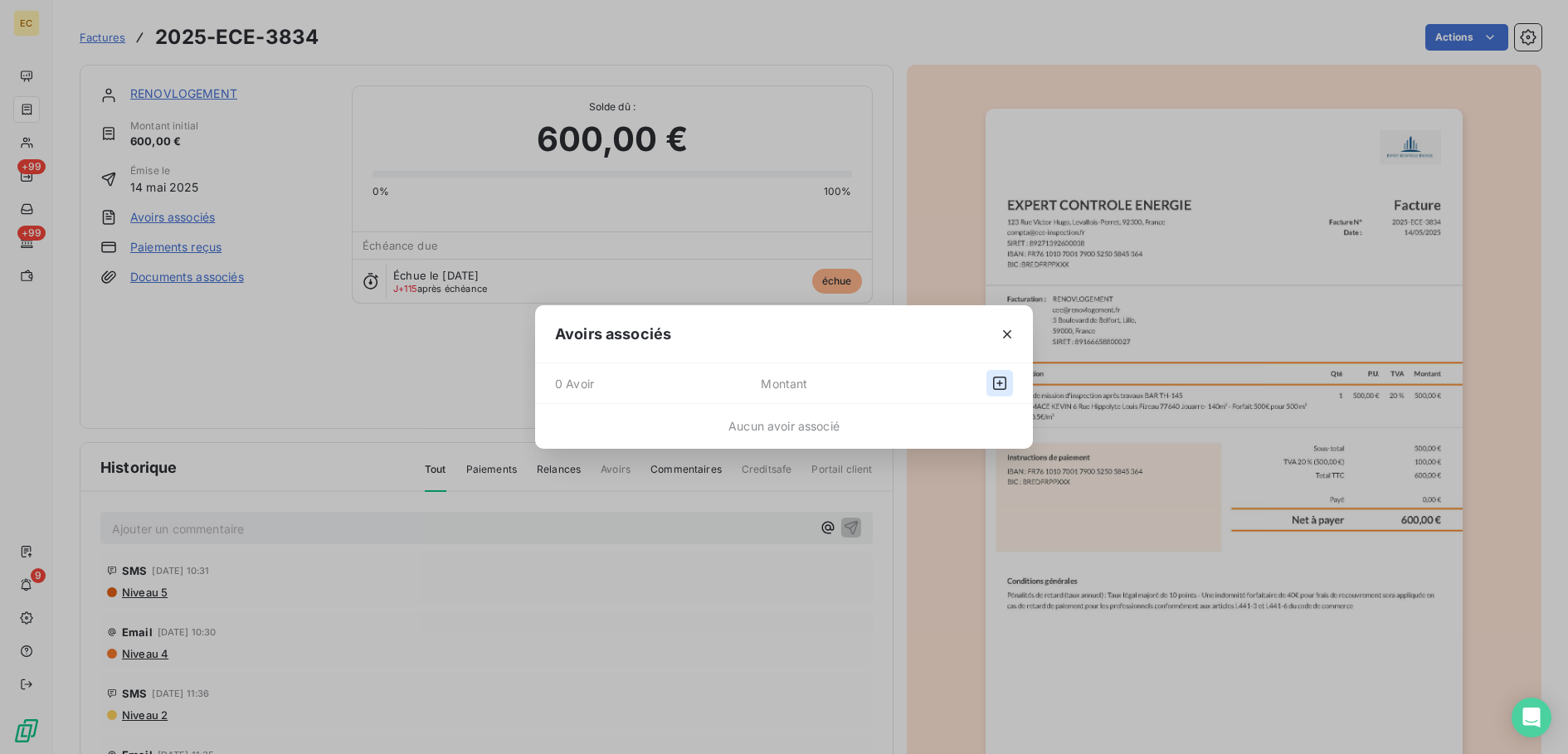
click at [1000, 384] on icon "button" at bounding box center [999, 383] width 13 height 13
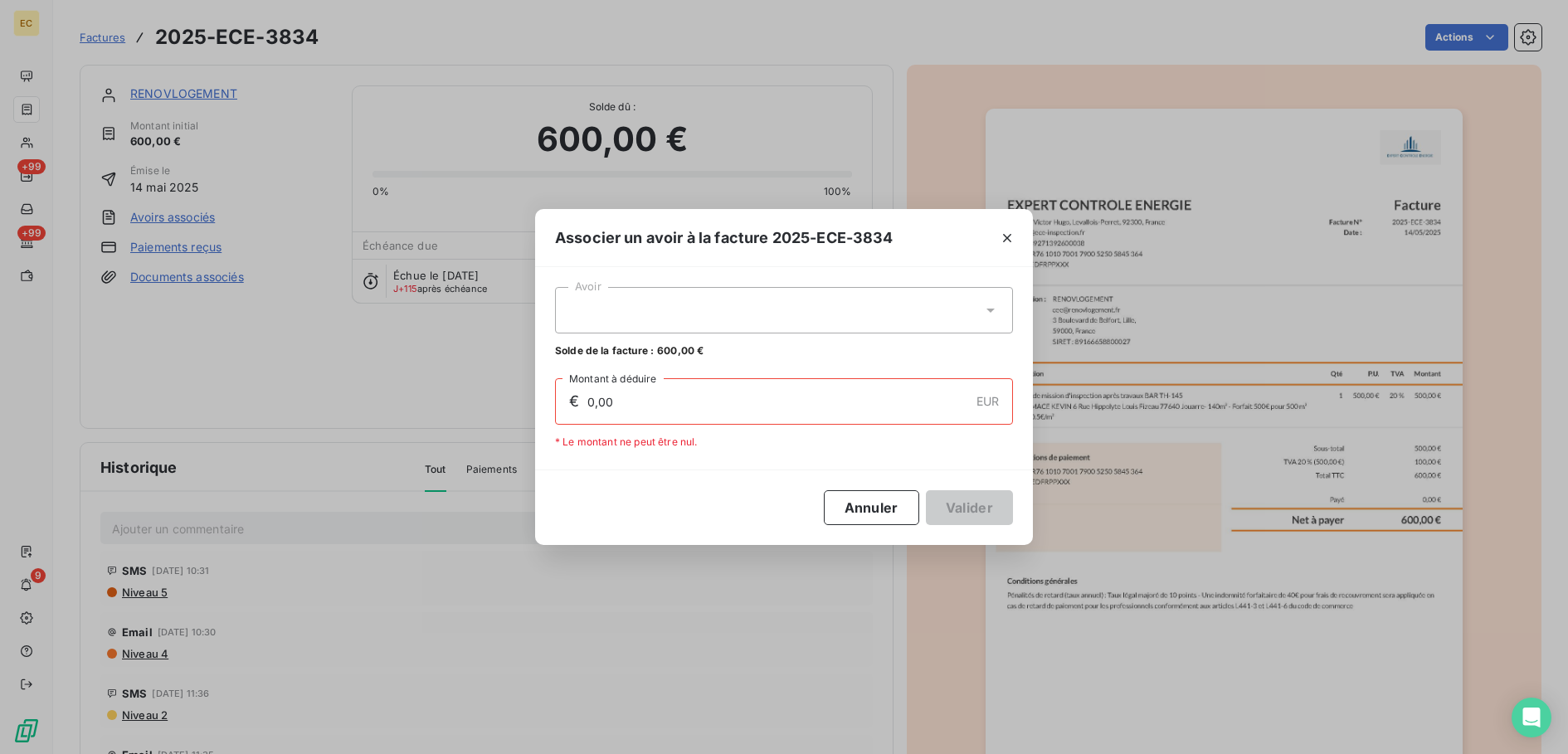
drag, startPoint x: 745, startPoint y: 318, endPoint x: 539, endPoint y: 321, distance: 206.0
click at [736, 318] on div at bounding box center [784, 310] width 458 height 46
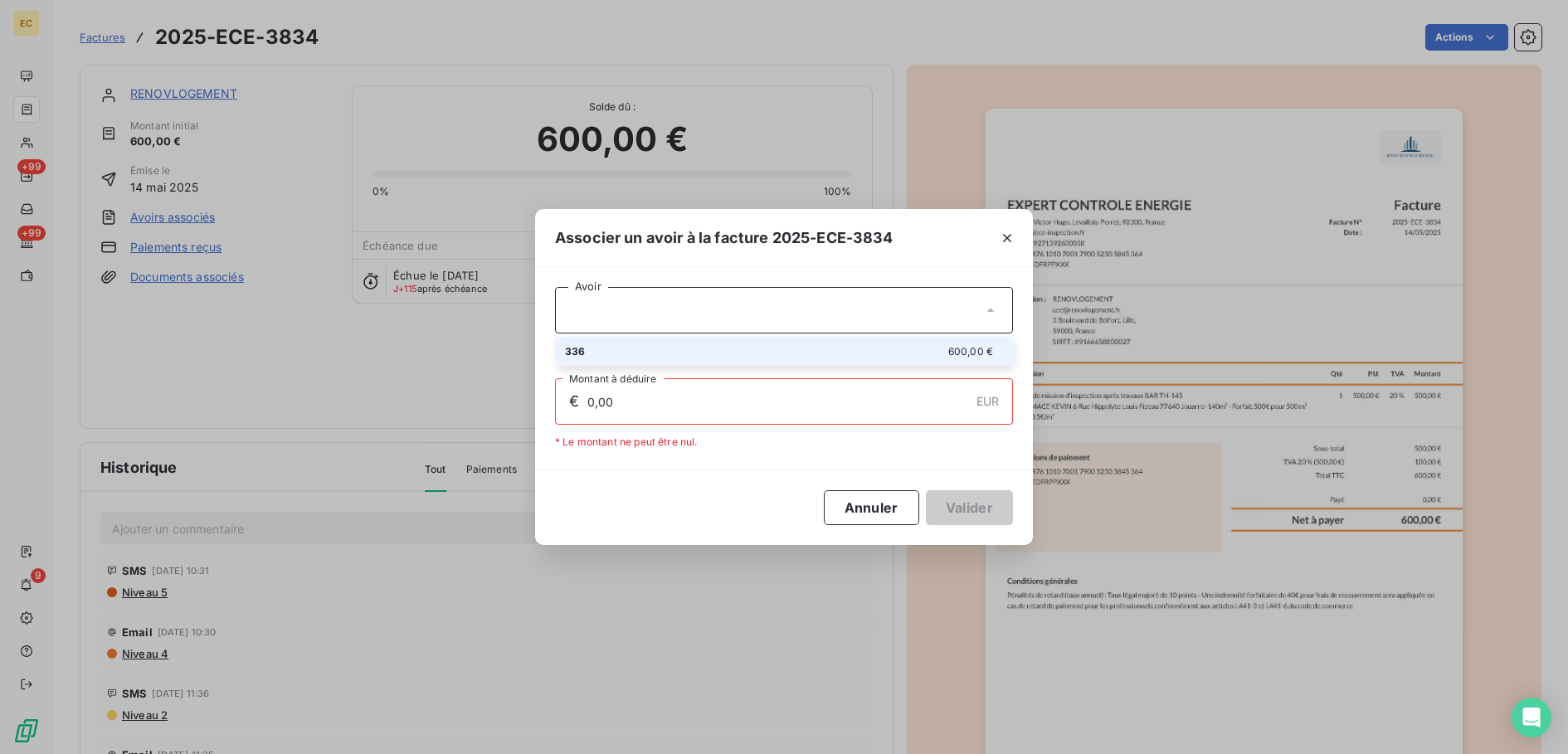
click at [651, 357] on div "336 600,00 €" at bounding box center [783, 351] width 438 height 16
type input "600,00"
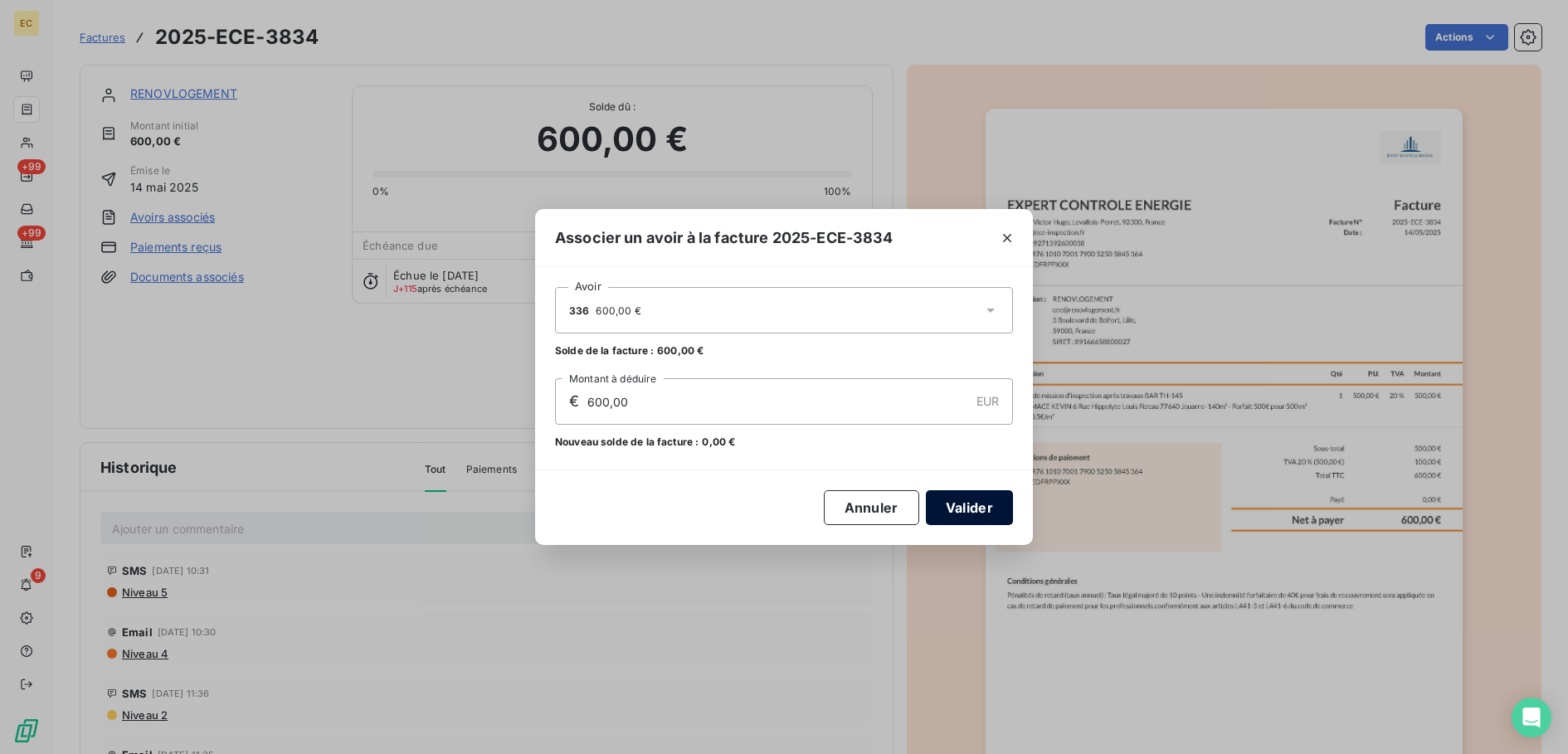
click at [947, 506] on button "Valider" at bounding box center [969, 508] width 87 height 35
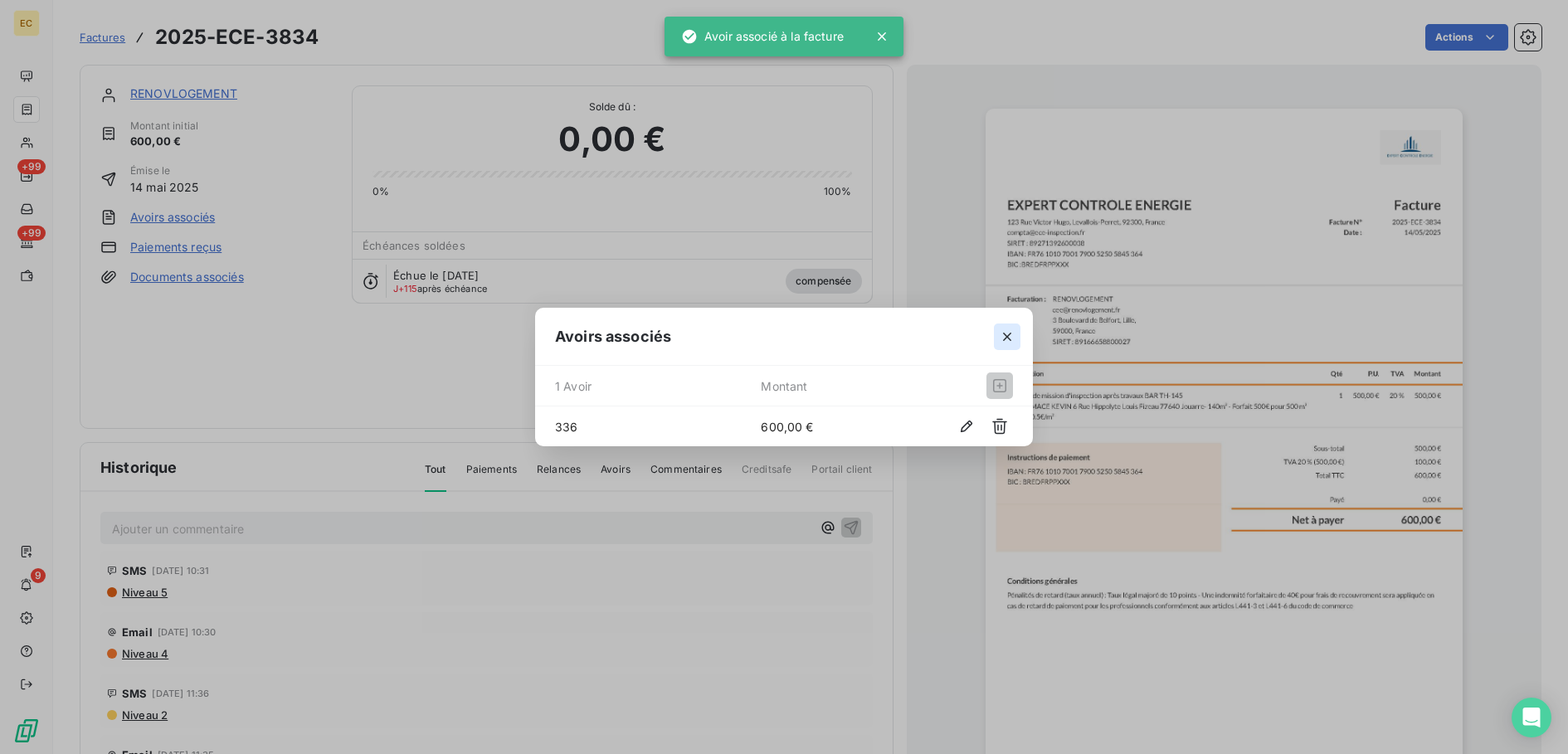
drag, startPoint x: 1011, startPoint y: 332, endPoint x: 372, endPoint y: 522, distance: 666.6
click at [1000, 332] on icon "button" at bounding box center [1007, 337] width 17 height 17
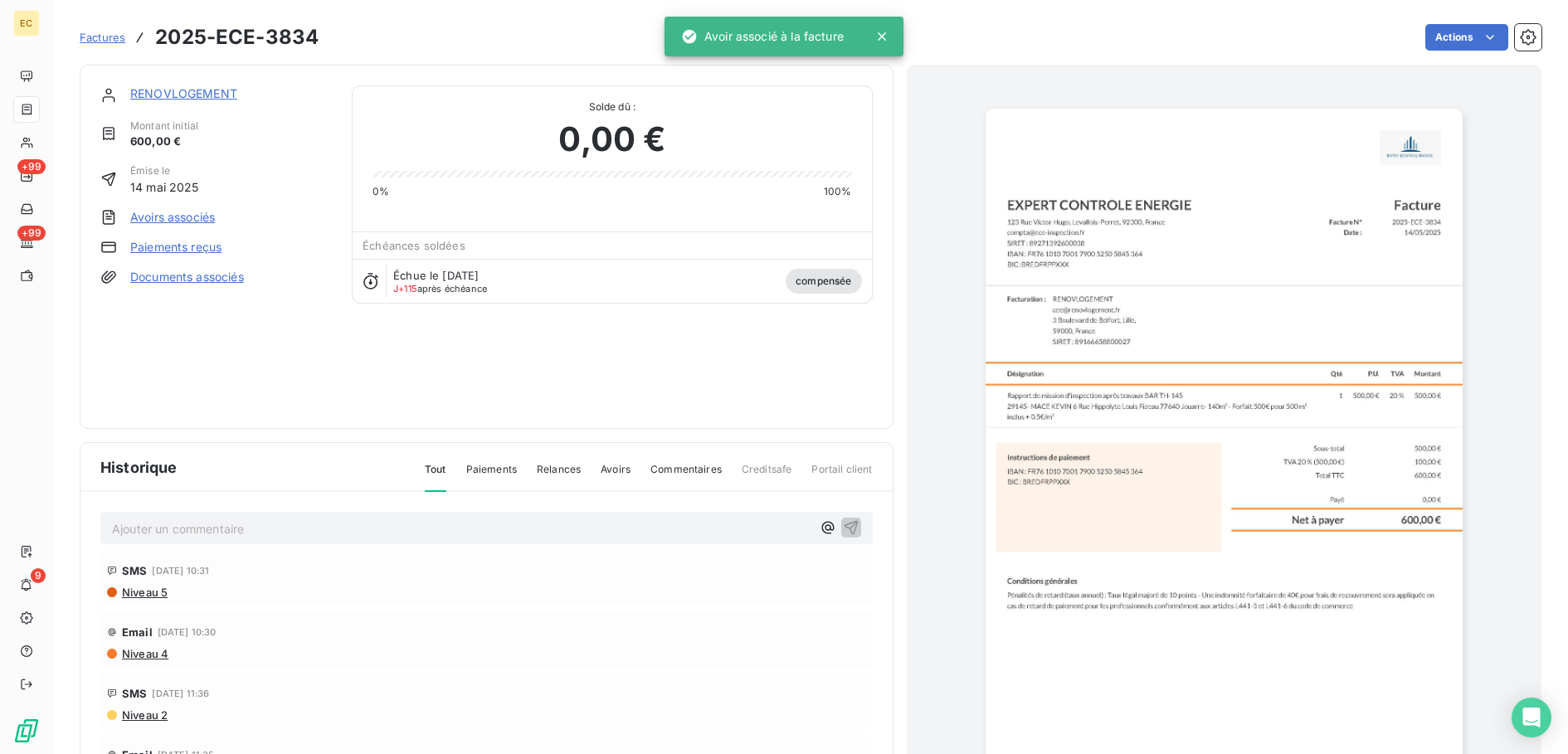
click at [96, 36] on span "Factures" at bounding box center [103, 37] width 45 height 13
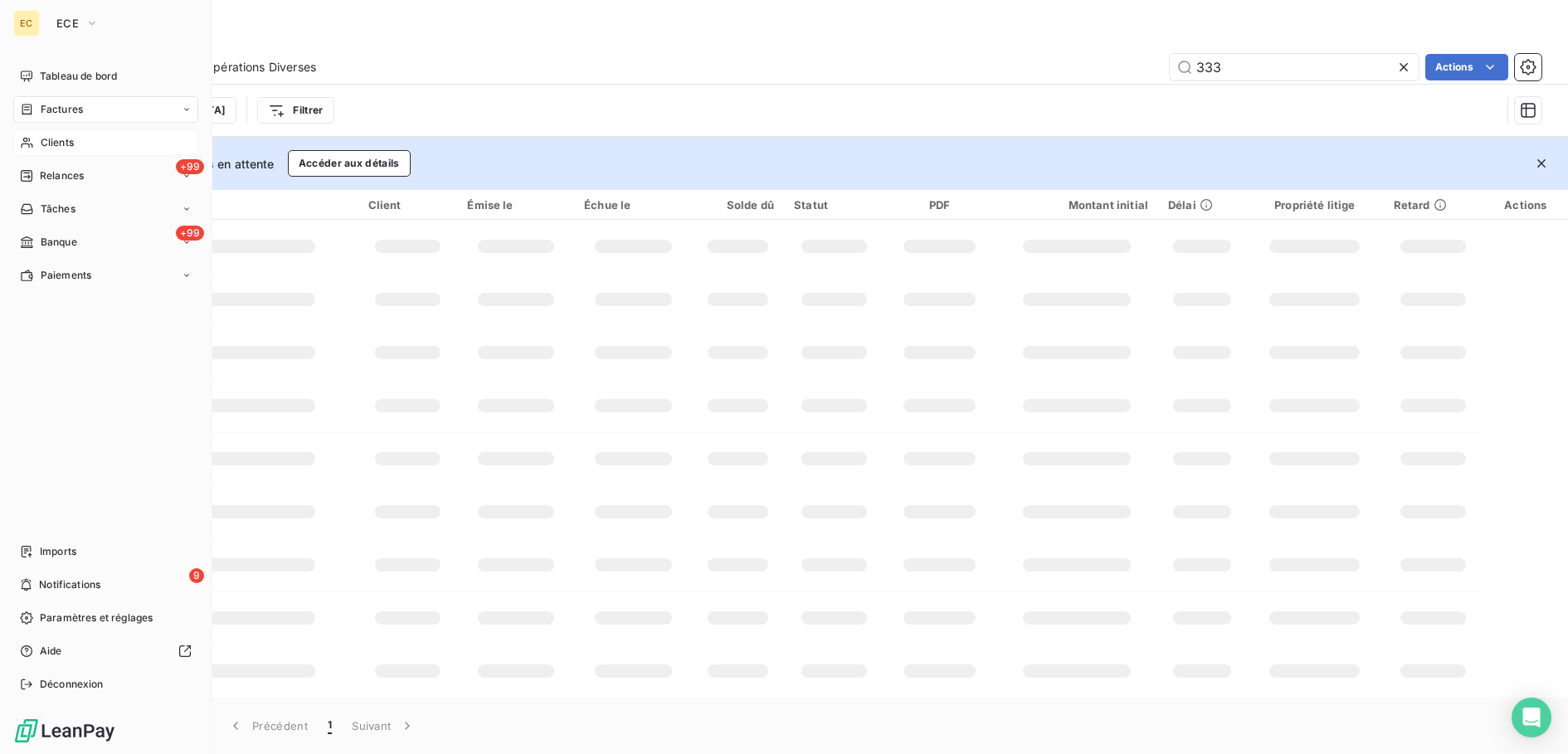
click at [80, 138] on div "Clients" at bounding box center [105, 143] width 185 height 27
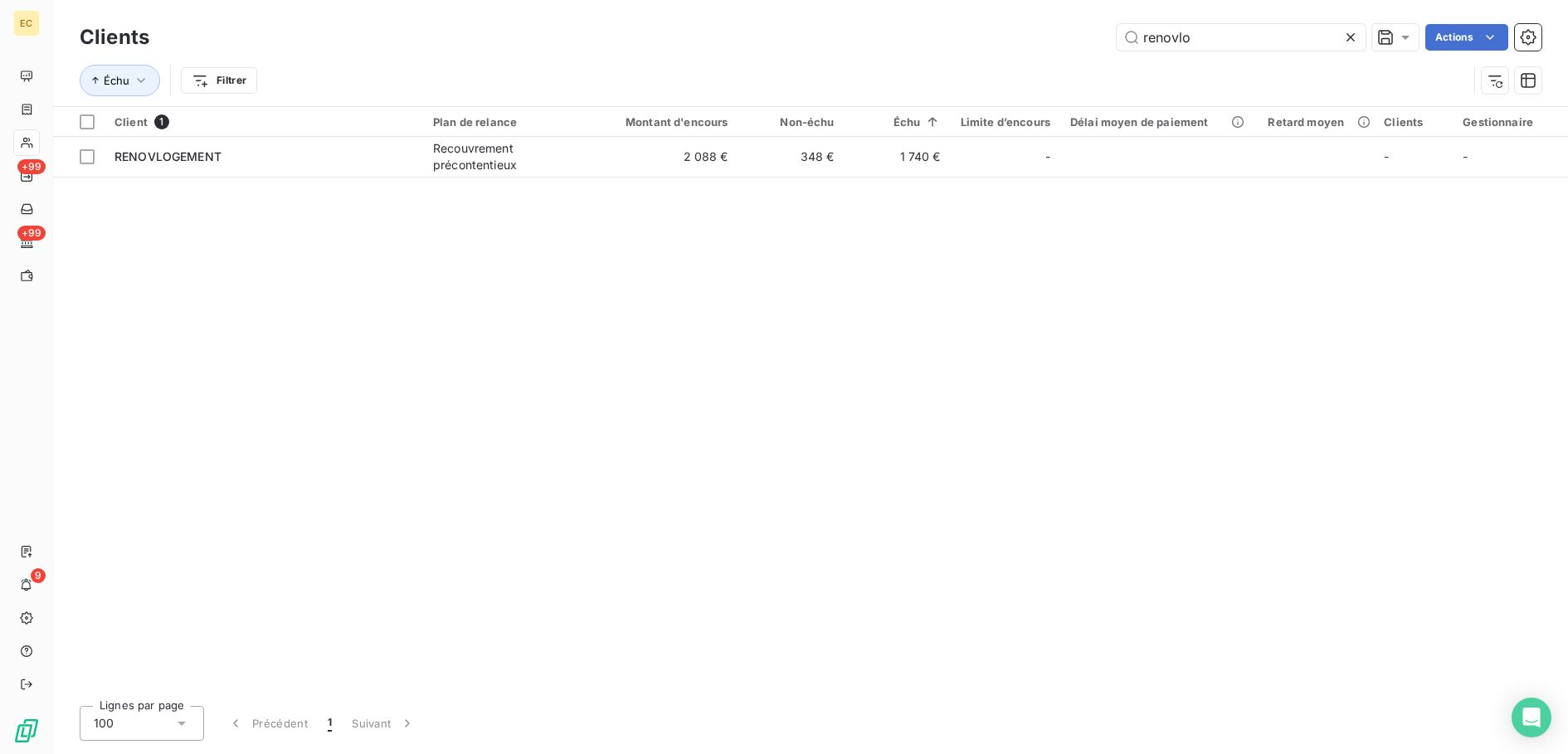
drag, startPoint x: 1202, startPoint y: 34, endPoint x: 794, endPoint y: -22, distance: 411.8
click at [794, 0] on html "EC +99 +99 9 Clients renovlo Actions Échu Filtrer Client 1 Plan de relance Mont…" at bounding box center [784, 377] width 1568 height 754
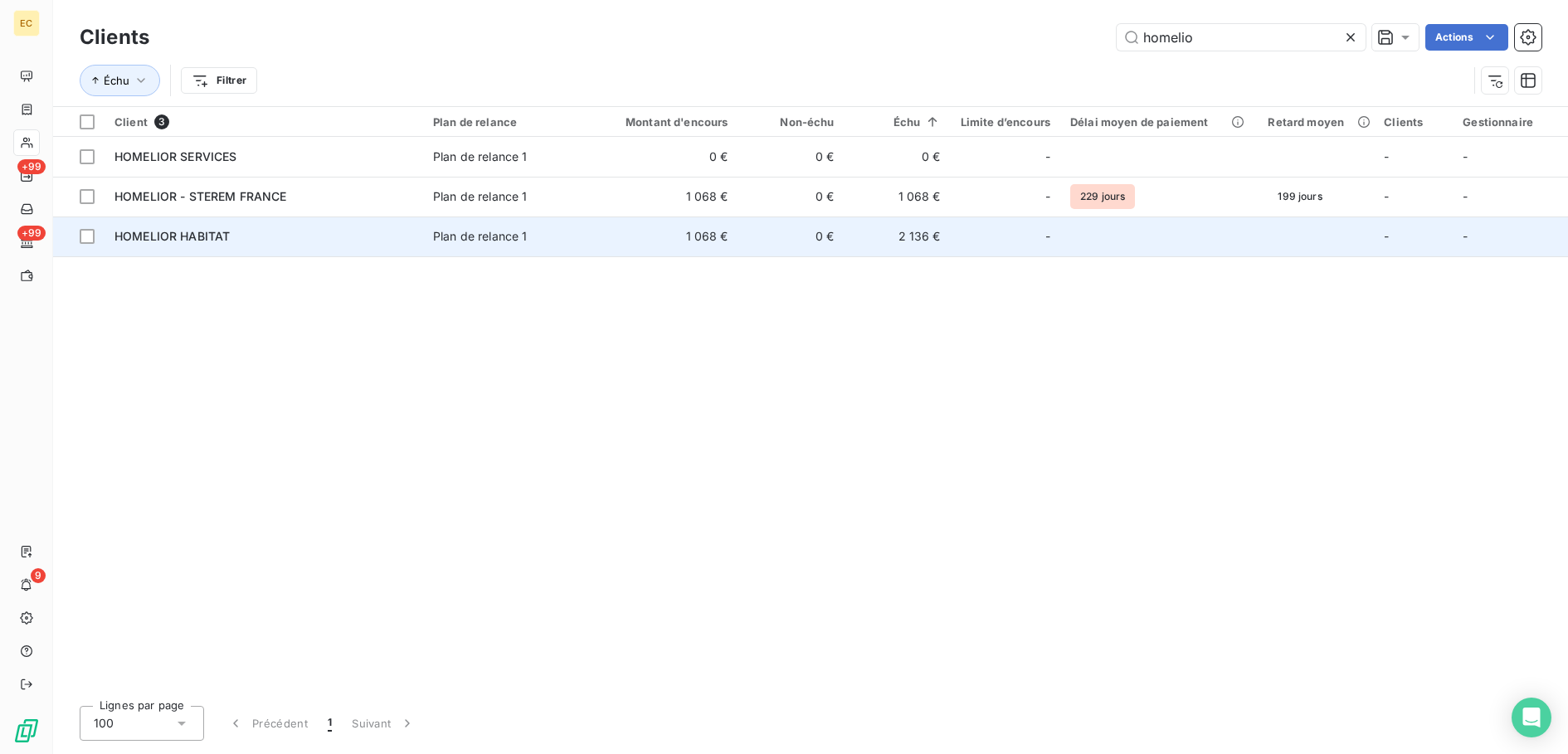
type input "homelio"
click at [493, 234] on div "Plan de relance 1" at bounding box center [480, 236] width 95 height 17
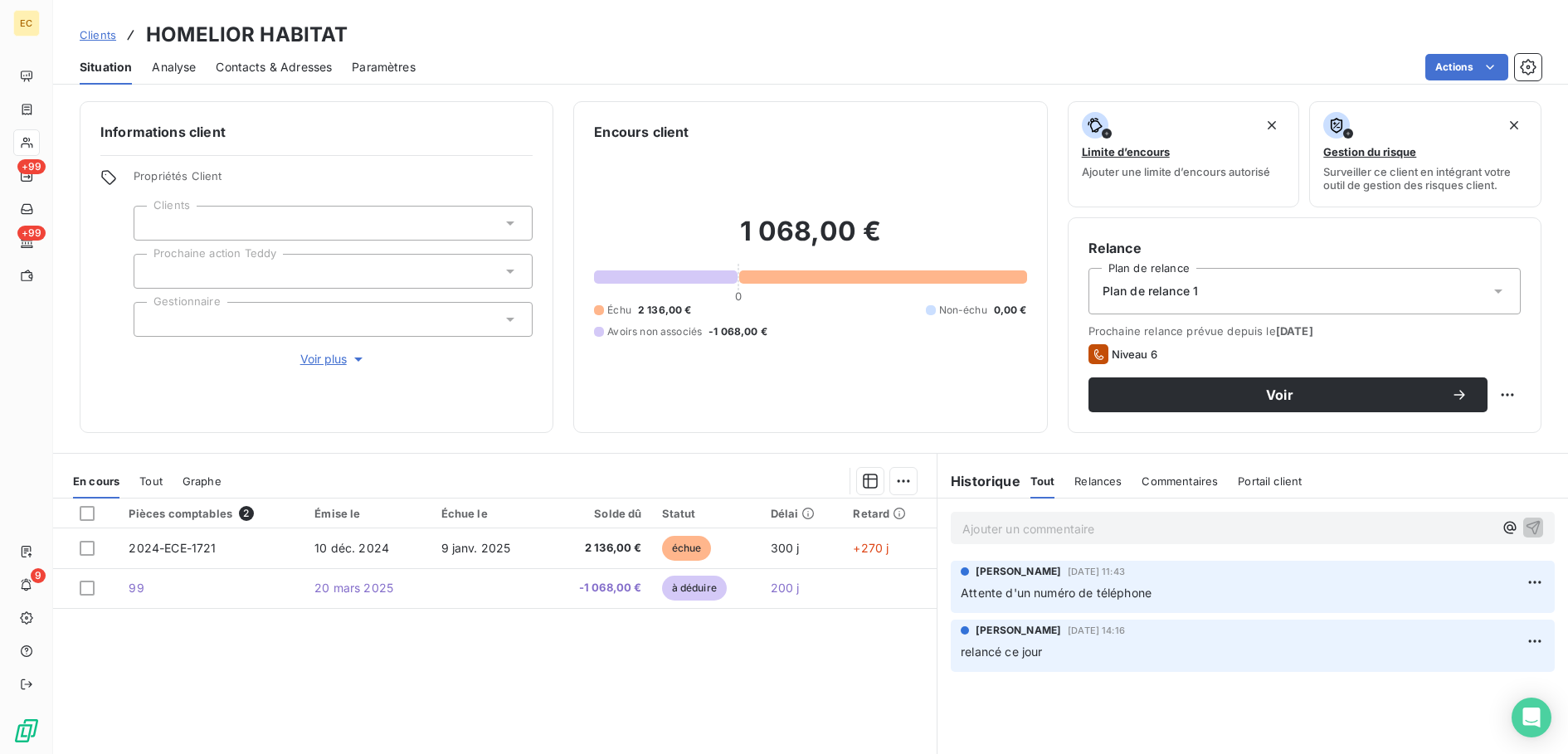
drag, startPoint x: 99, startPoint y: 36, endPoint x: 119, endPoint y: 64, distance: 34.4
click at [99, 36] on span "Clients" at bounding box center [98, 34] width 37 height 13
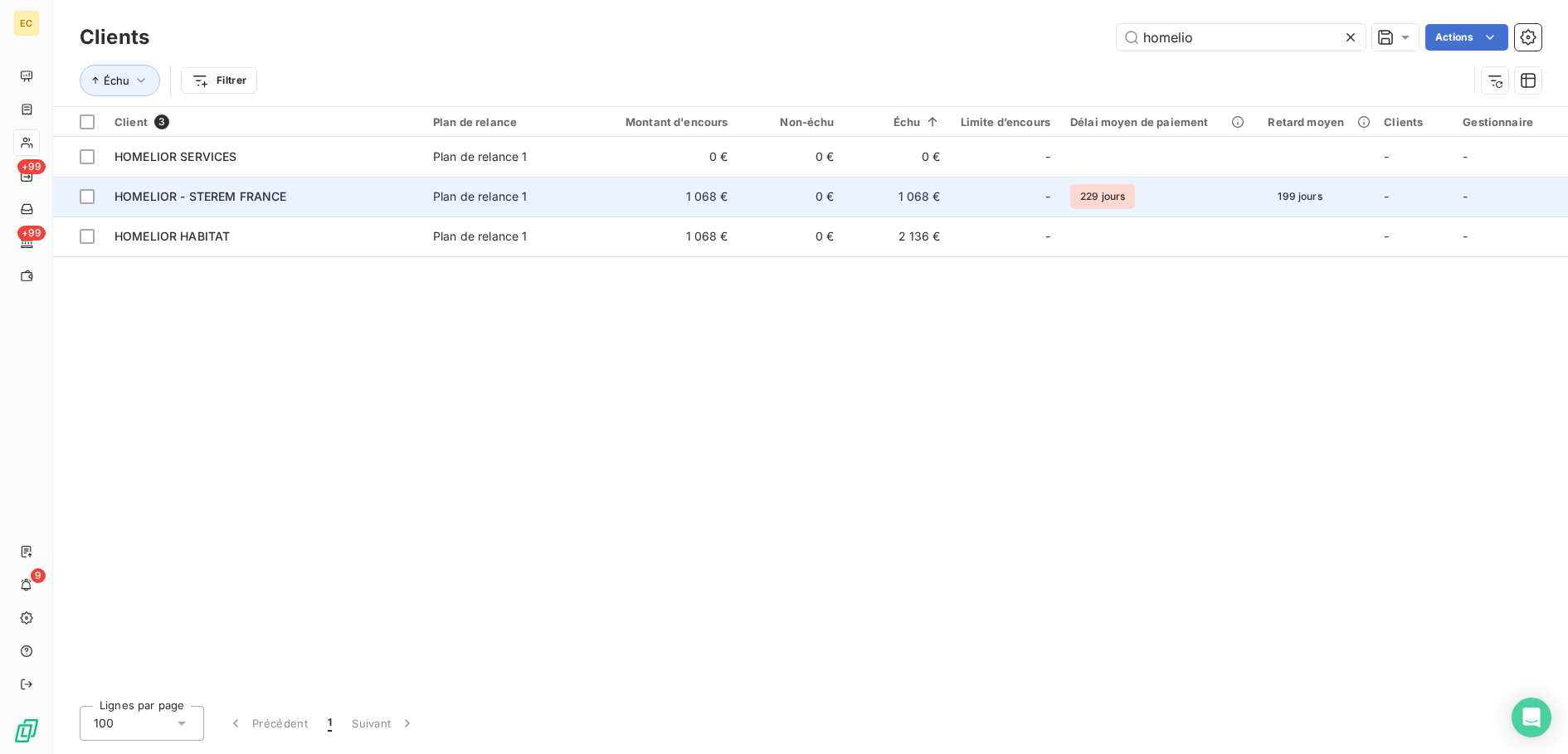
click at [311, 205] on td "HOMELIOR - STEREM FRANCE" at bounding box center [264, 197] width 318 height 40
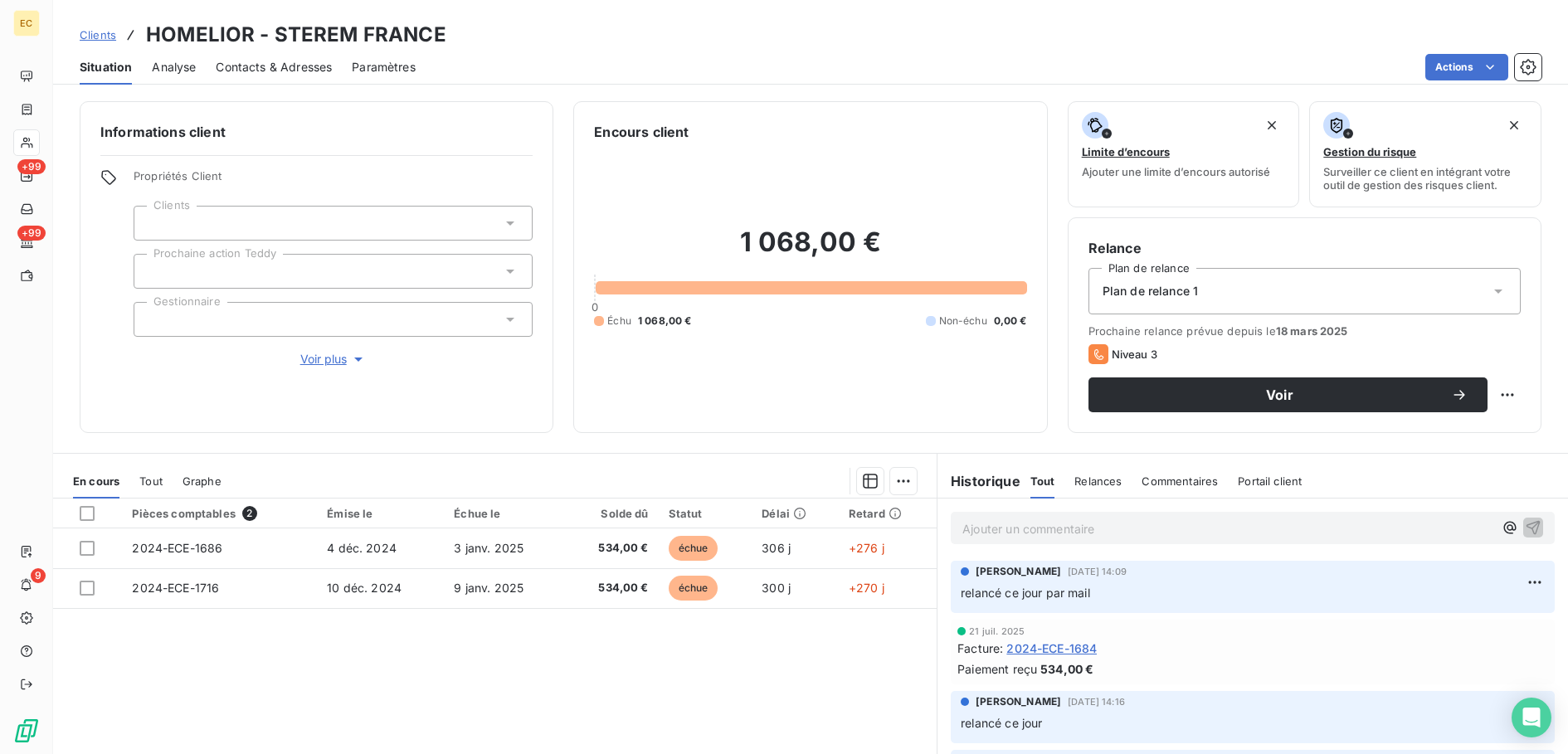
click at [1008, 524] on p "Ajouter un commentaire ﻿" at bounding box center [1228, 529] width 531 height 21
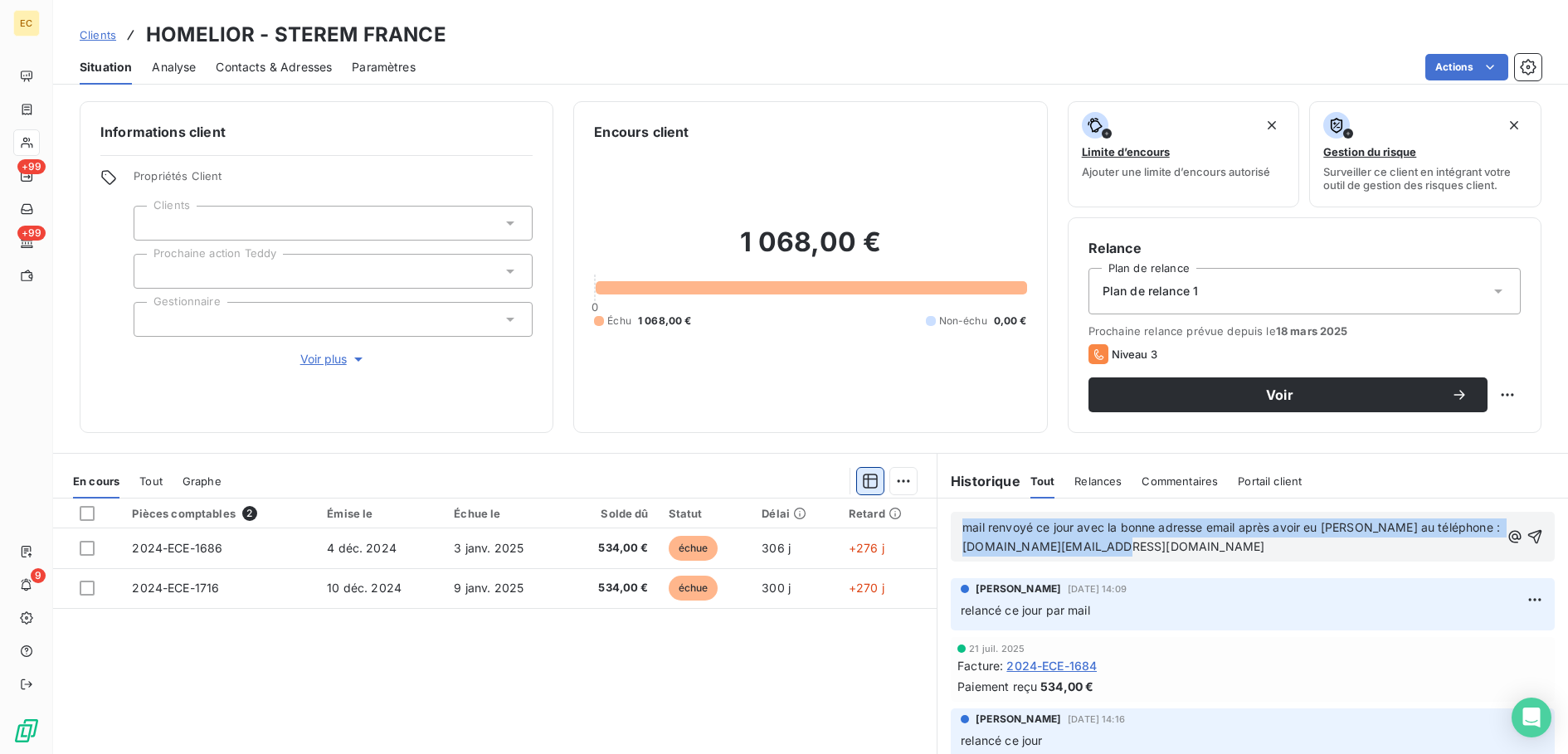
drag, startPoint x: 1132, startPoint y: 541, endPoint x: 860, endPoint y: 469, distance: 281.4
click at [860, 469] on div "En cours Tout Graphe Pièces comptables 2 Émise le Échue le Solde dû Statut Déla…" at bounding box center [810, 660] width 1515 height 415
copy span "mail renvoyé ce jour avec la bonne adresse email après avoir eu [PERSON_NAME] a…"
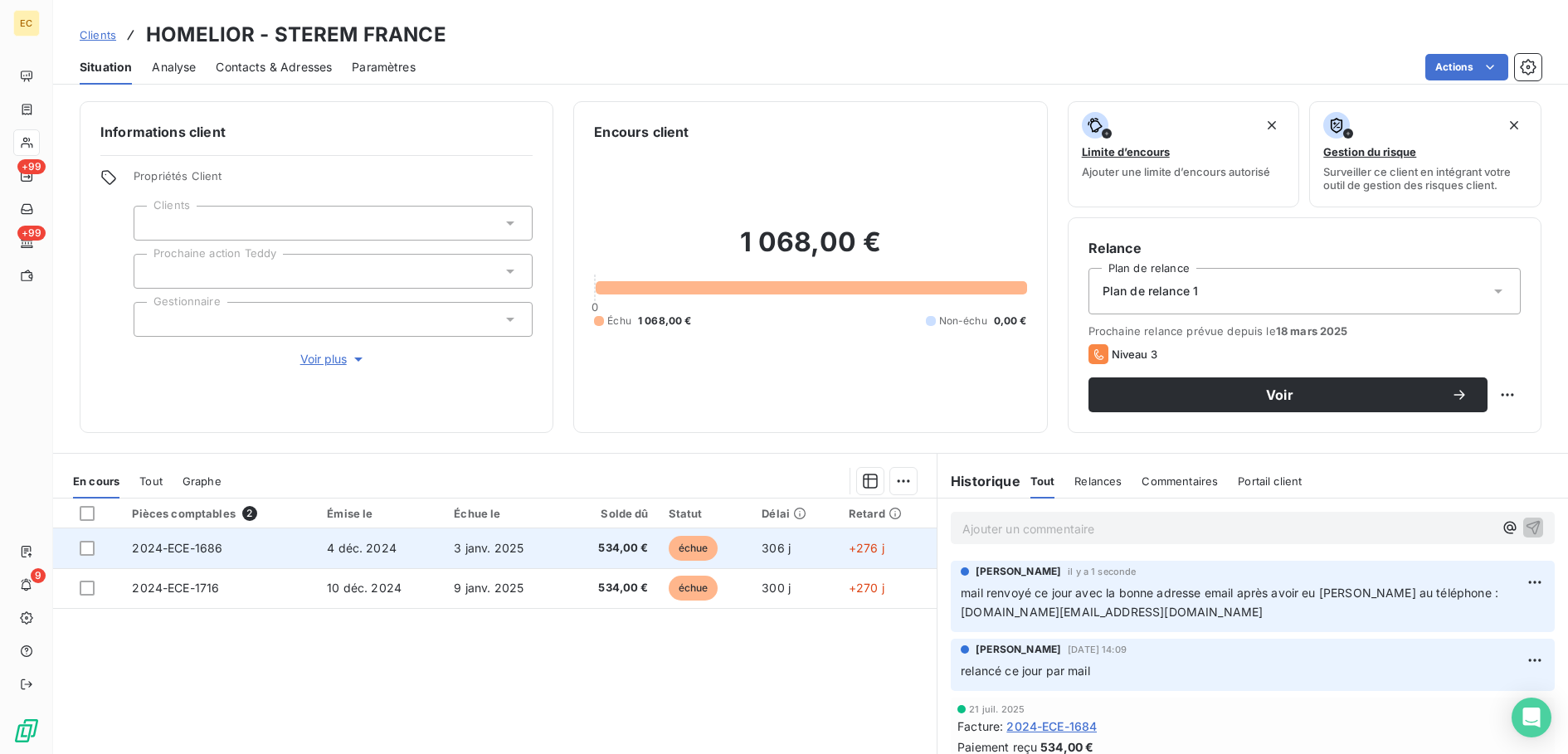
drag, startPoint x: 84, startPoint y: 549, endPoint x: 291, endPoint y: 549, distance: 207.0
click at [84, 549] on div at bounding box center [87, 548] width 15 height 15
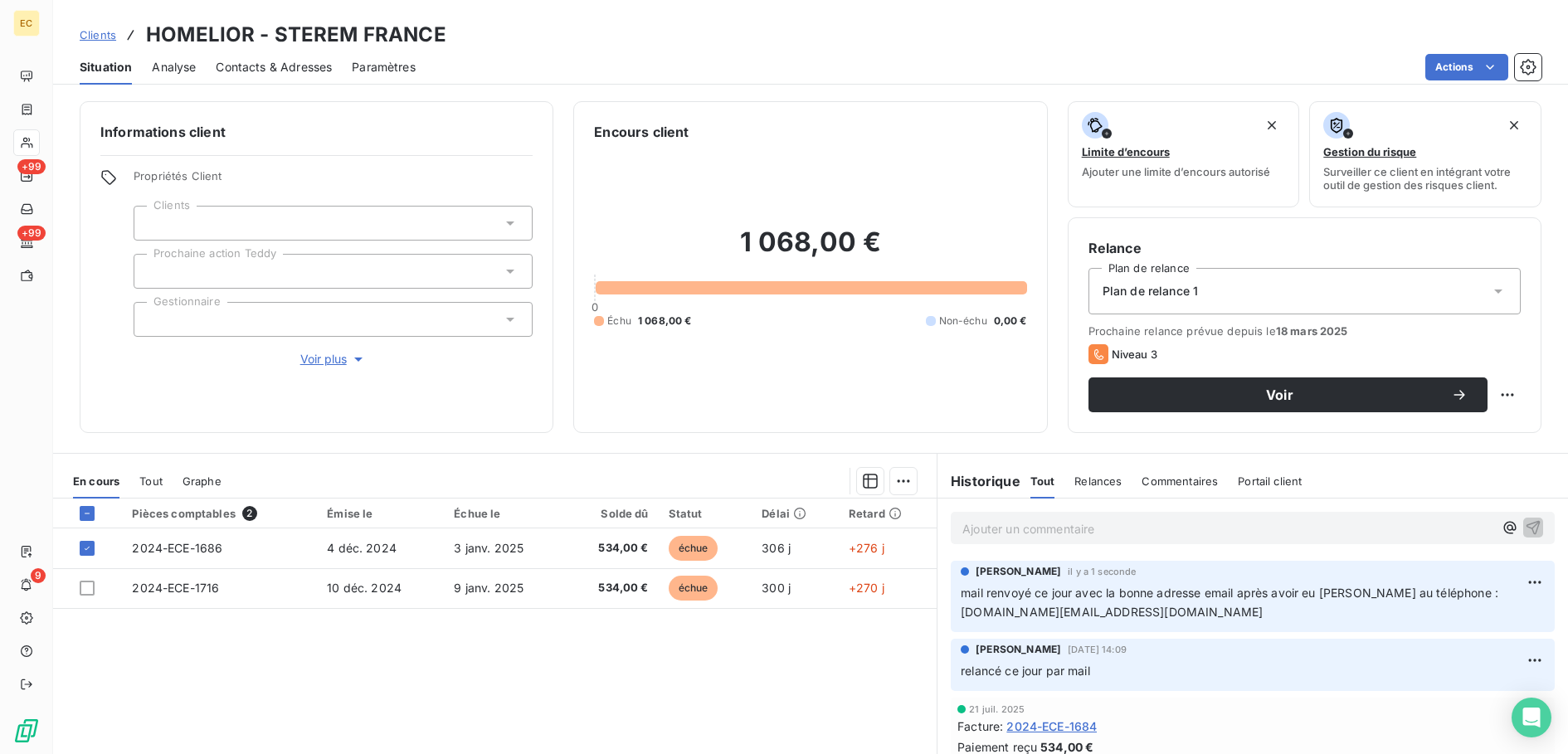
click at [901, 482] on html "EC +99 +99 9 Clients HOMELIOR - STEREM FRANCE Situation Analyse Contacts & Adre…" at bounding box center [784, 377] width 1568 height 754
click at [804, 534] on div "Ajouter une promesse de paiement (1 facture)" at bounding box center [755, 547] width 293 height 27
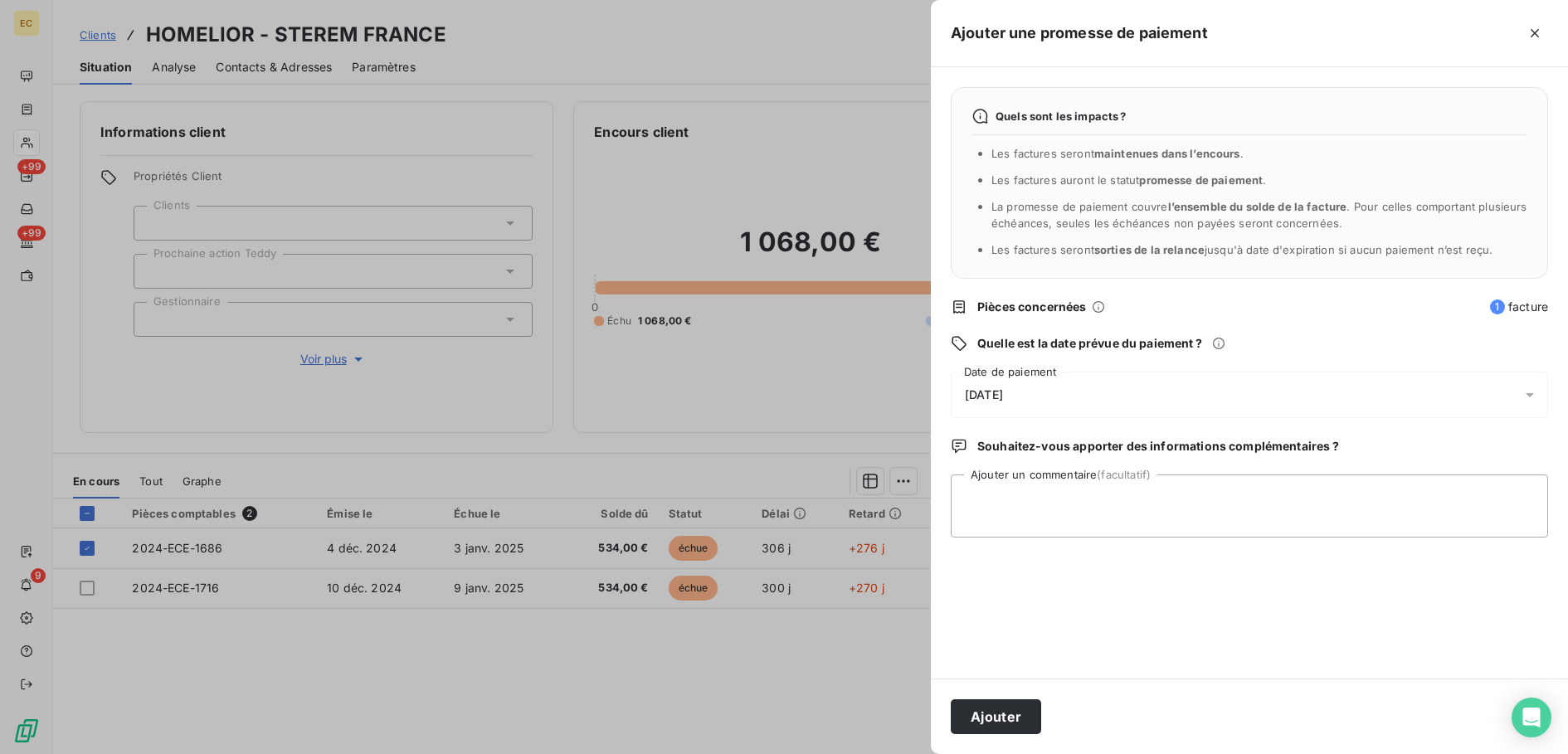
drag, startPoint x: 1107, startPoint y: 397, endPoint x: 817, endPoint y: 427, distance: 291.5
click at [1096, 398] on div "[DATE]" at bounding box center [1250, 394] width 598 height 46
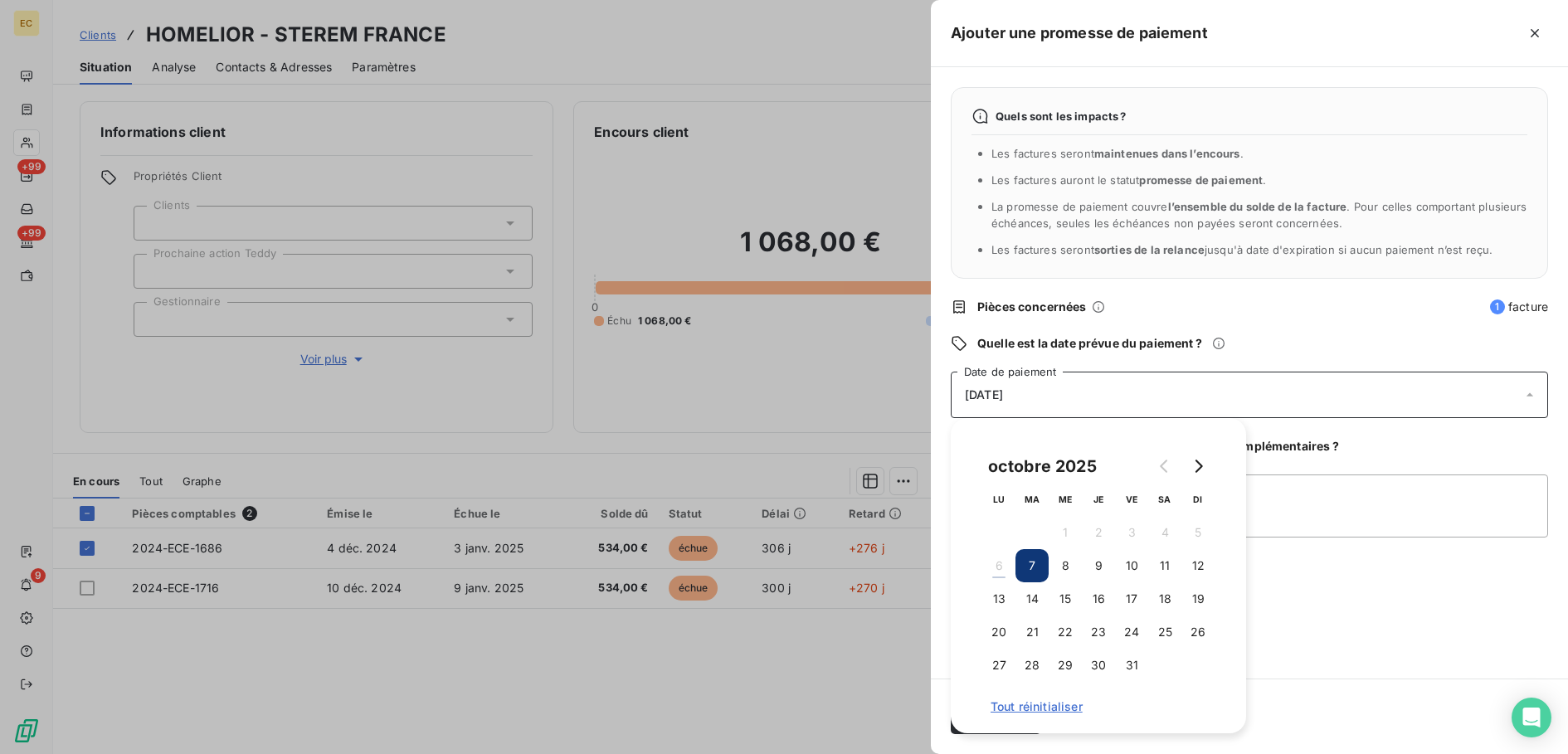
drag, startPoint x: 995, startPoint y: 608, endPoint x: 1330, endPoint y: 608, distance: 335.0
click at [998, 608] on button "13" at bounding box center [999, 598] width 33 height 33
drag, startPoint x: 1433, startPoint y: 608, endPoint x: 1156, endPoint y: 684, distance: 287.2
click at [1419, 610] on div "Quels sont les impacts ? Les factures seront maintenues dans l’encours . Les fa…" at bounding box center [1250, 372] width 637 height 611
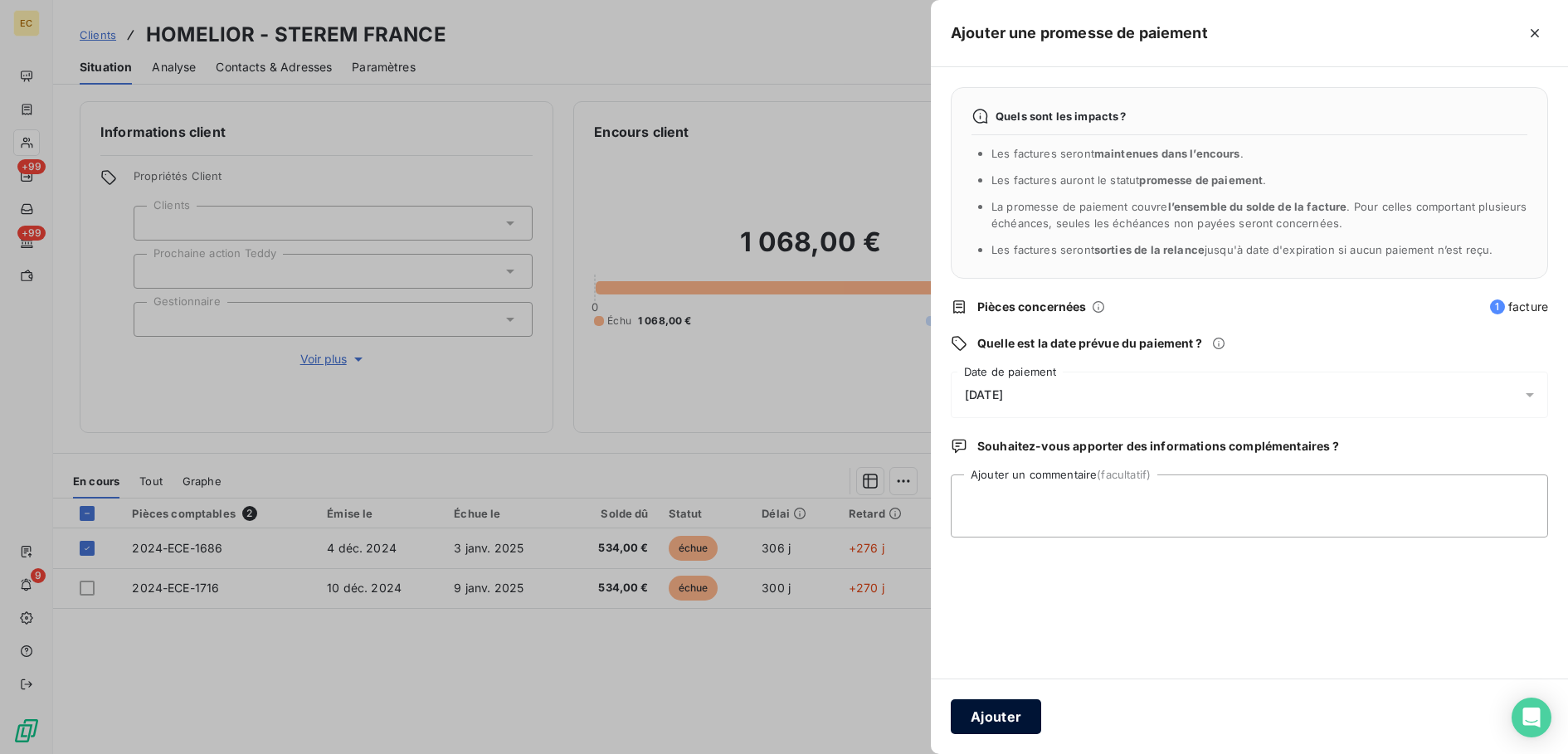
click at [988, 724] on button "Ajouter" at bounding box center [996, 717] width 90 height 35
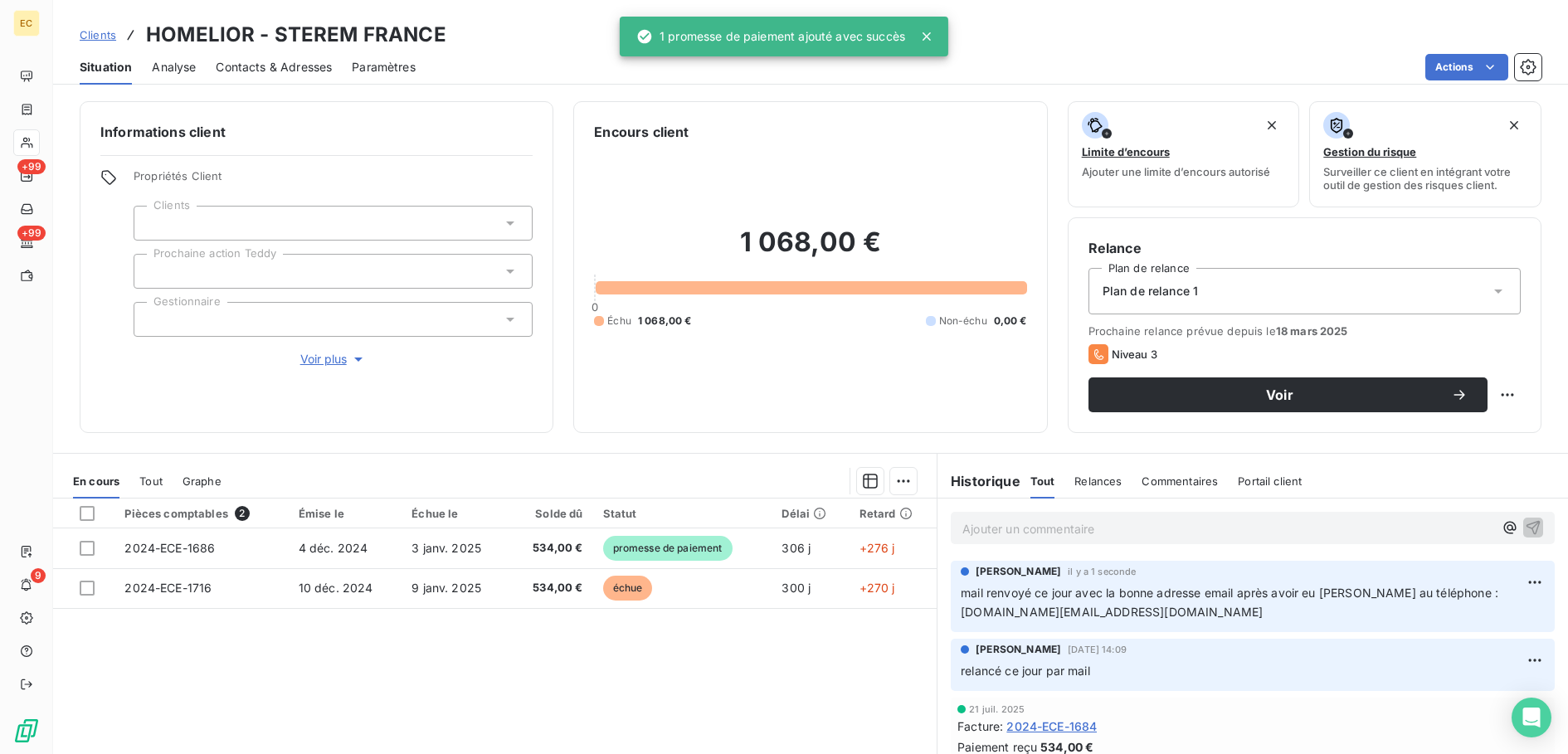
click at [98, 37] on span "Clients" at bounding box center [98, 34] width 37 height 13
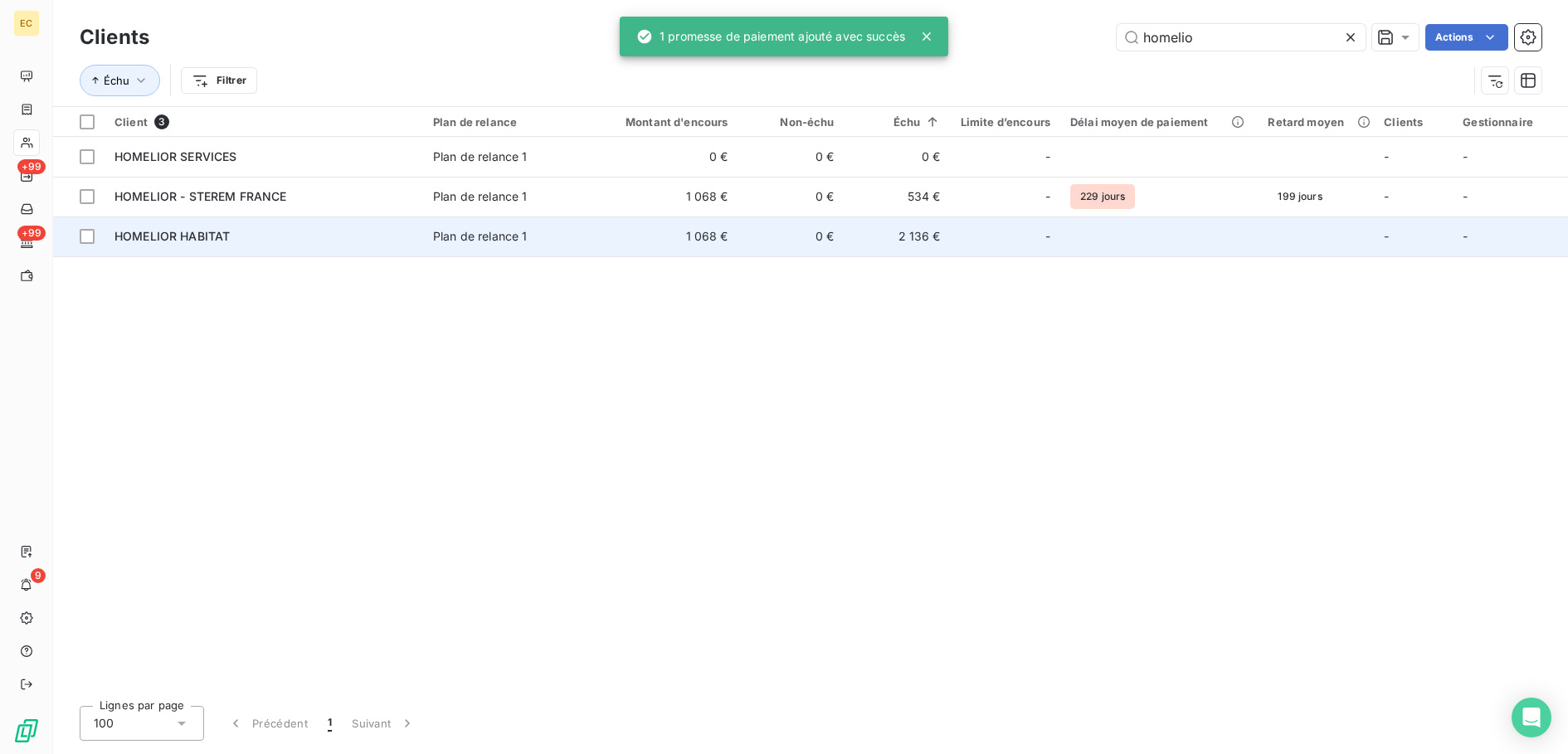
click at [391, 237] on div "HOMELIOR HABITAT" at bounding box center [264, 236] width 298 height 17
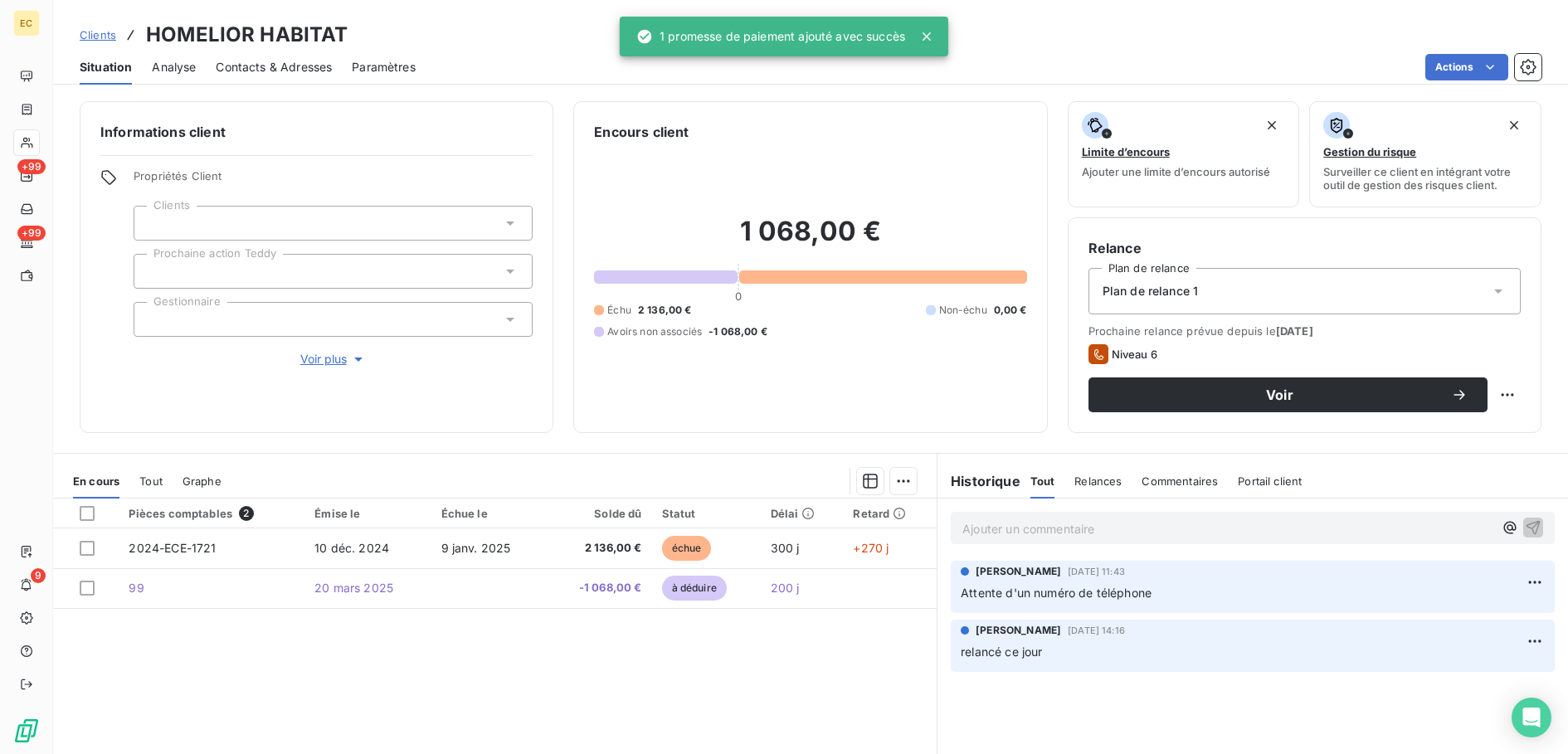
click at [1053, 516] on div "Ajouter un commentaire ﻿" at bounding box center [1253, 527] width 604 height 32
click at [1055, 525] on p "Ajouter un commentaire ﻿" at bounding box center [1228, 529] width 531 height 21
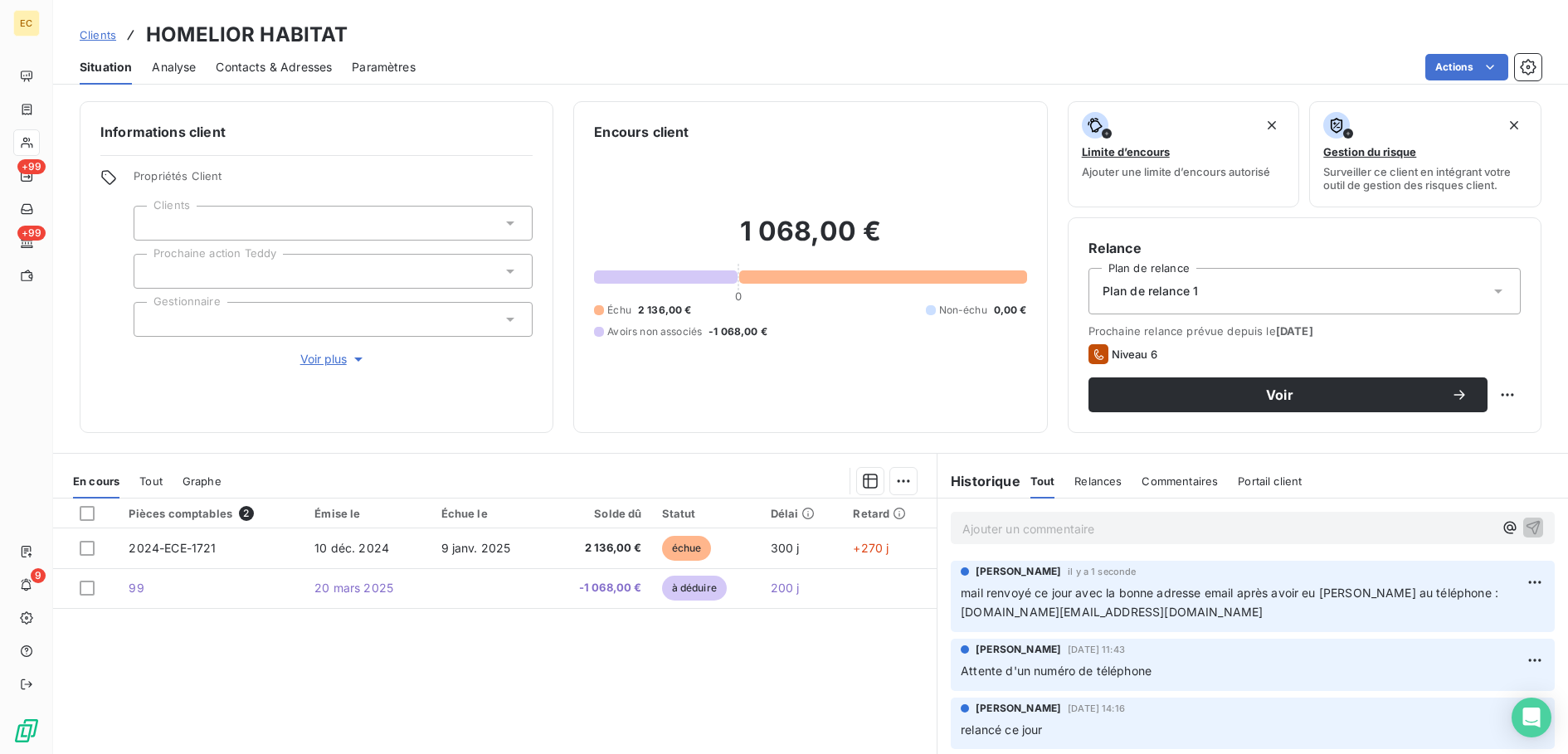
drag, startPoint x: 141, startPoint y: 377, endPoint x: 179, endPoint y: 366, distance: 39.6
click at [141, 377] on div "Informations client Propriétés Client Clients Prochaine action Teddy Gestionnai…" at bounding box center [317, 266] width 473 height 331
drag, startPoint x: 108, startPoint y: 31, endPoint x: 117, endPoint y: 34, distance: 9.5
click at [110, 32] on span "Clients" at bounding box center [98, 34] width 37 height 13
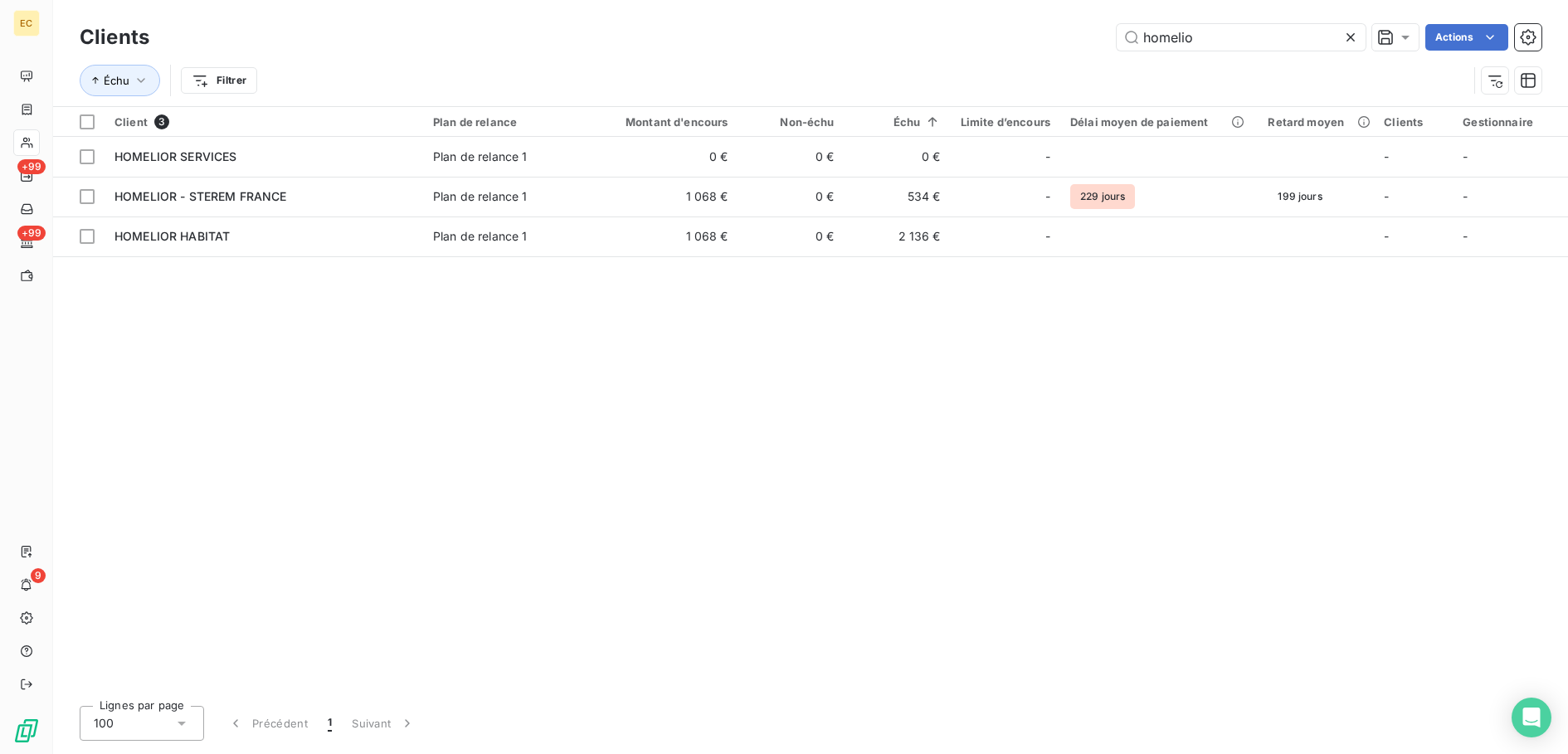
drag, startPoint x: 996, startPoint y: 26, endPoint x: 980, endPoint y: 22, distance: 16.5
click at [968, 23] on div "Clients homelio Actions" at bounding box center [811, 37] width 1462 height 35
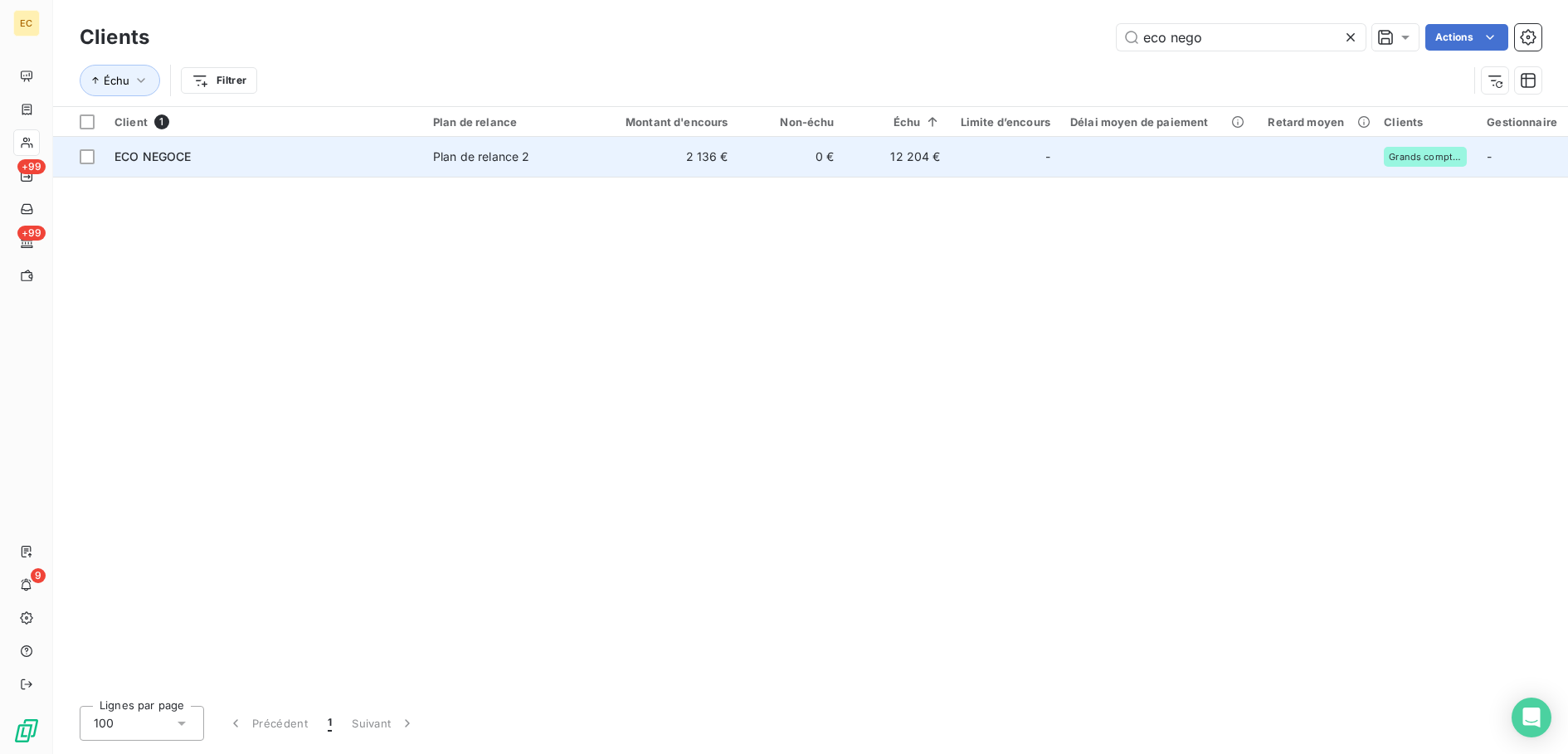
type input "eco nego"
drag, startPoint x: 348, startPoint y: 157, endPoint x: 379, endPoint y: 160, distance: 31.1
click at [351, 155] on div "ECO NEGOCE" at bounding box center [264, 157] width 298 height 17
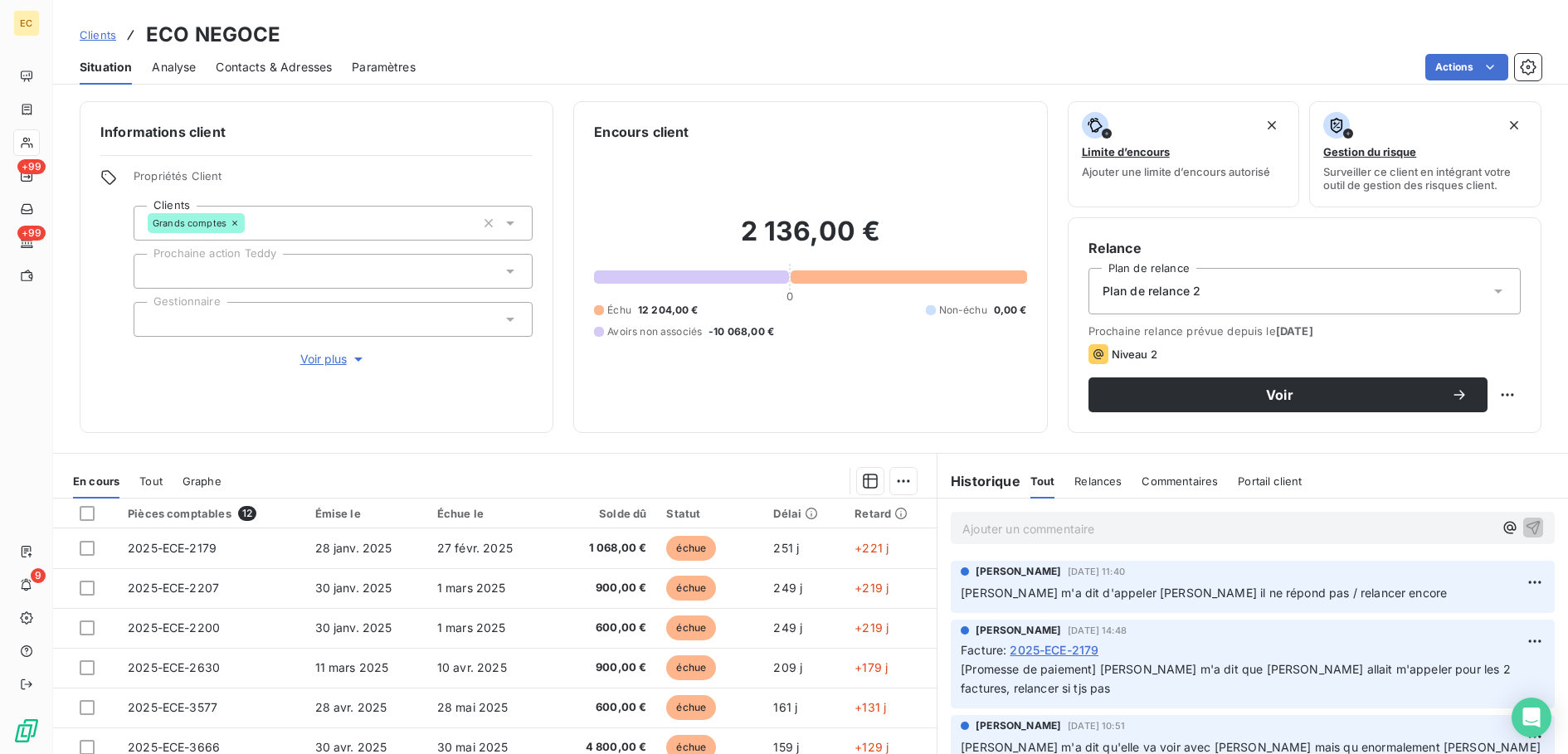
drag, startPoint x: 1066, startPoint y: 529, endPoint x: 1053, endPoint y: 523, distance: 14.3
click at [1064, 527] on p "Ajouter un commentaire ﻿" at bounding box center [1228, 529] width 531 height 21
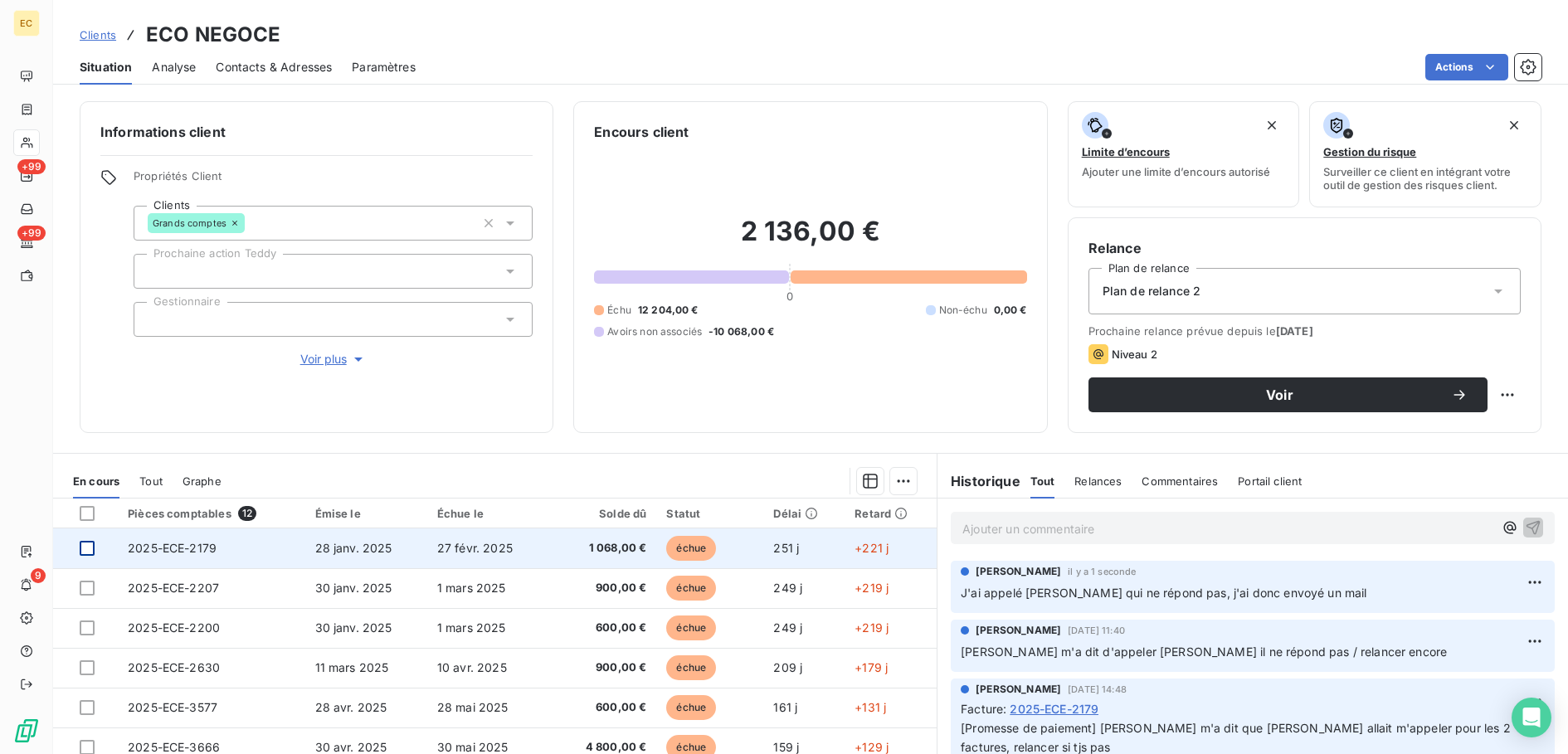
click at [85, 544] on div at bounding box center [87, 548] width 15 height 15
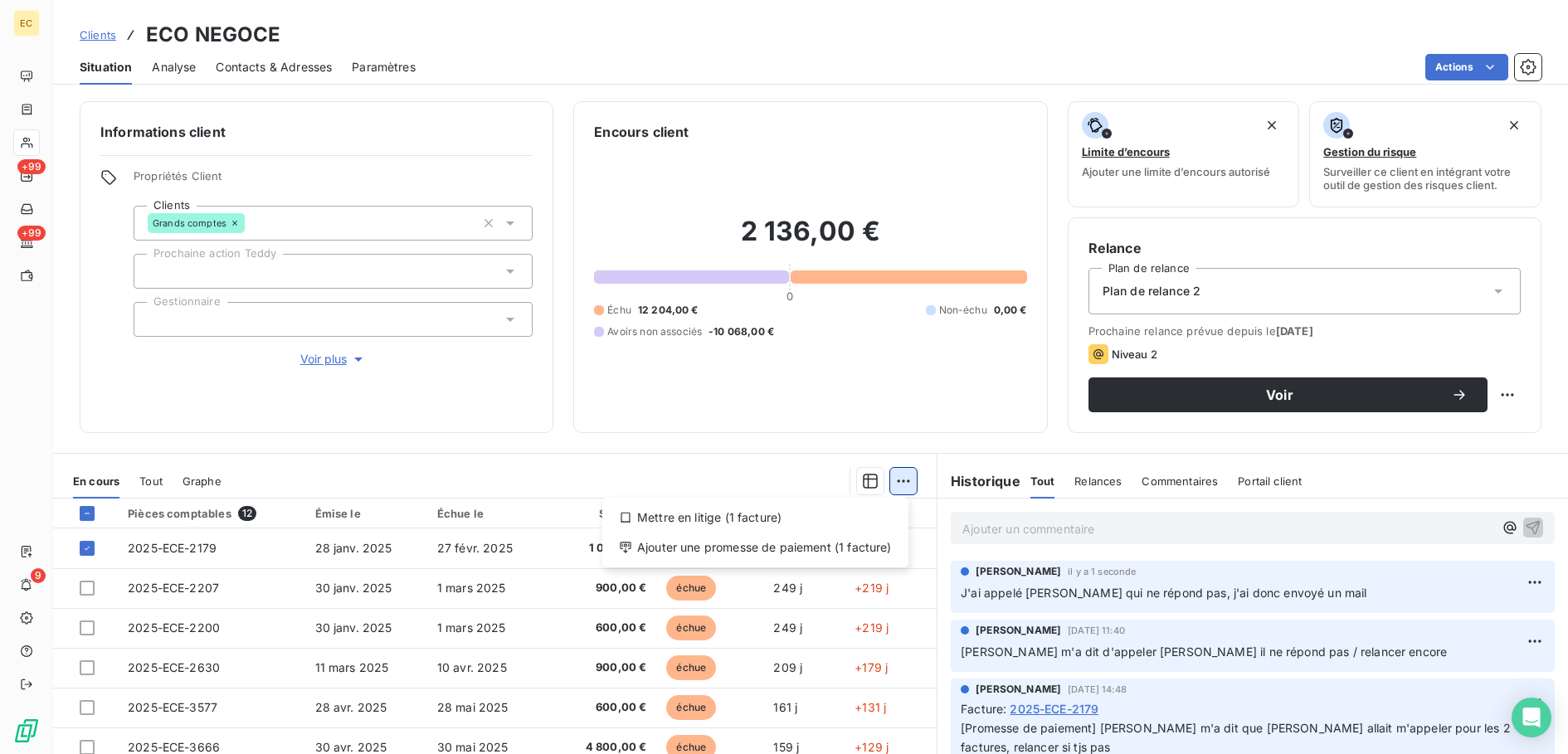
click at [898, 485] on html "EC +99 +99 9 Clients ECO NEGOCE Situation Analyse Contacts & Adresses Paramètre…" at bounding box center [784, 377] width 1568 height 754
click at [827, 541] on div "Ajouter une promesse de paiement (1 facture)" at bounding box center [755, 547] width 293 height 27
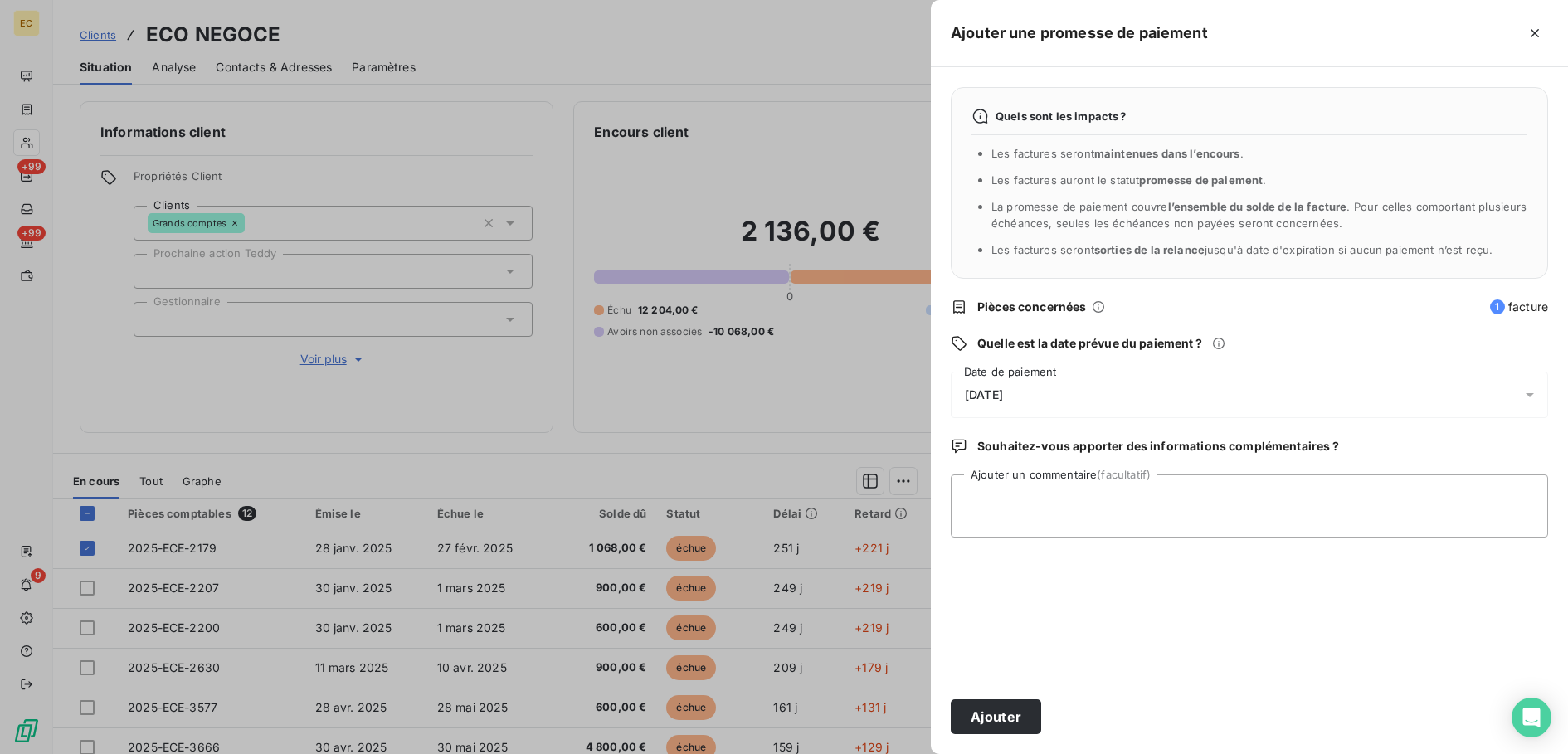
click at [1003, 397] on span "[DATE]" at bounding box center [984, 394] width 38 height 13
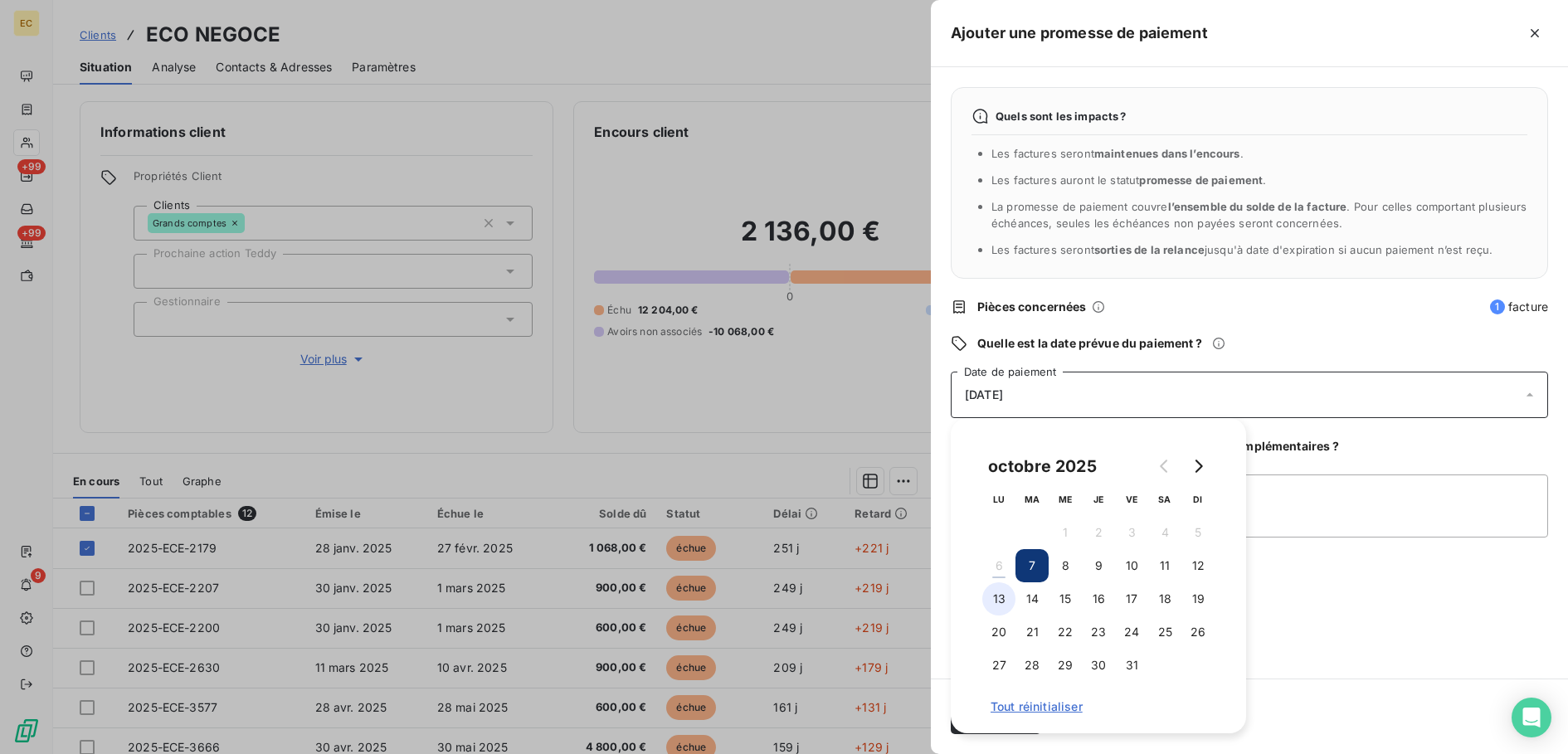
click at [995, 611] on button "13" at bounding box center [999, 598] width 33 height 33
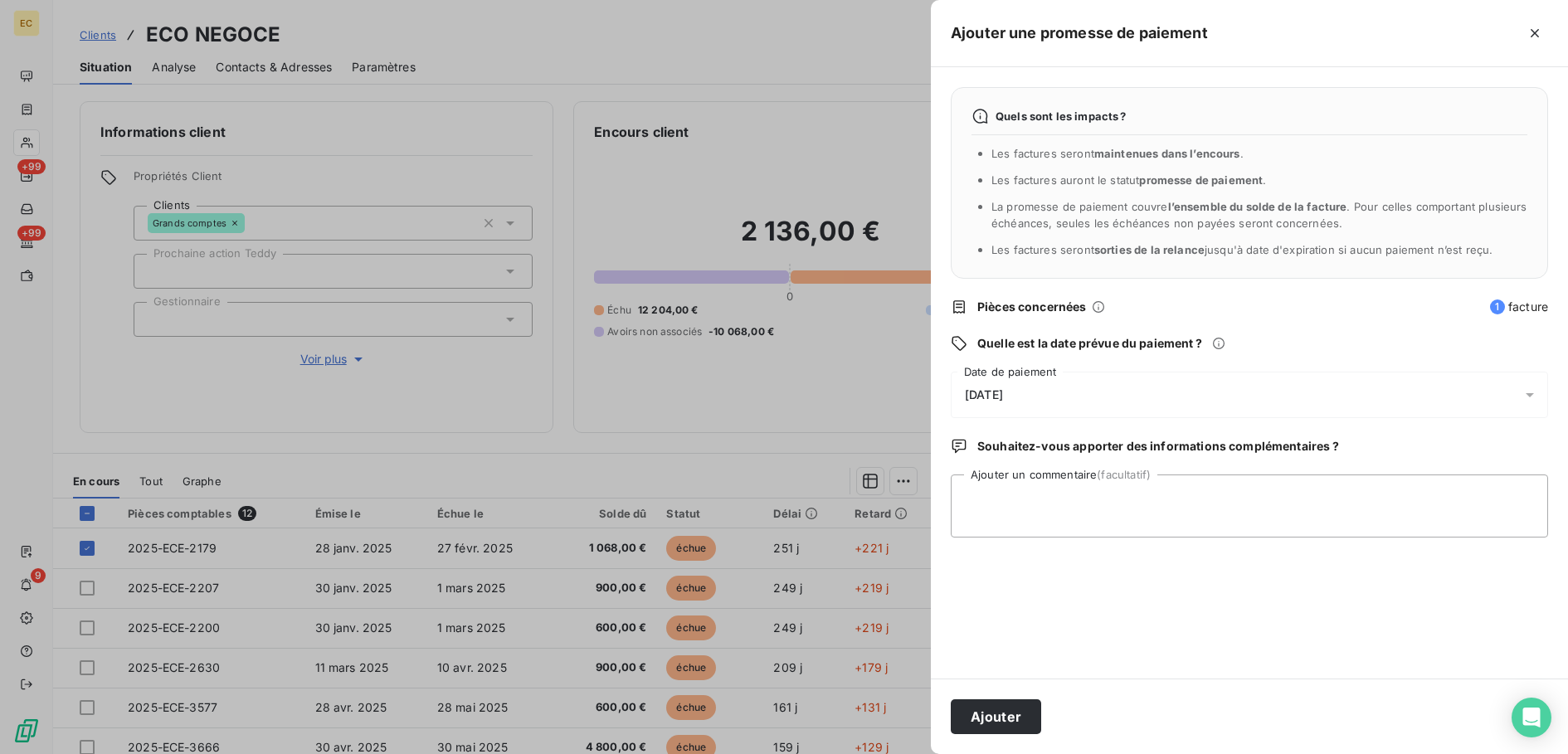
click at [1372, 607] on div "Quels sont les impacts ? Les factures seront maintenues dans l’encours . Les fa…" at bounding box center [1250, 372] width 637 height 611
click at [1006, 710] on button "Ajouter" at bounding box center [996, 717] width 90 height 35
